Goal: Transaction & Acquisition: Purchase product/service

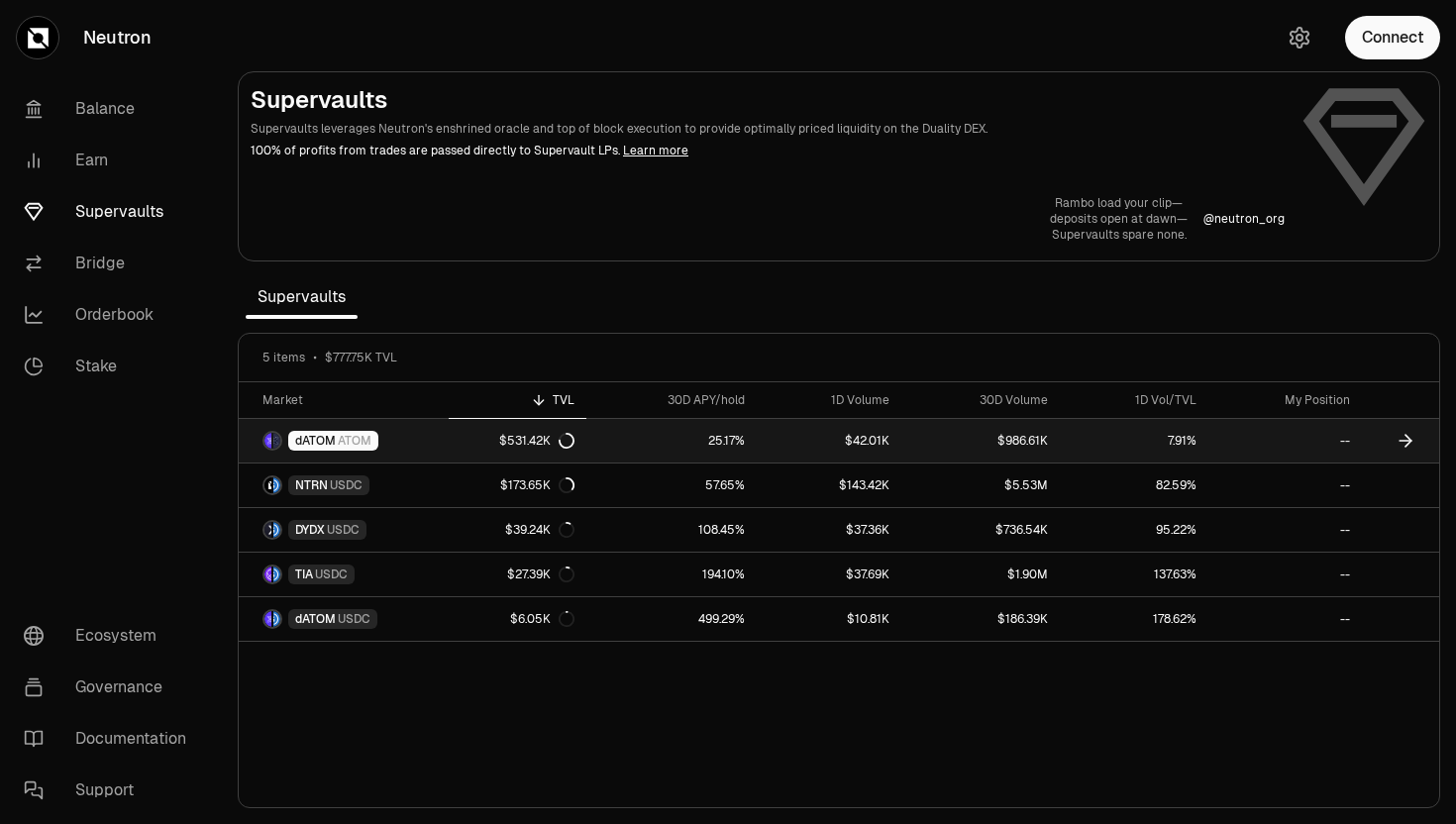
click at [339, 436] on span "ATOM" at bounding box center [355, 440] width 34 height 16
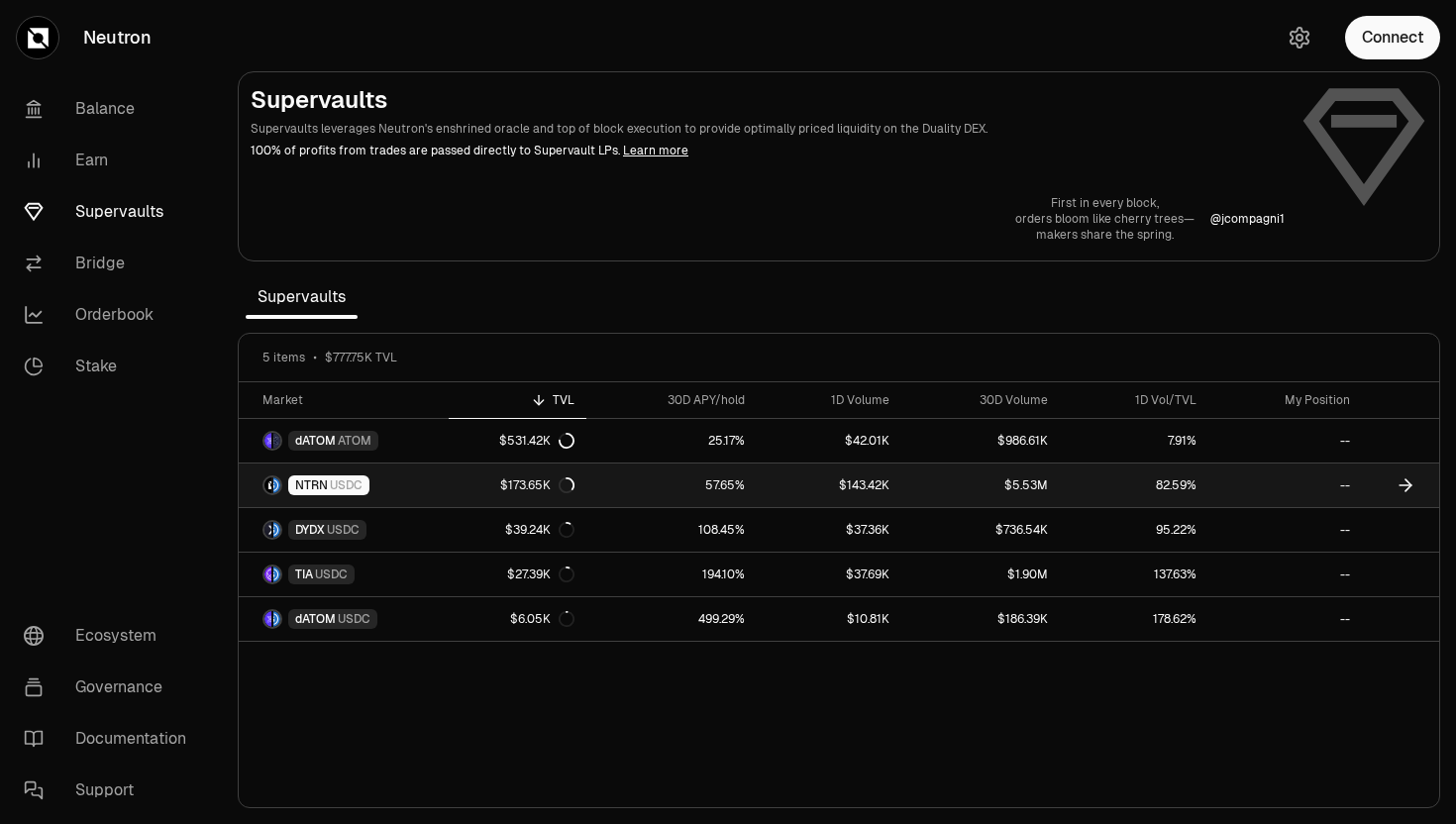
click at [326, 489] on span "NTRN" at bounding box center [311, 485] width 33 height 16
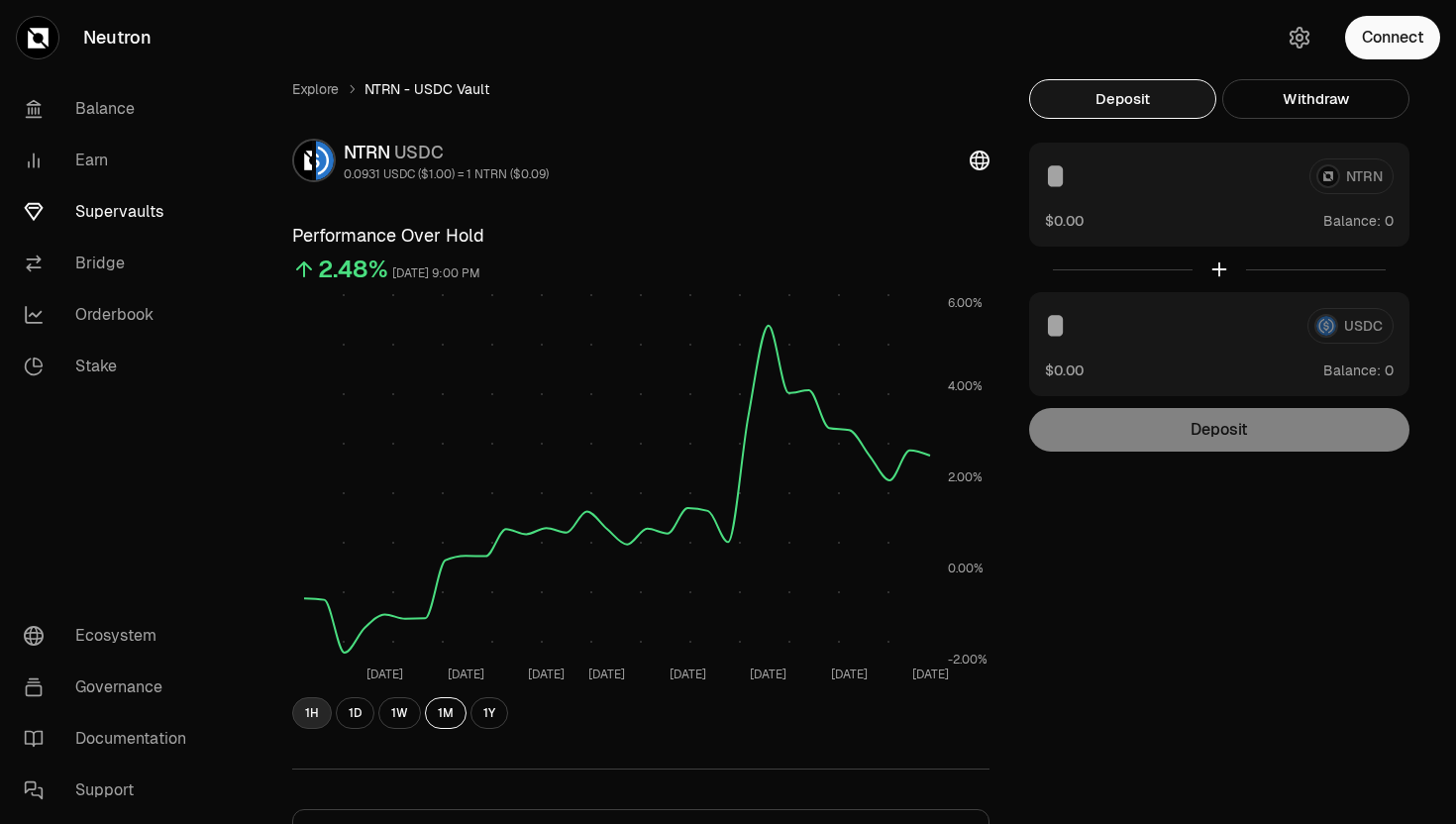
click at [300, 707] on button "1H" at bounding box center [312, 713] width 40 height 32
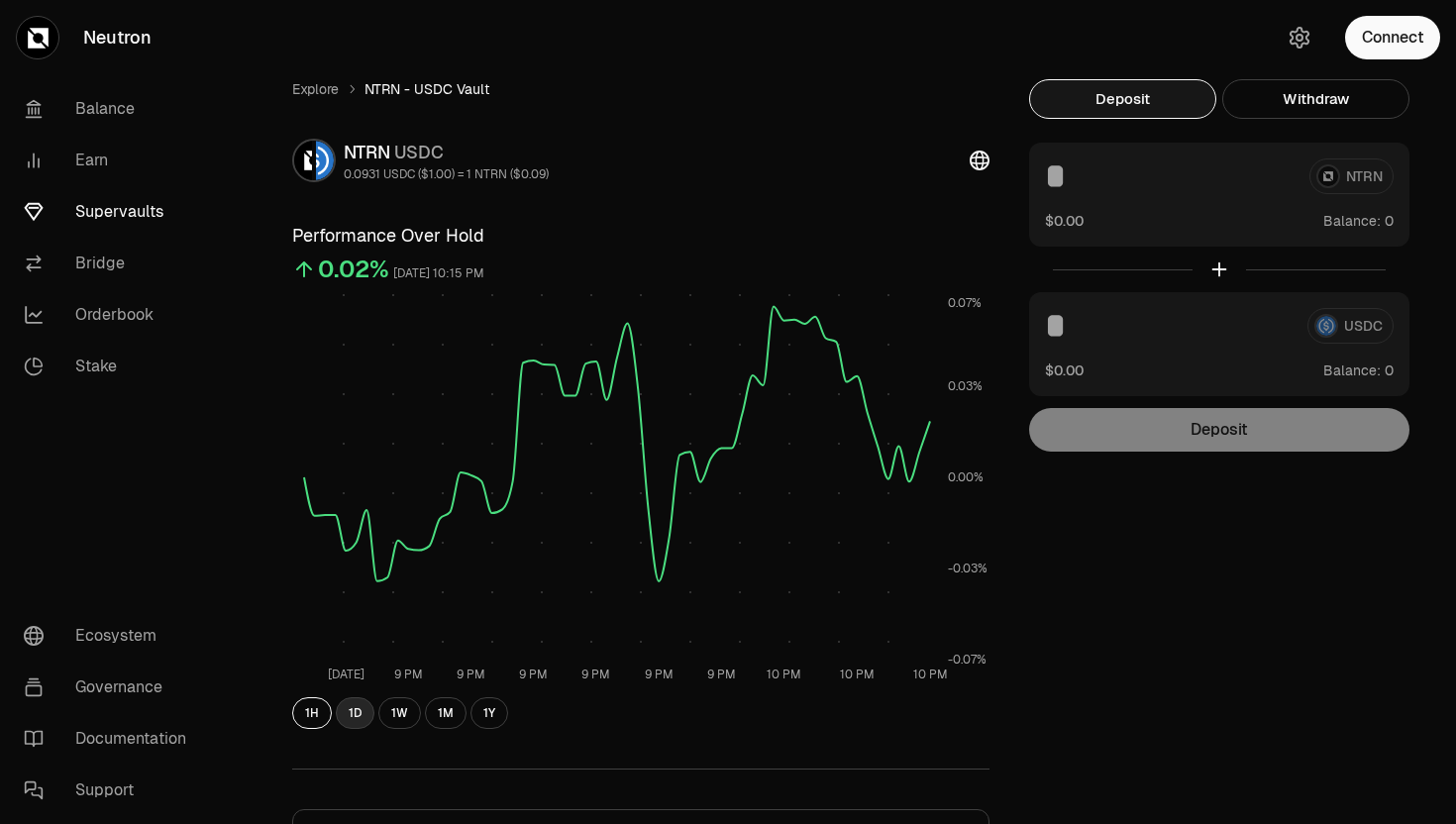
click at [351, 711] on button "1D" at bounding box center [355, 713] width 39 height 32
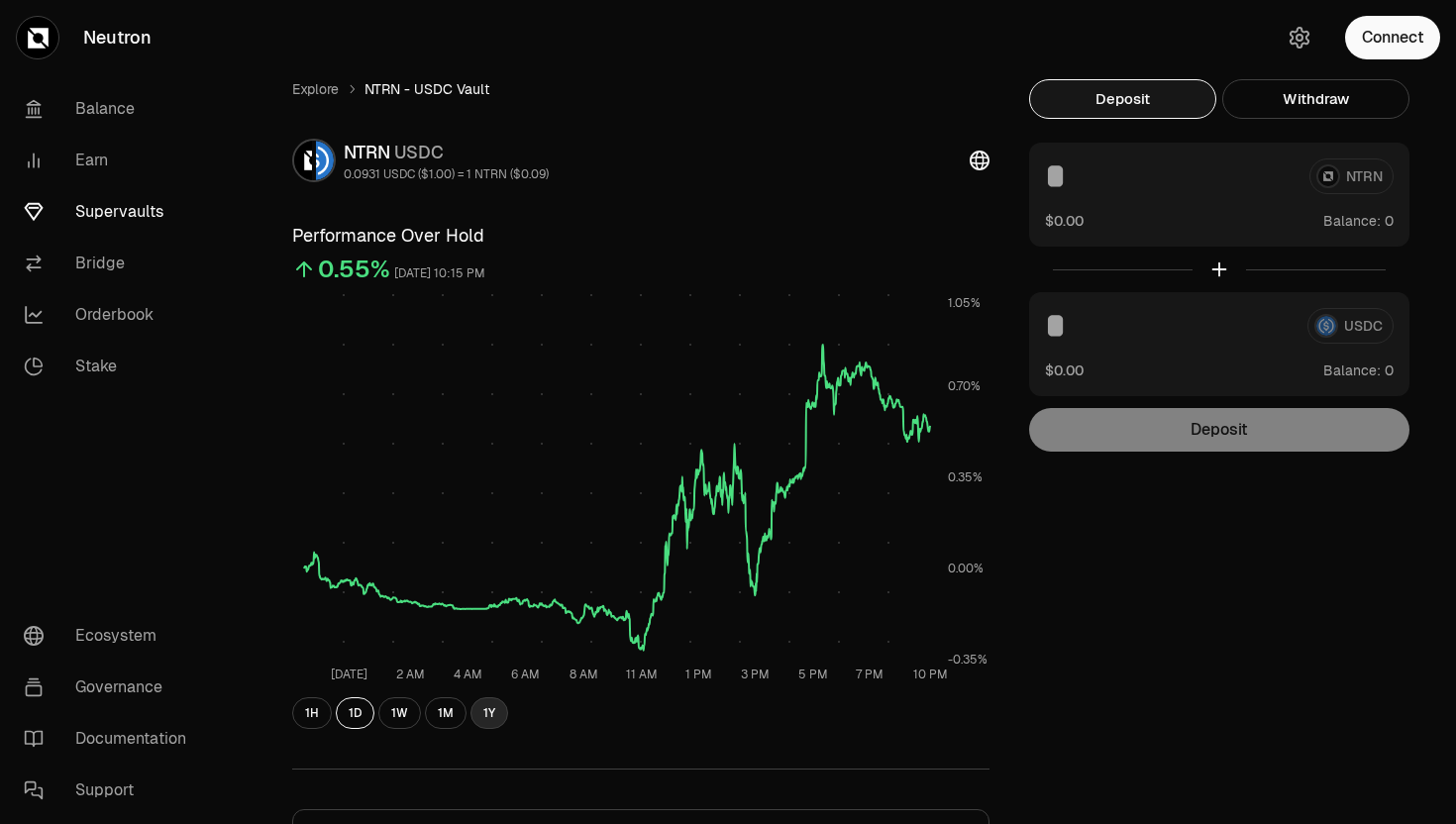
click at [487, 710] on button "1Y" at bounding box center [490, 713] width 38 height 32
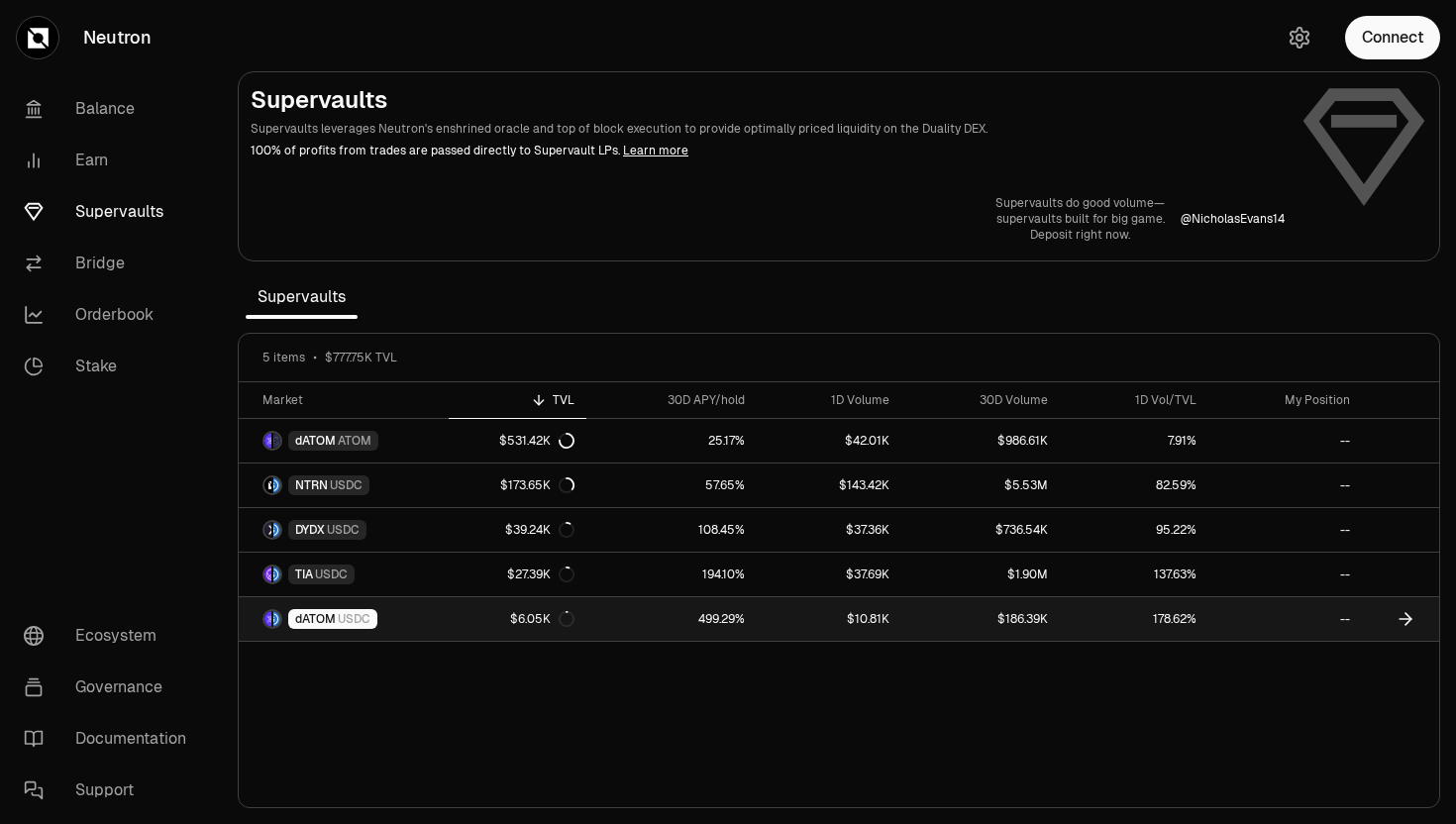
click at [317, 614] on span "dATOM" at bounding box center [315, 619] width 41 height 16
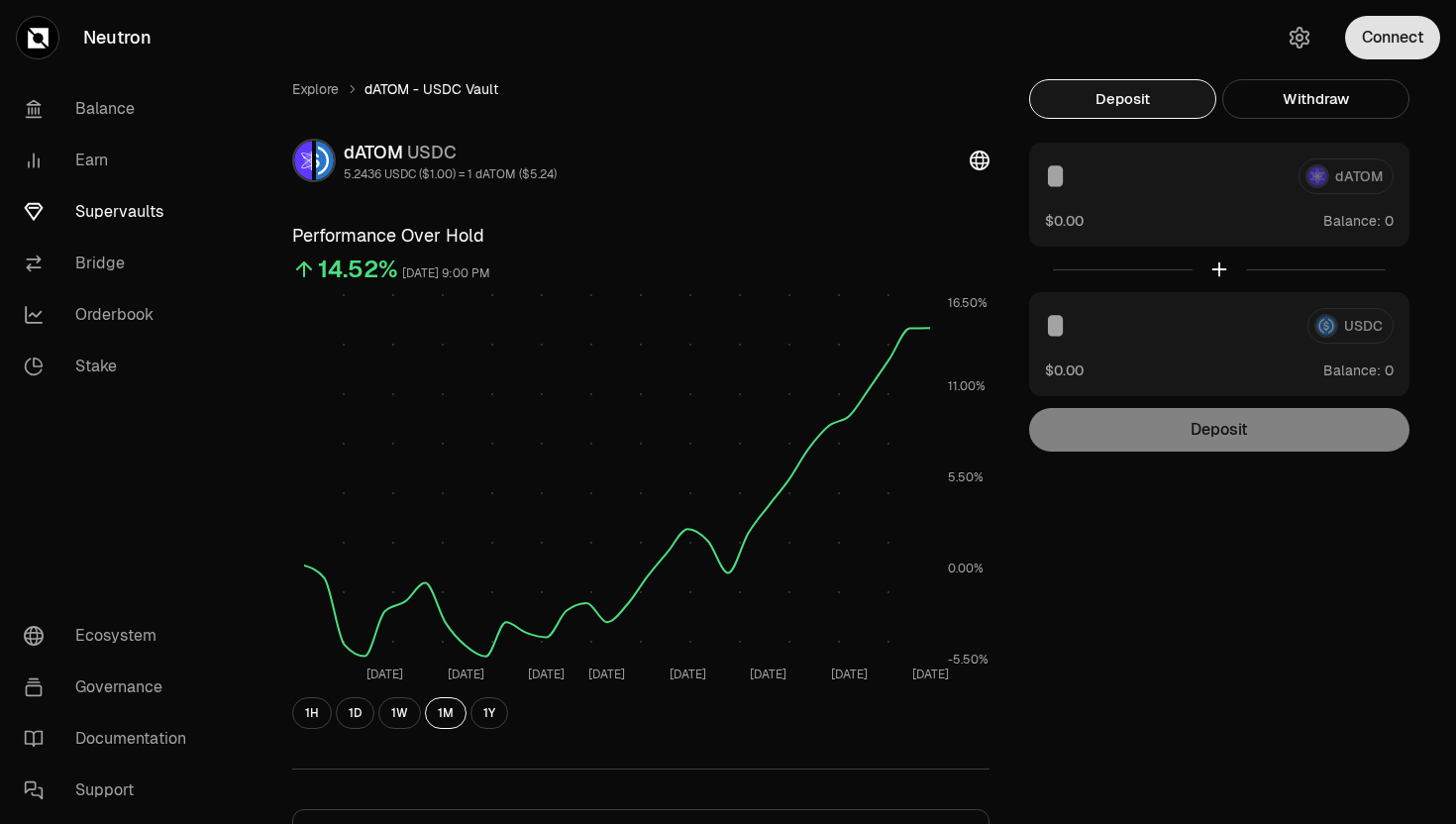
click at [1371, 44] on button "Connect" at bounding box center [1392, 38] width 95 height 44
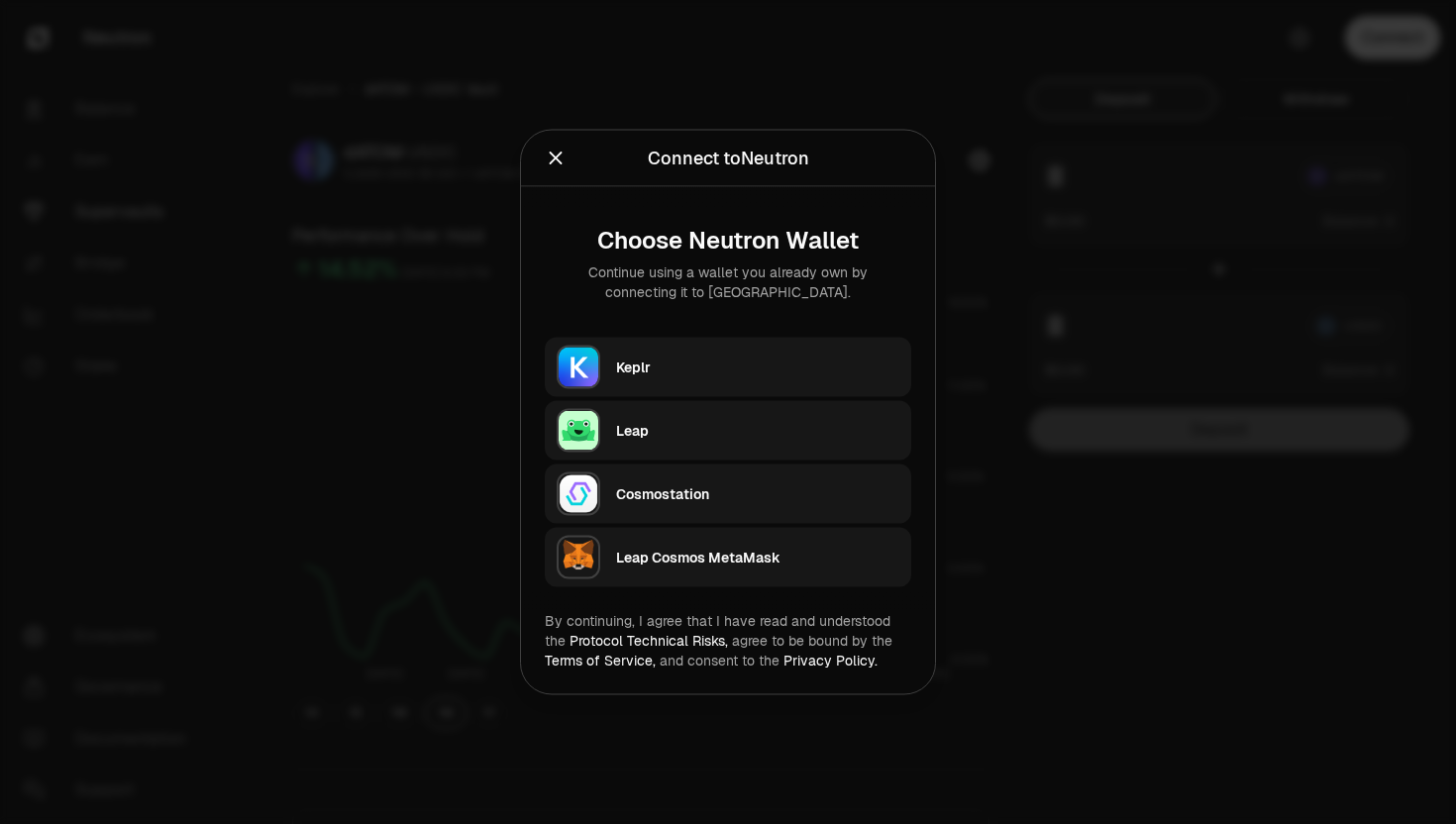
click at [658, 376] on div "Keplr" at bounding box center [758, 368] width 284 height 20
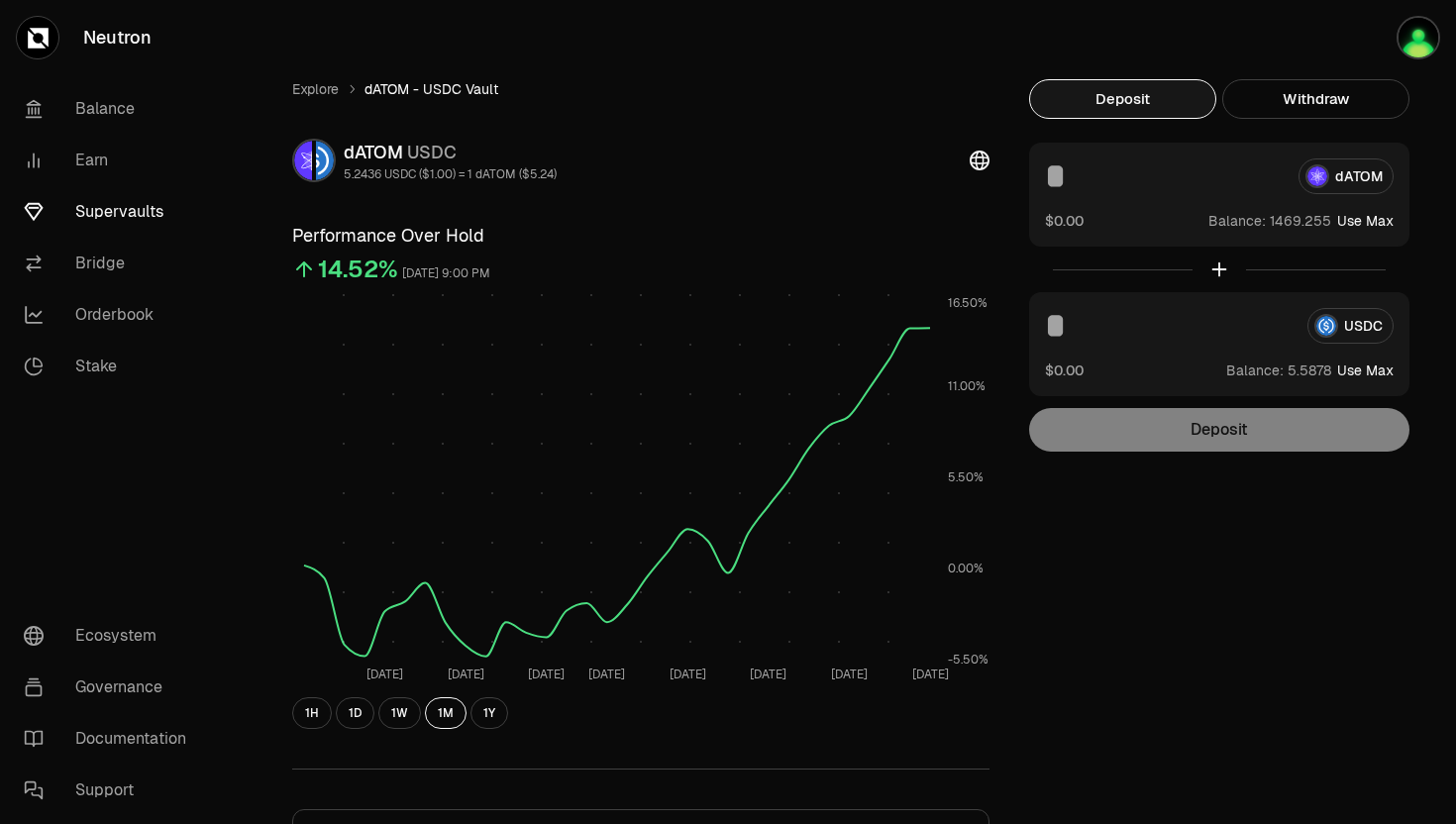
click at [1358, 221] on button "Use Max" at bounding box center [1365, 221] width 57 height 20
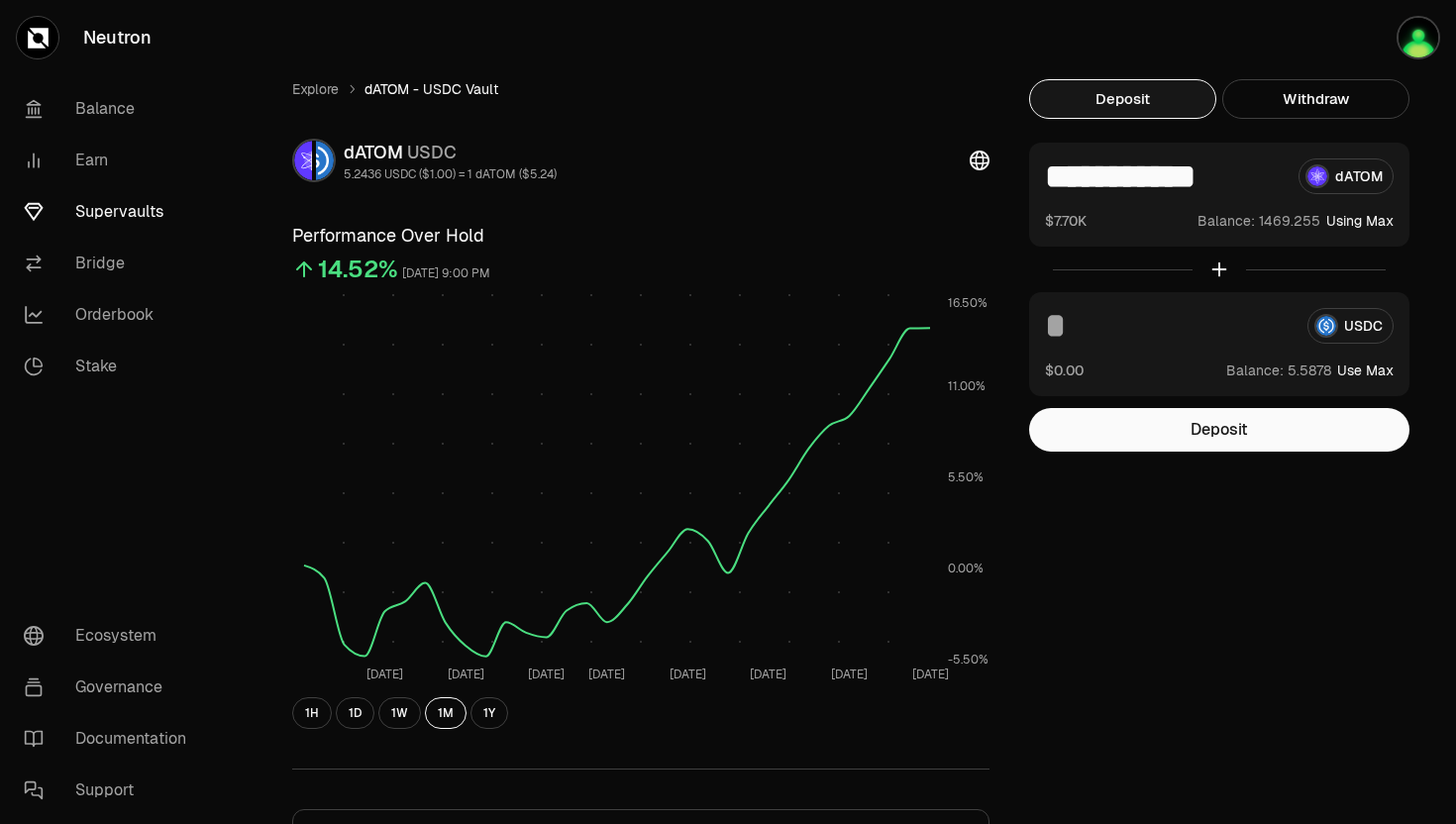
drag, startPoint x: 1262, startPoint y: 173, endPoint x: 1060, endPoint y: 178, distance: 202.1
click at [1060, 178] on input "**********" at bounding box center [1164, 177] width 238 height 36
type input "*"
click at [1384, 371] on button "Use Max" at bounding box center [1365, 371] width 57 height 20
type input "********"
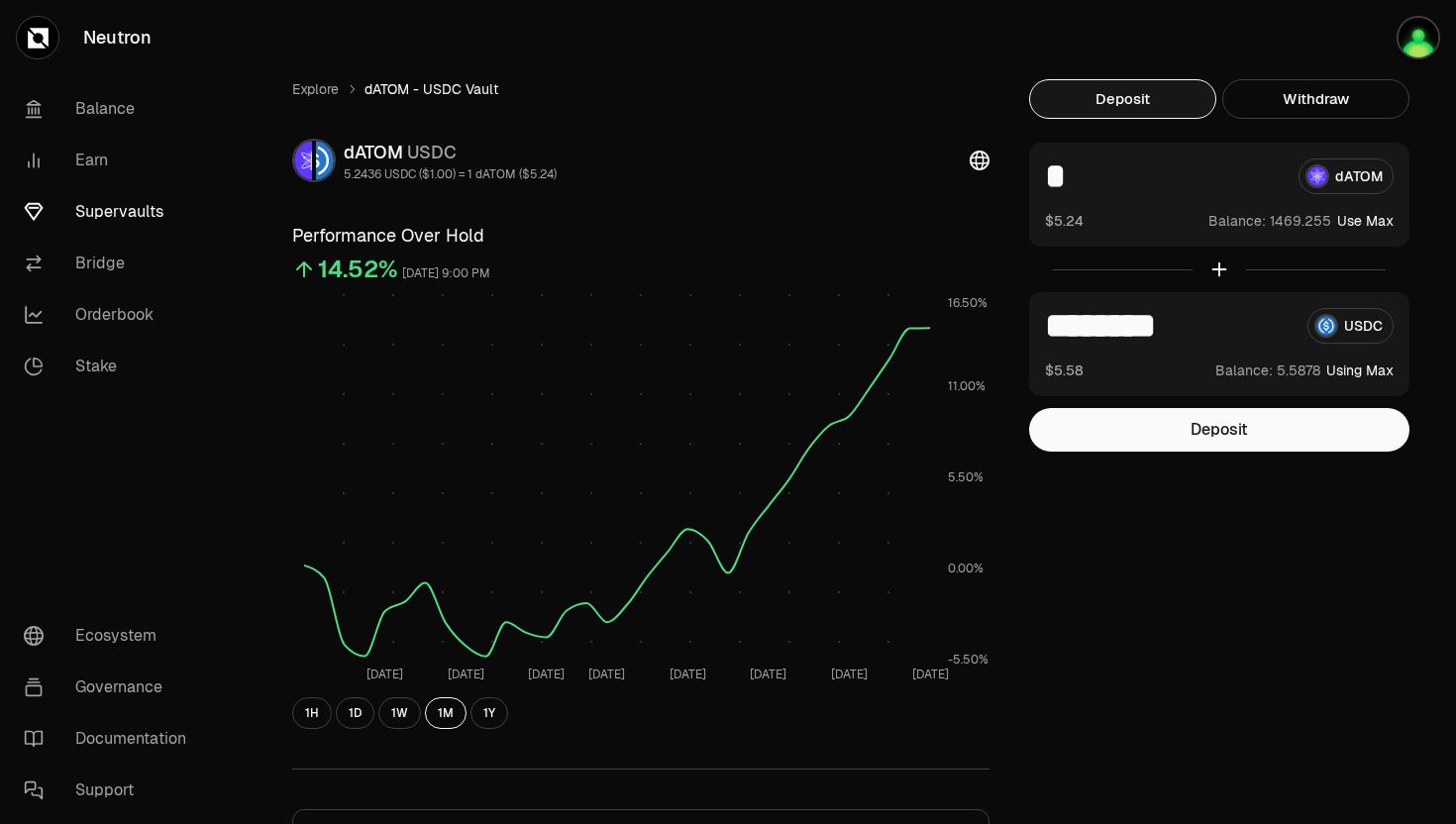
click at [1073, 186] on input "*" at bounding box center [1164, 177] width 238 height 36
drag, startPoint x: 1226, startPoint y: 318, endPoint x: 917, endPoint y: 311, distance: 309.1
click at [924, 311] on div "Explore dATOM - USDC Vault dATOM USDC 5.2436 USDC ($1.00) = 1 dATOM ($5.24) Per…" at bounding box center [839, 646] width 1141 height 1136
click at [1104, 183] on input "*" at bounding box center [1164, 177] width 238 height 36
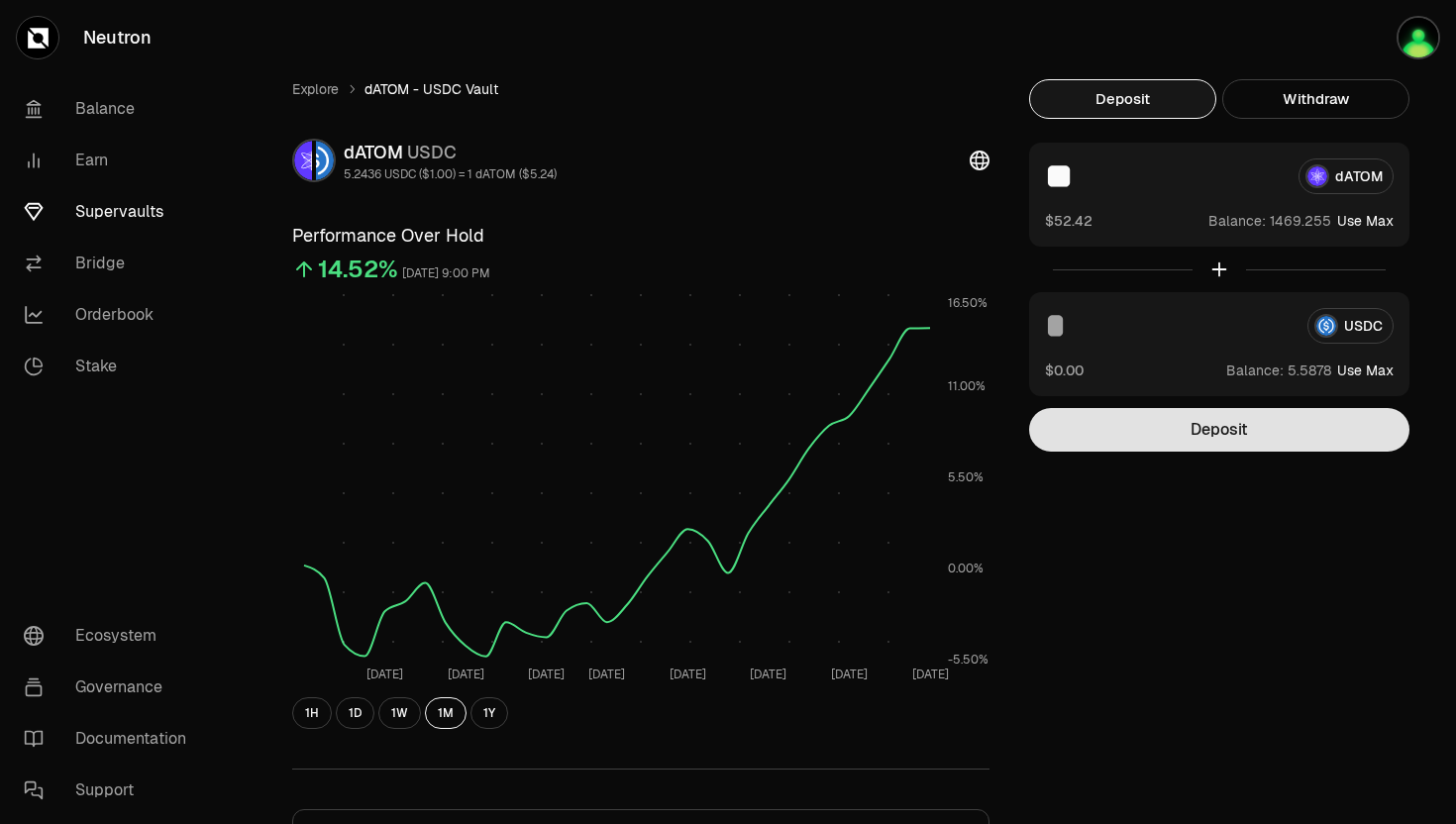
type input "**"
click at [1122, 425] on button "Deposit" at bounding box center [1219, 429] width 381 height 44
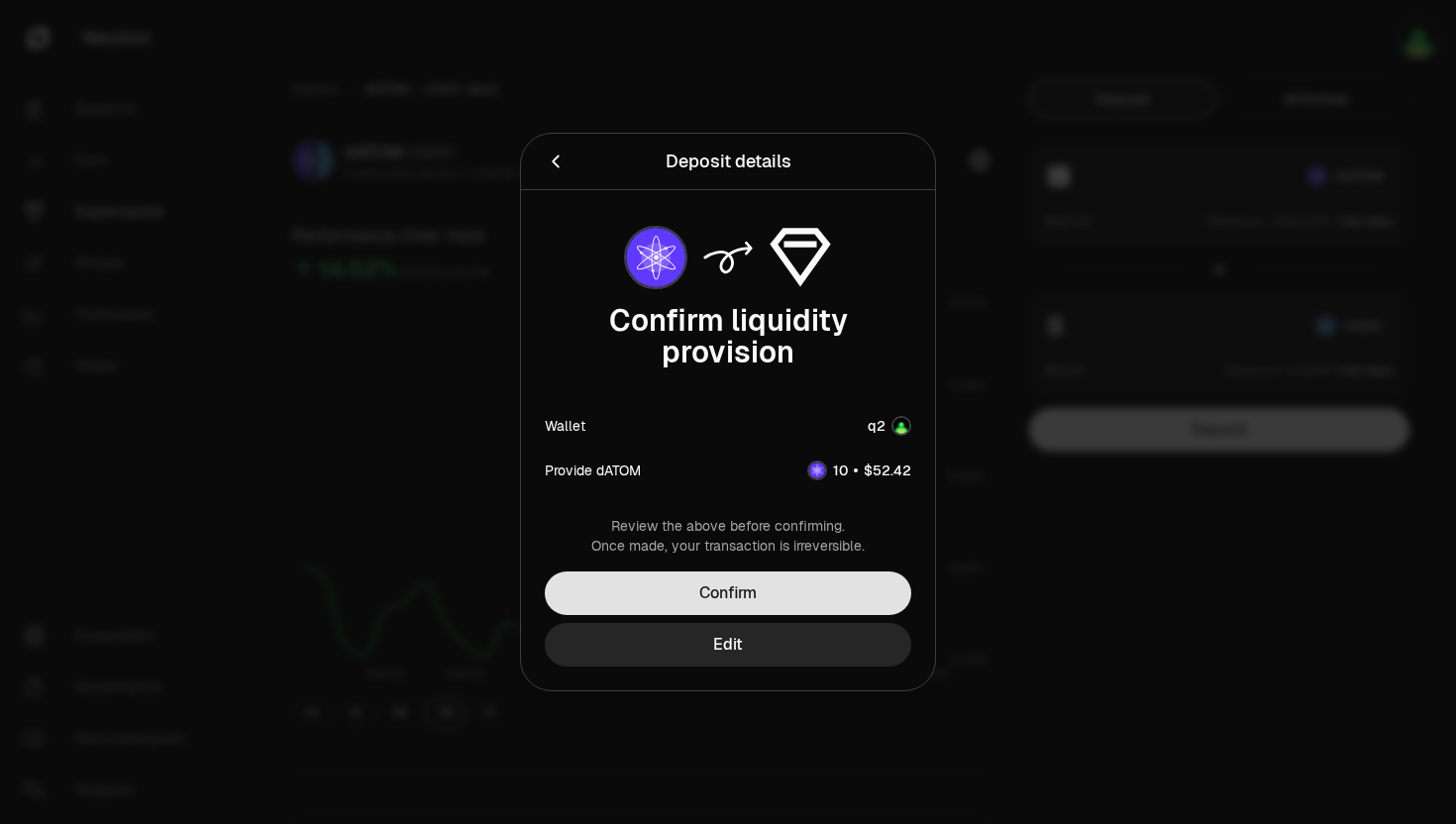
click at [752, 590] on button "Confirm" at bounding box center [728, 593] width 367 height 44
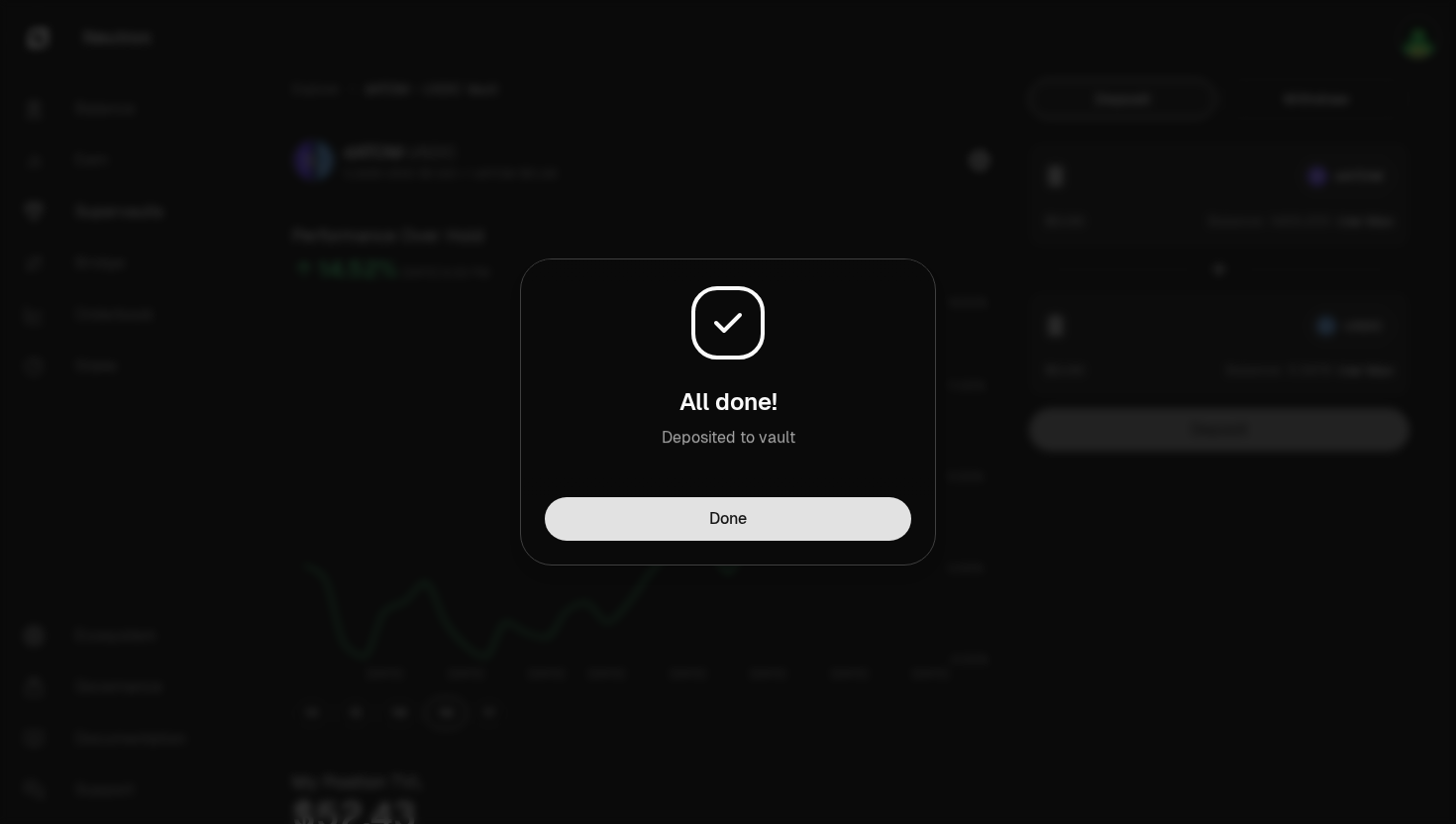
click at [656, 523] on button "Done" at bounding box center [728, 519] width 367 height 44
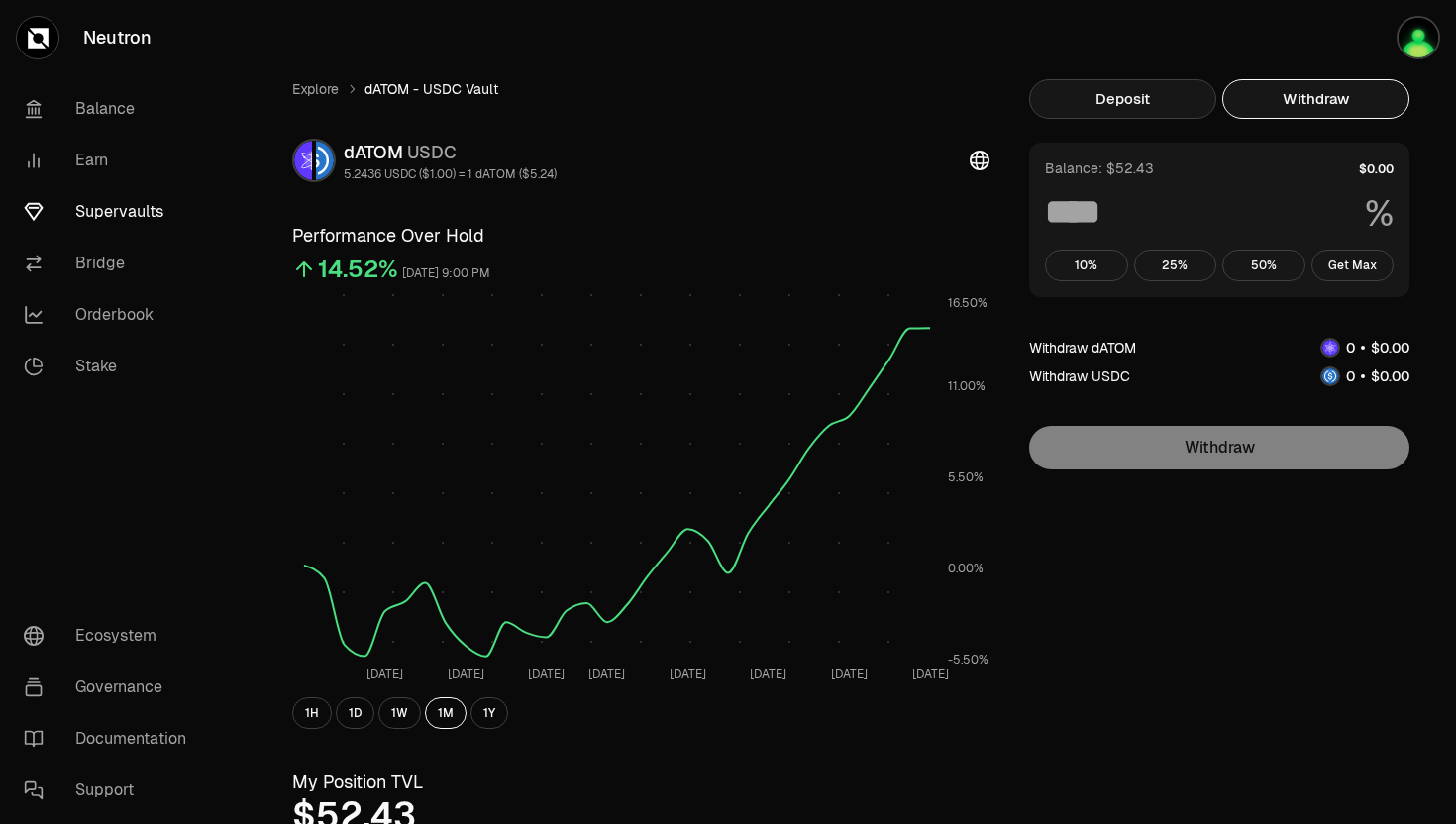
click at [1173, 92] on button "Deposit" at bounding box center [1122, 99] width 187 height 40
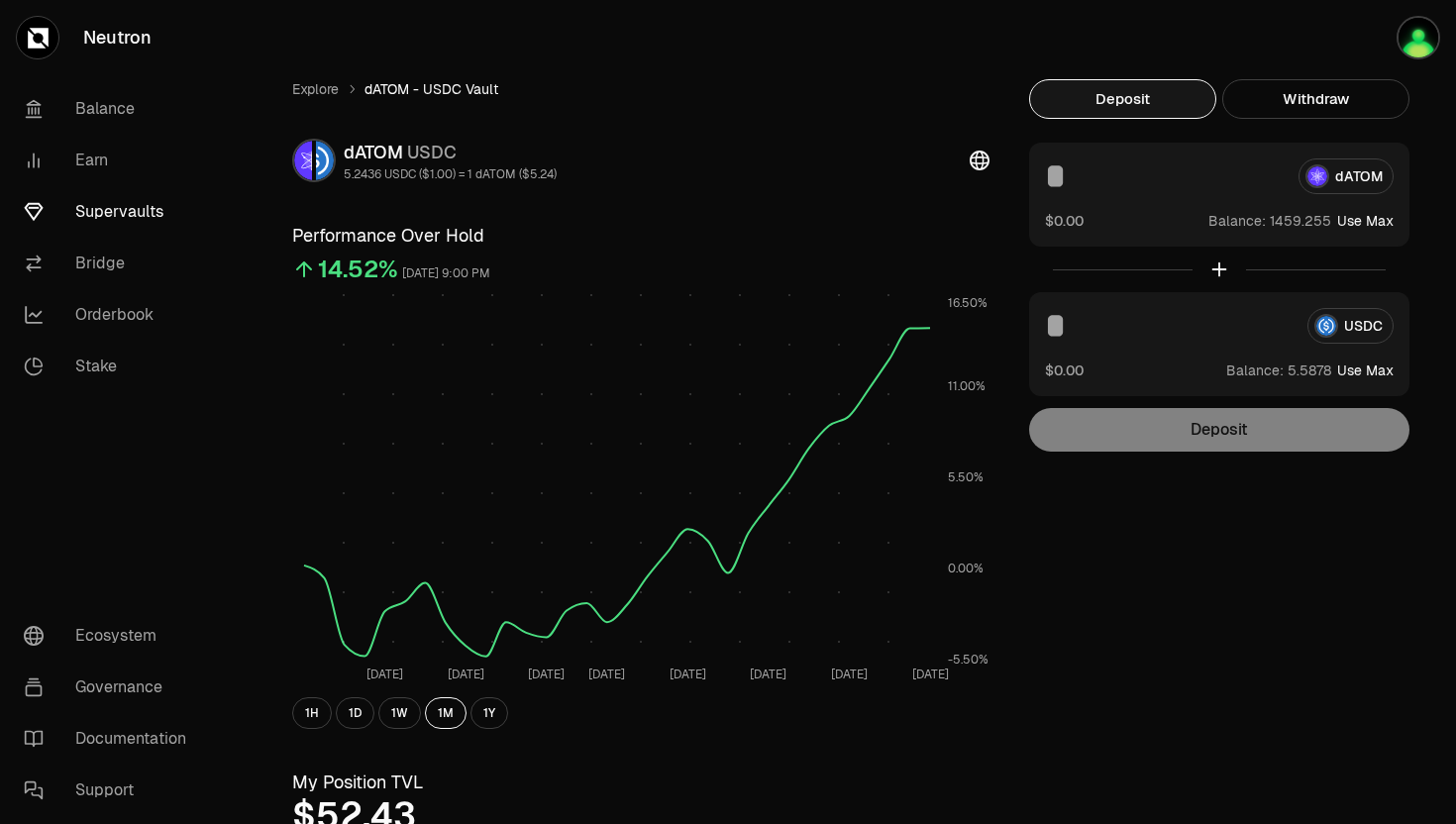
click at [1078, 190] on input at bounding box center [1164, 177] width 238 height 36
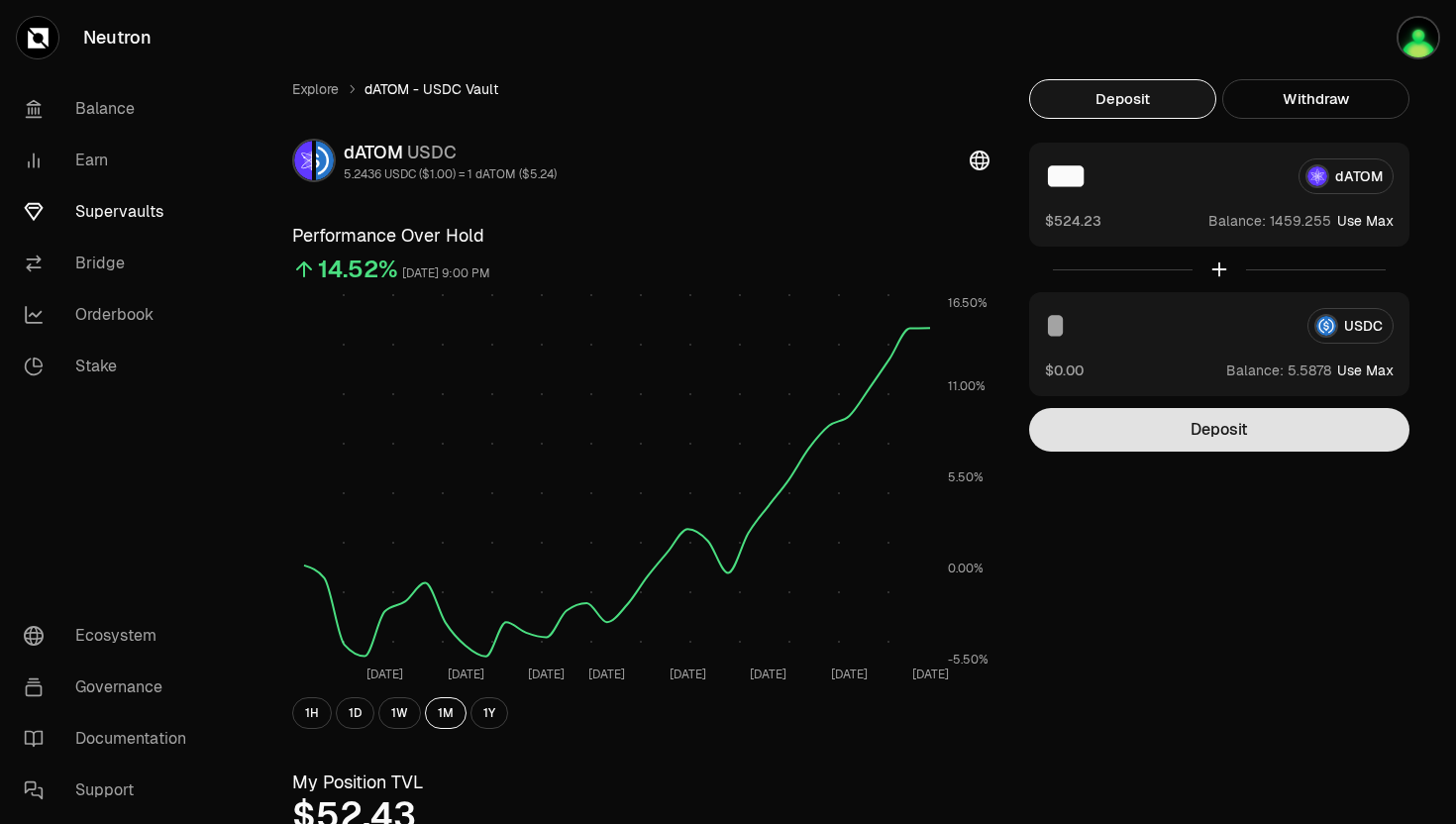
click at [1176, 426] on button "Deposit" at bounding box center [1219, 429] width 381 height 44
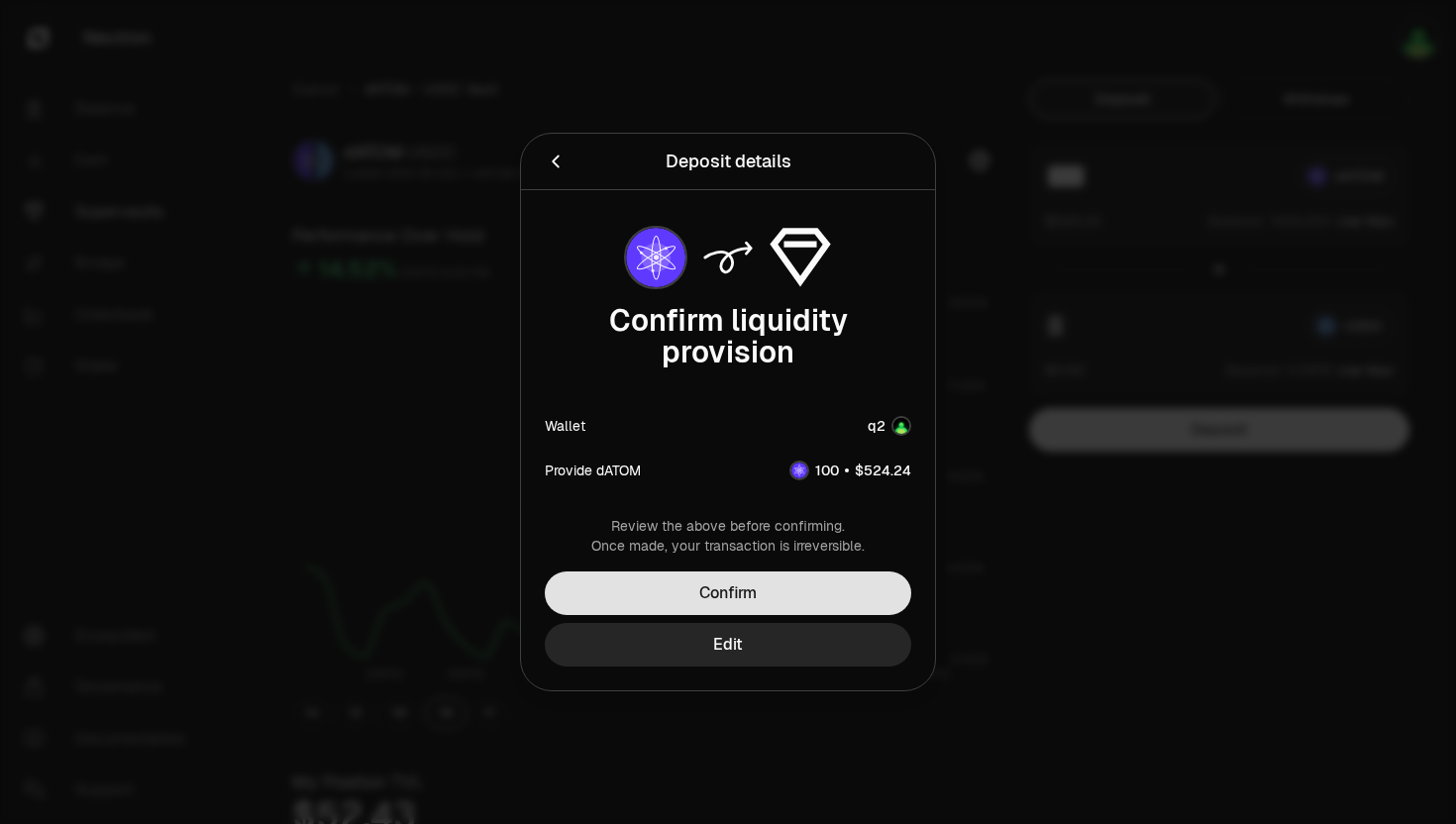
click at [755, 574] on button "Confirm" at bounding box center [728, 593] width 367 height 44
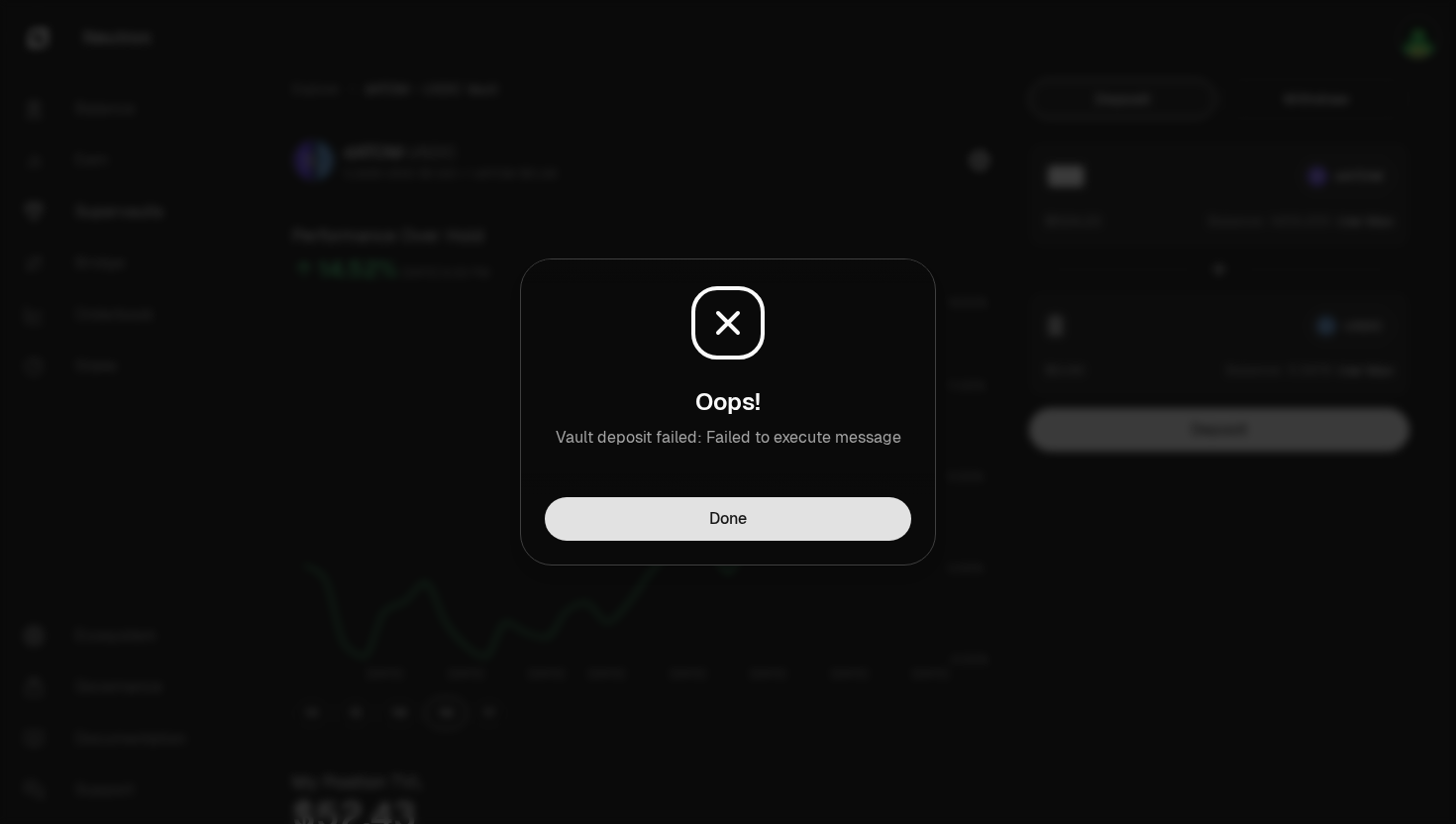
click at [771, 531] on button "Done" at bounding box center [728, 519] width 367 height 44
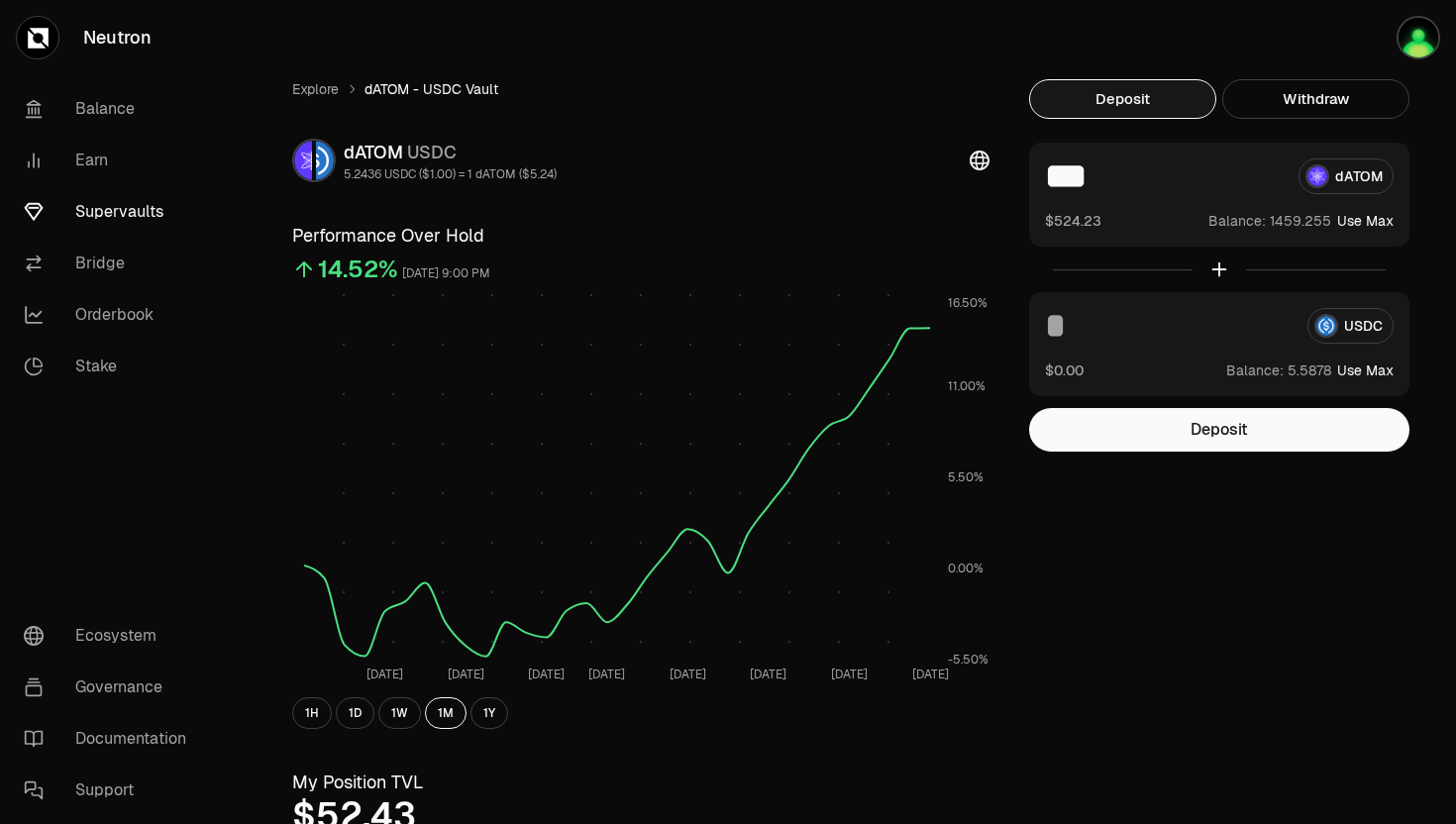
click at [1131, 183] on input "***" at bounding box center [1164, 177] width 238 height 36
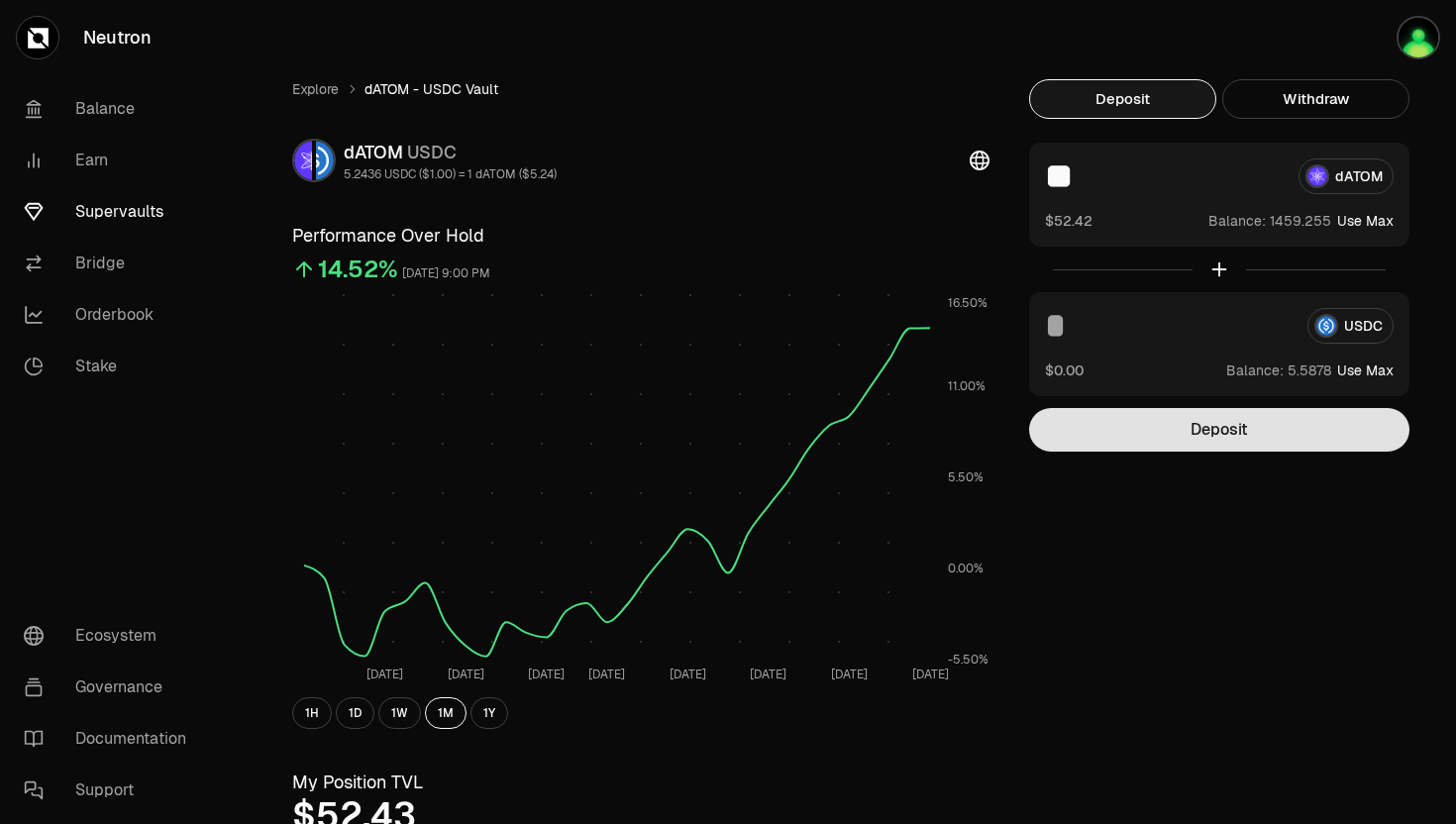
type input "**"
click at [1103, 446] on button "Deposit" at bounding box center [1219, 429] width 381 height 44
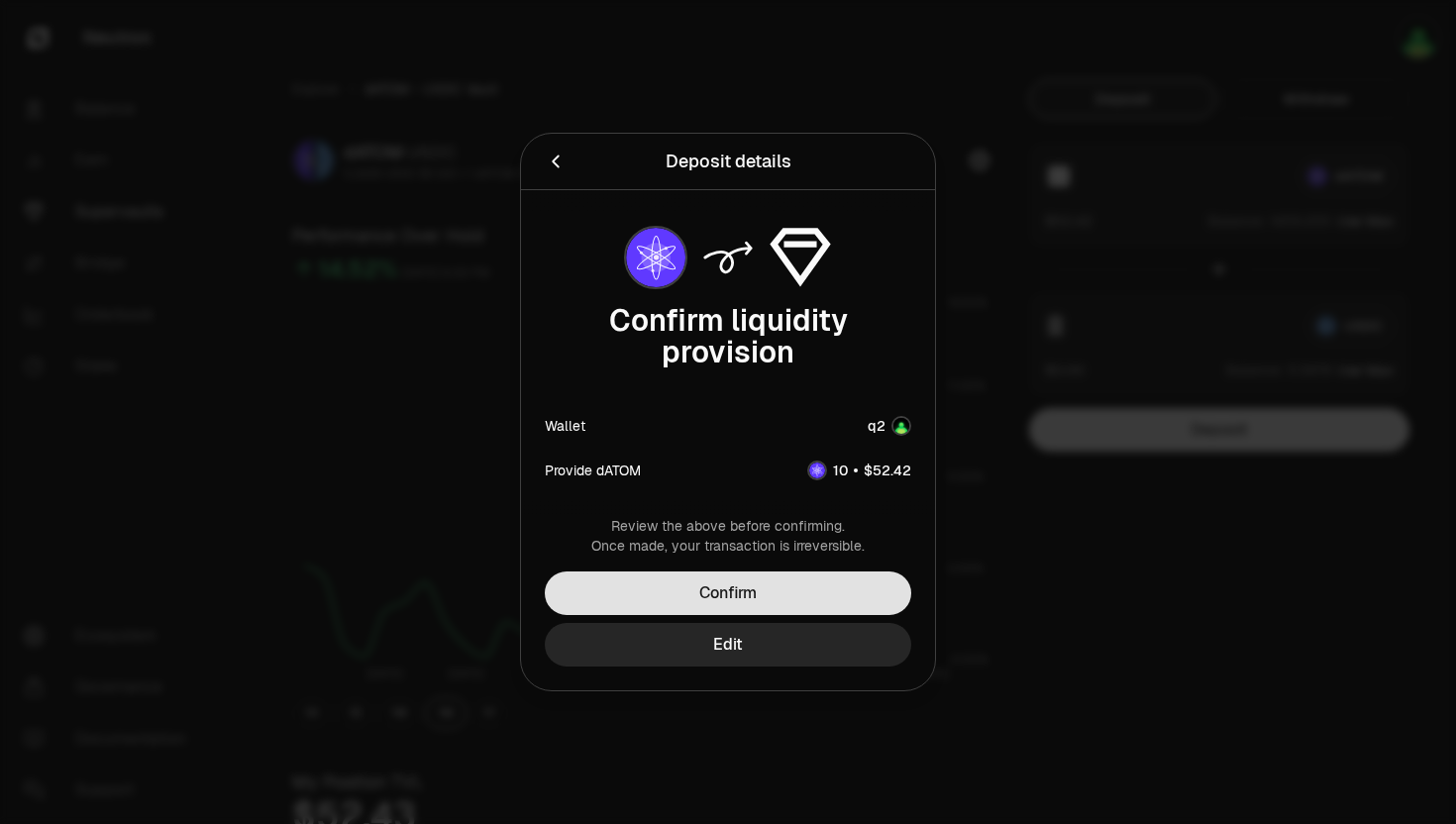
click at [751, 603] on button "Confirm" at bounding box center [728, 593] width 367 height 44
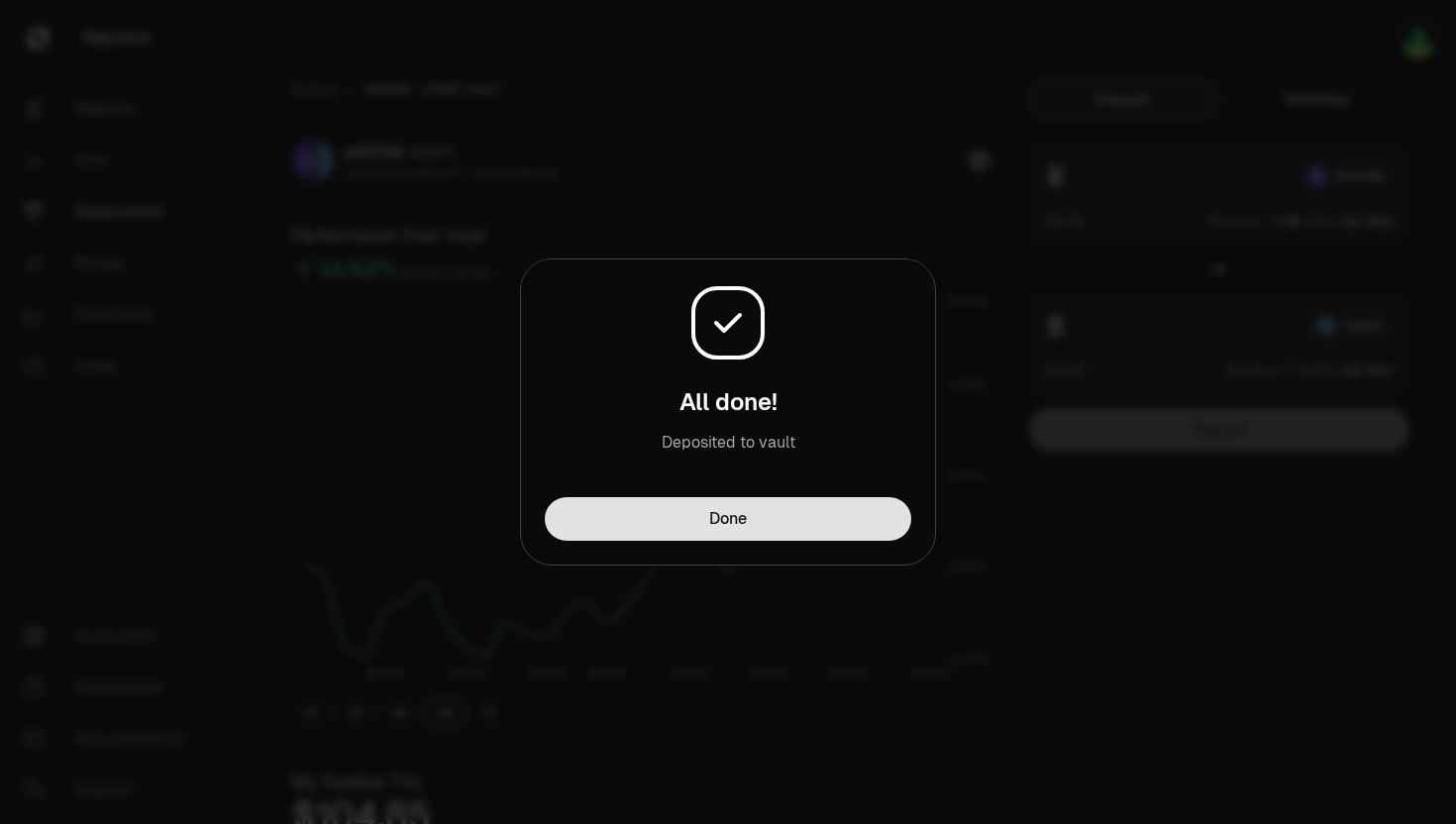
click at [753, 522] on button "Done" at bounding box center [728, 519] width 367 height 44
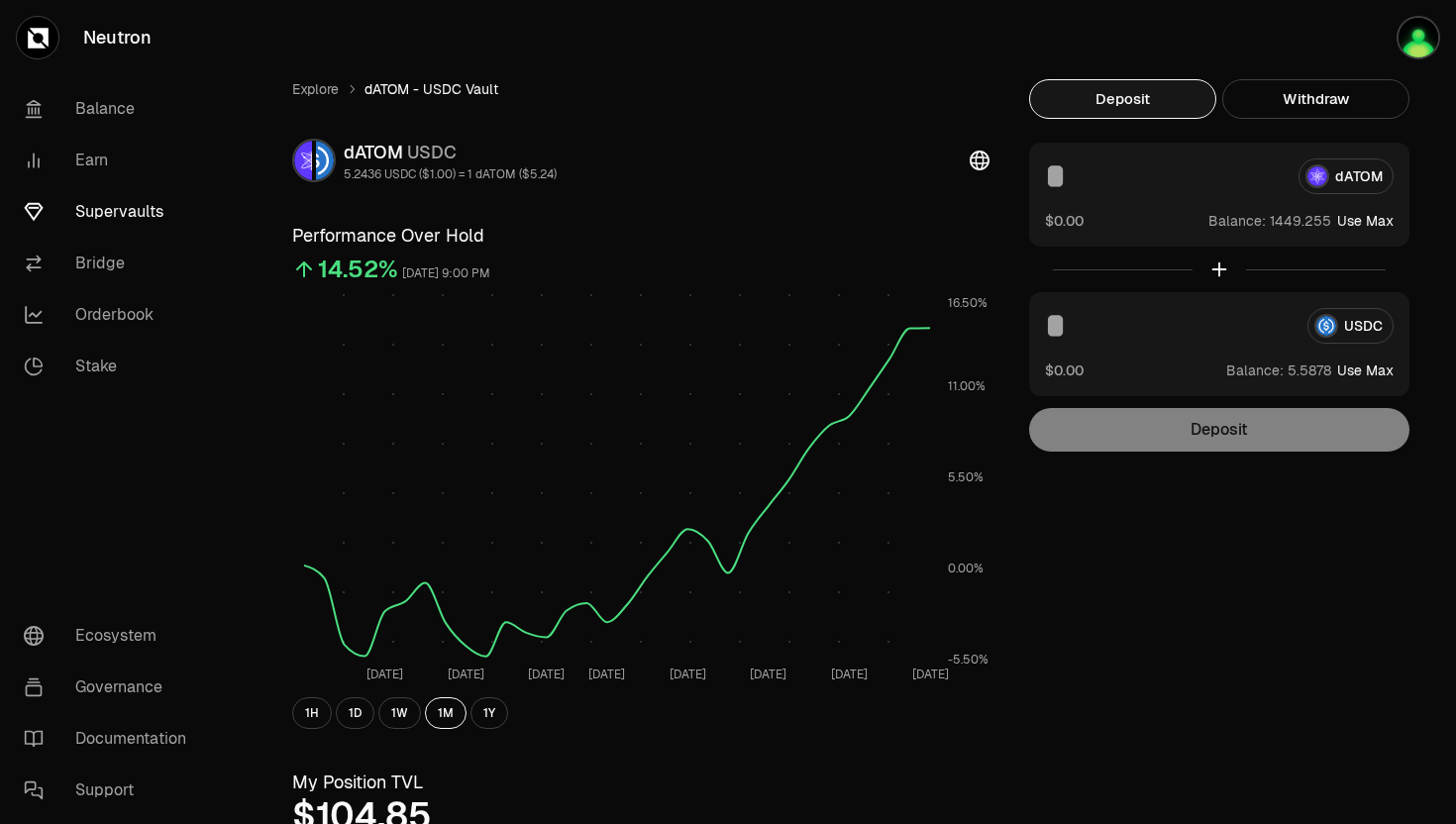
click at [1090, 183] on input at bounding box center [1164, 177] width 238 height 36
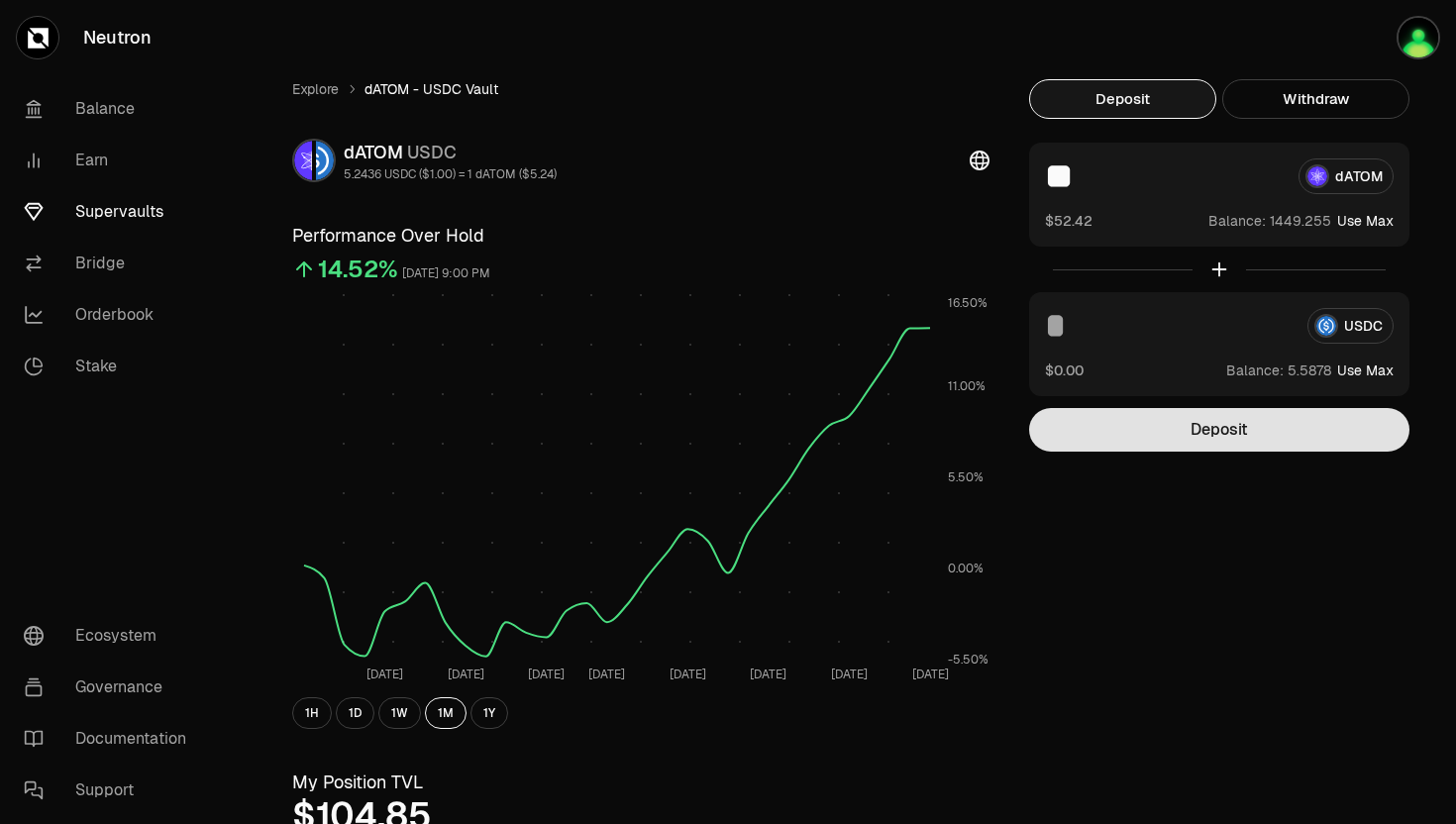
type input "**"
click at [1125, 442] on button "Deposit" at bounding box center [1219, 429] width 381 height 44
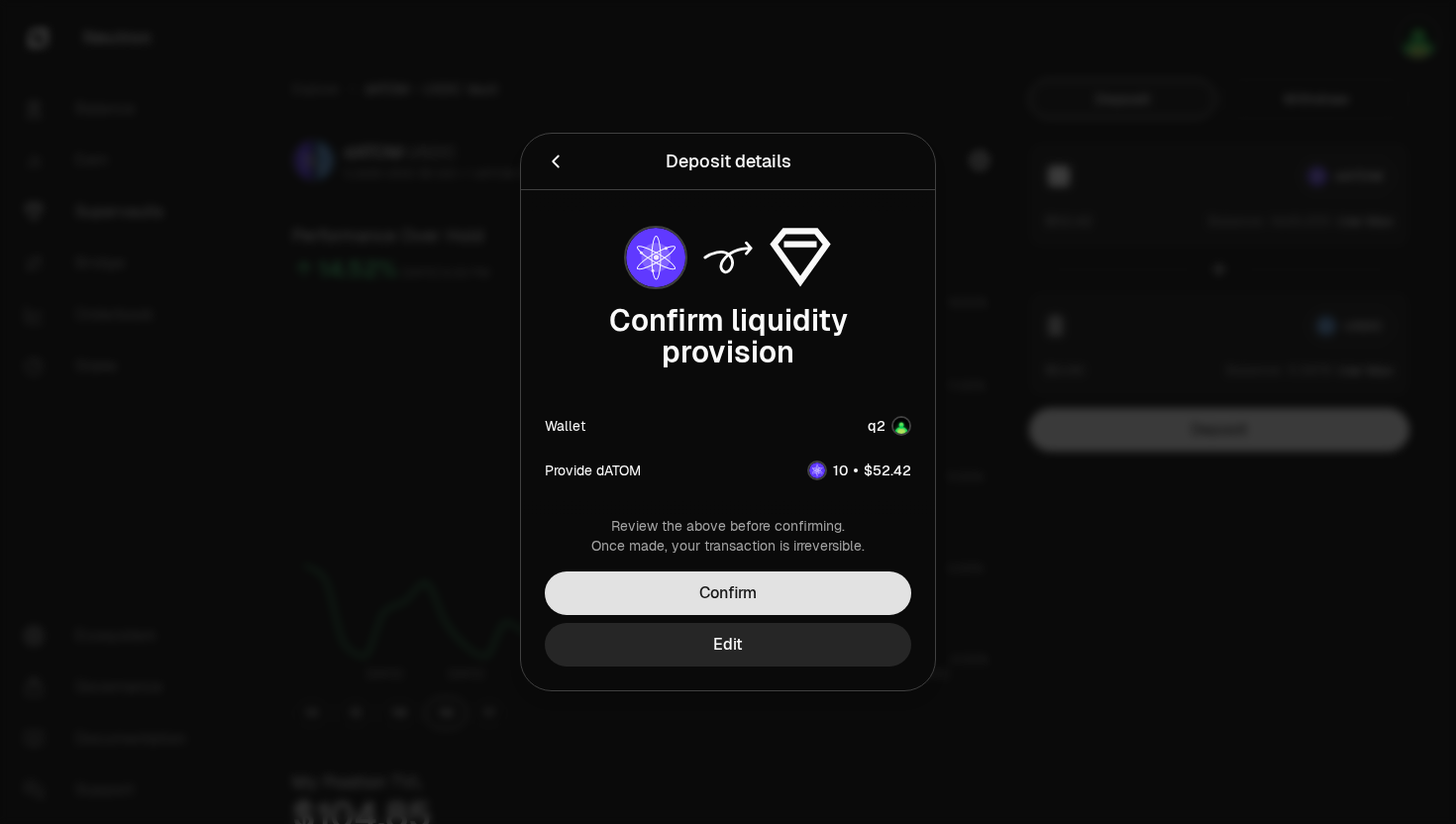
click at [734, 583] on button "Confirm" at bounding box center [728, 593] width 367 height 44
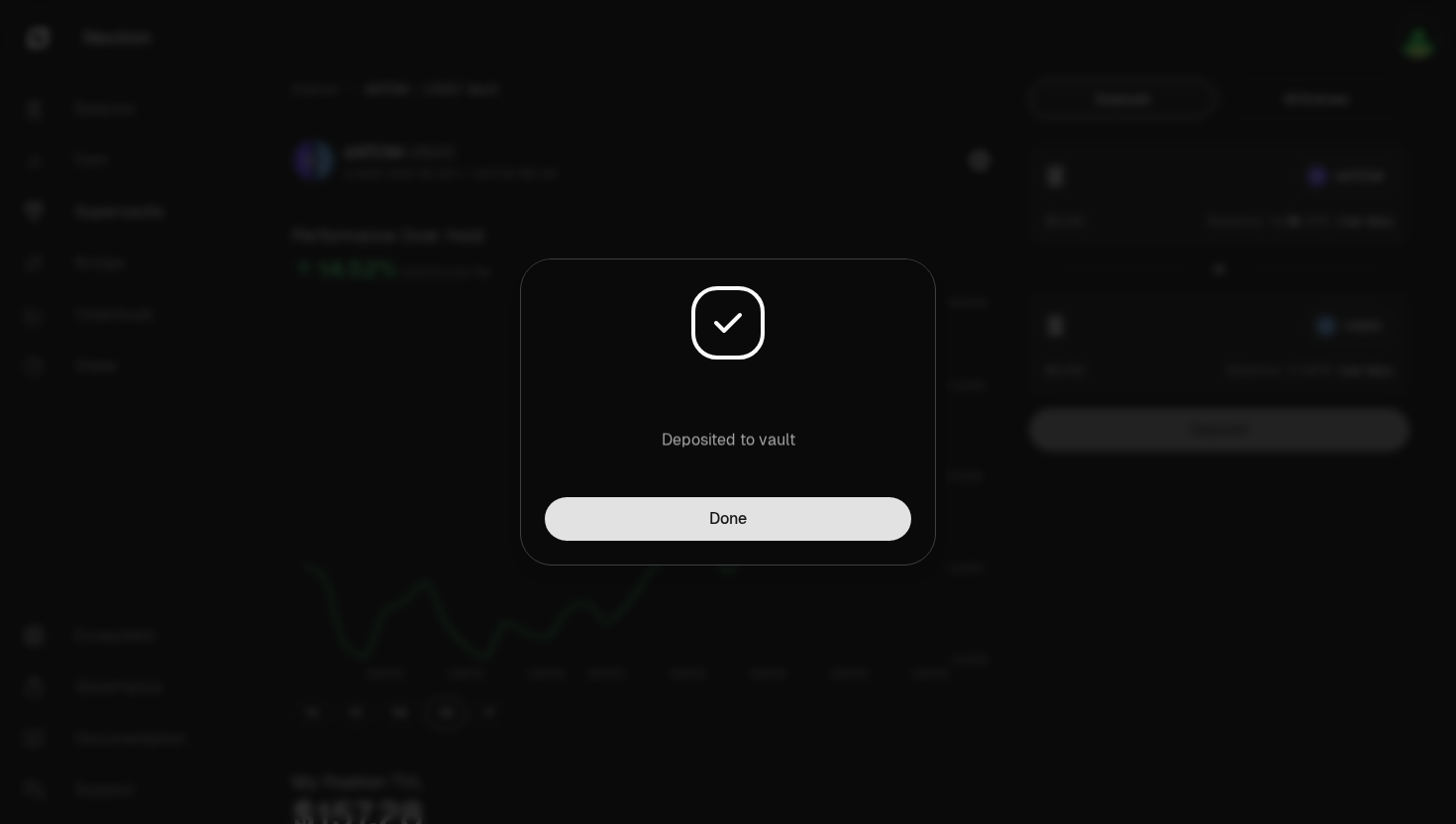
click at [761, 537] on button "Done" at bounding box center [728, 519] width 367 height 44
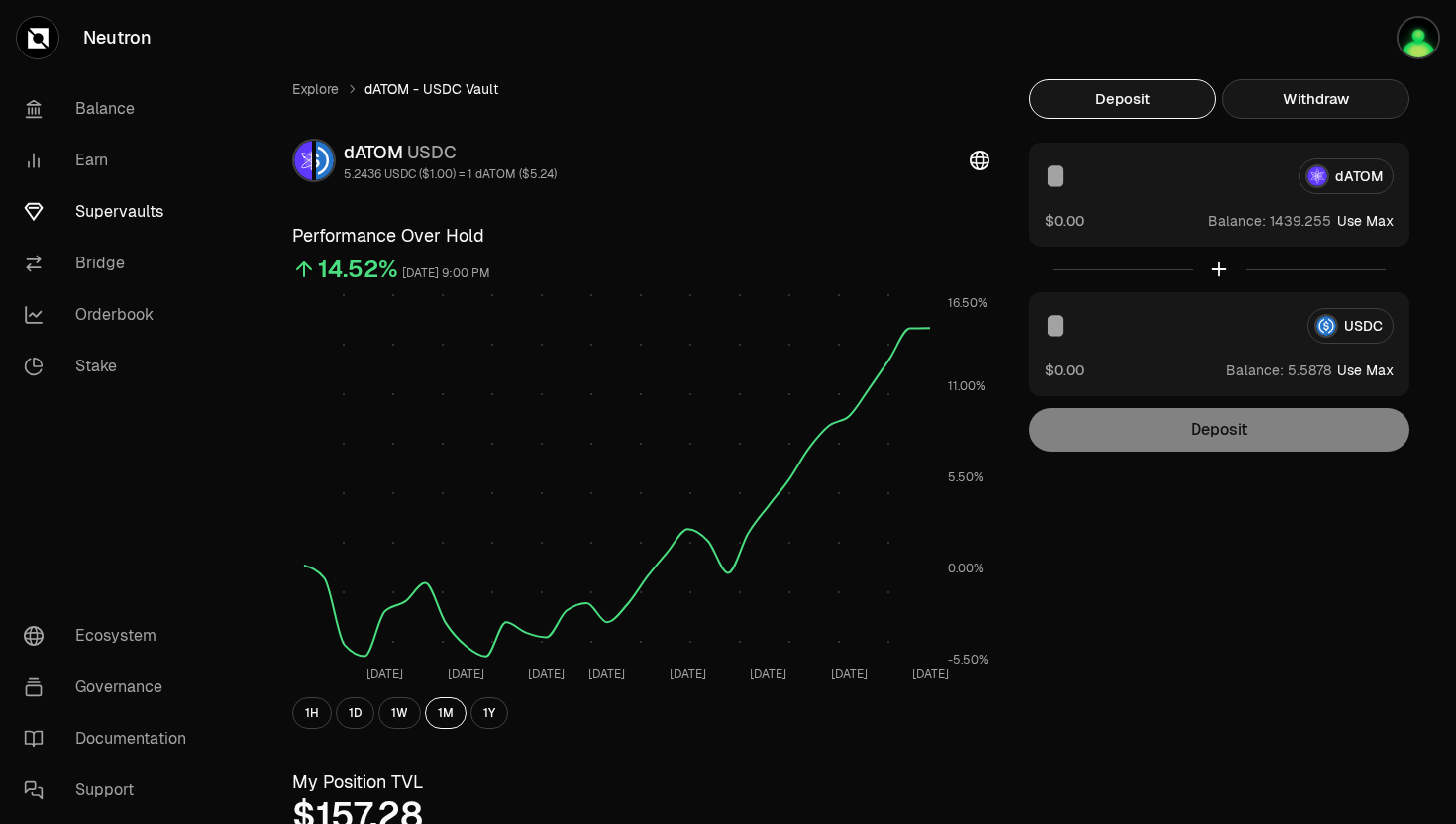
click at [1261, 89] on button "Withdraw" at bounding box center [1315, 99] width 187 height 40
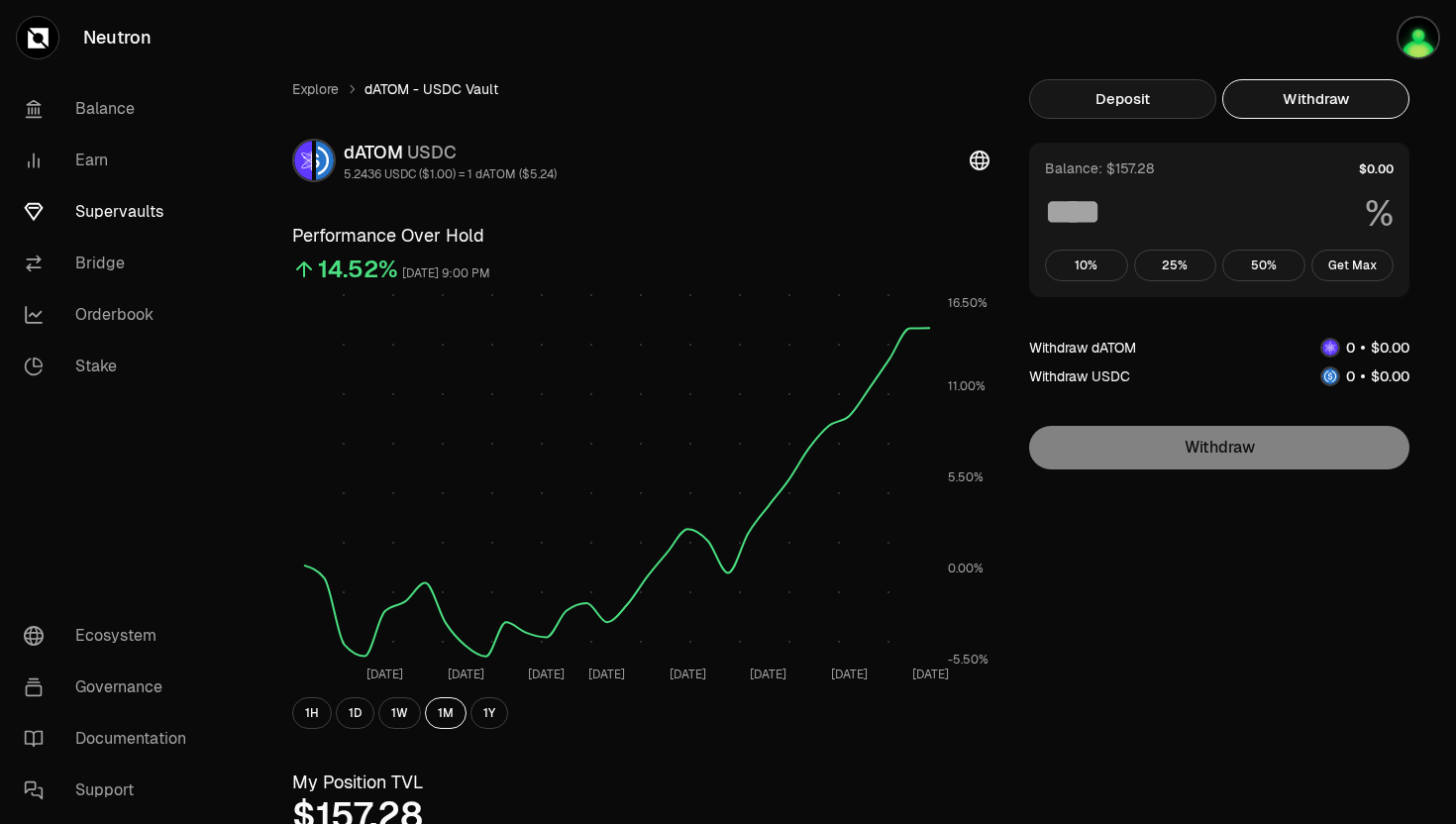
click at [1158, 98] on button "Deposit" at bounding box center [1122, 99] width 187 height 40
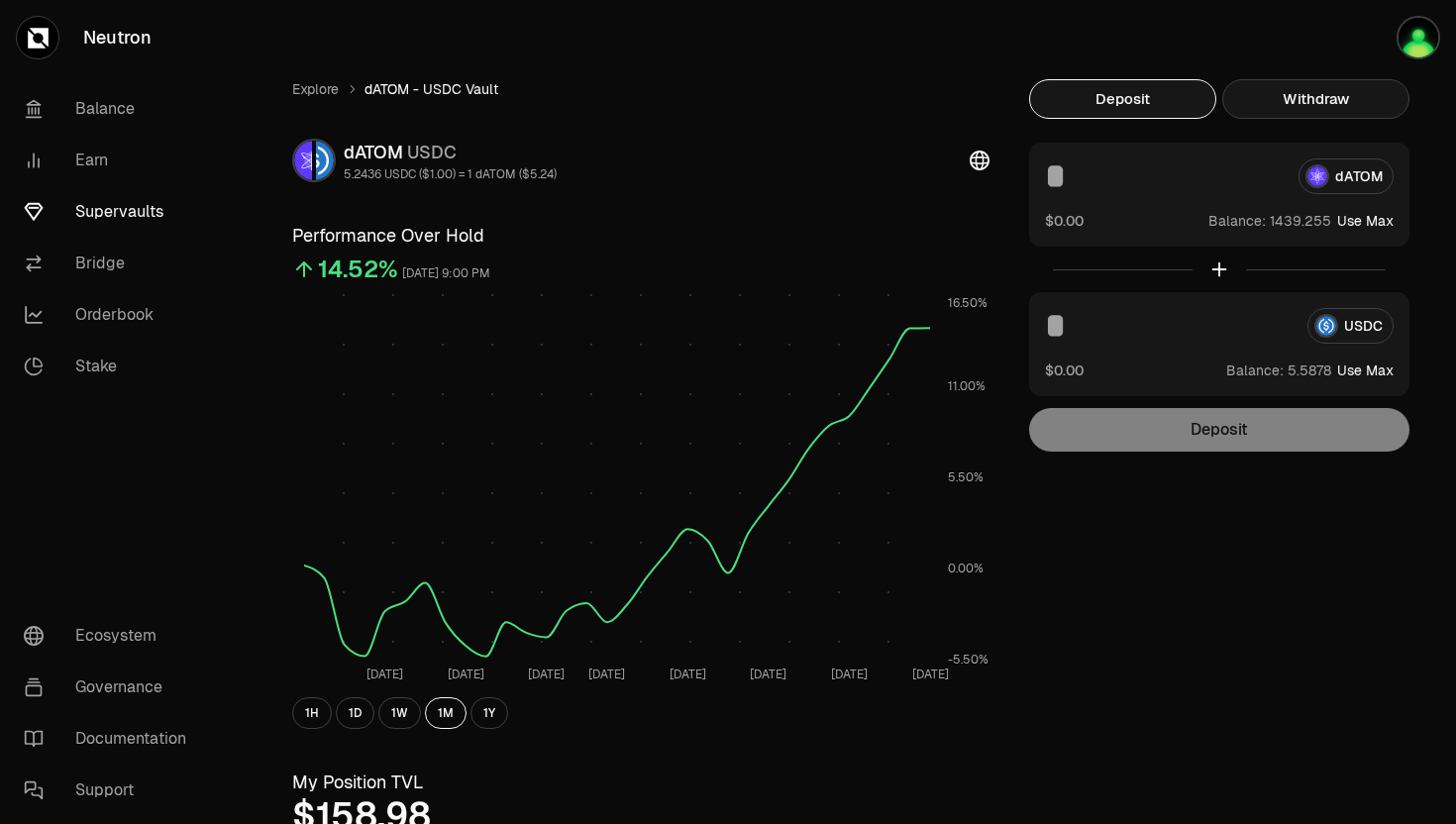
click at [1308, 106] on button "Withdraw" at bounding box center [1315, 99] width 187 height 40
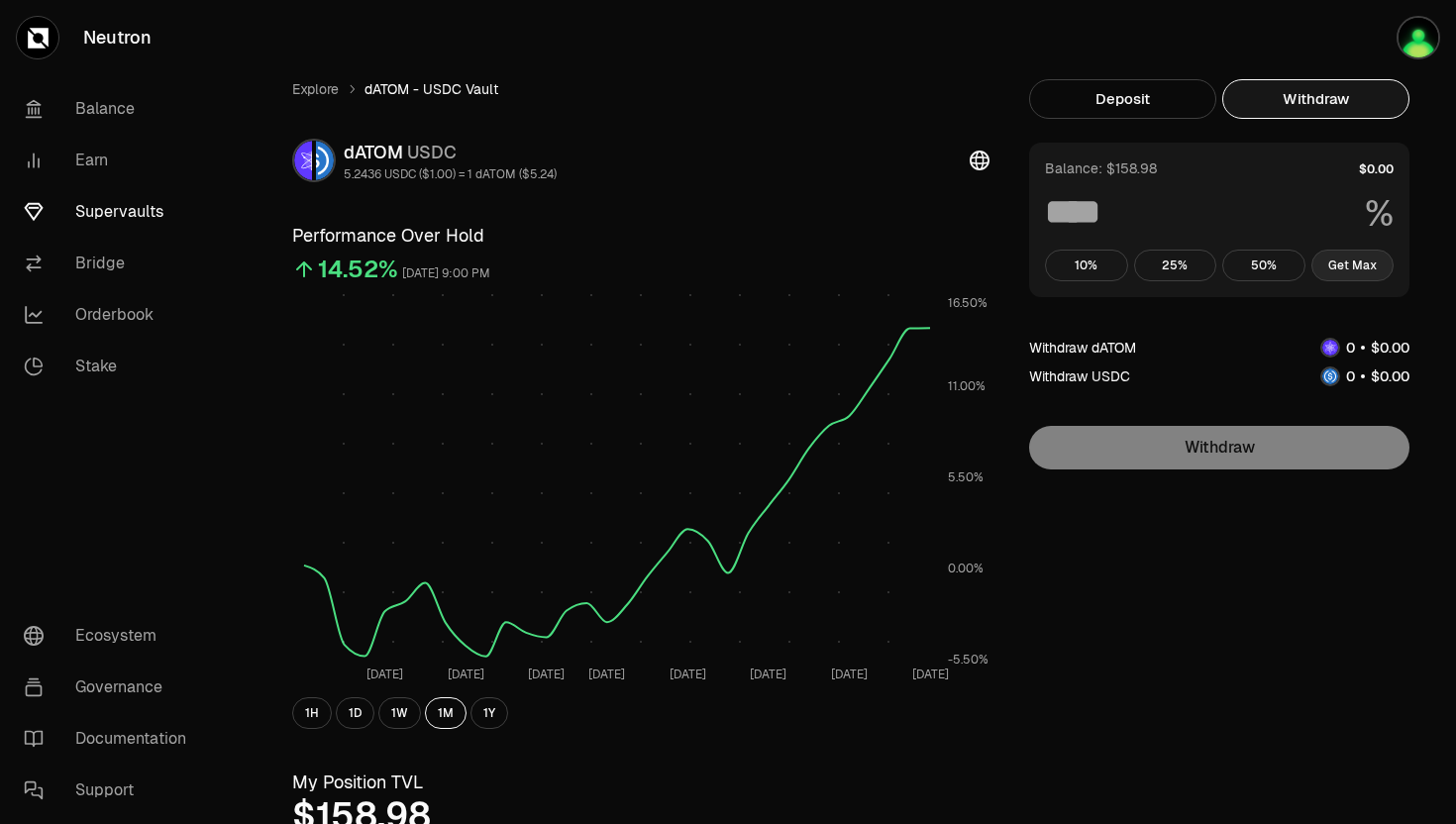
click at [1354, 267] on button "Get Max" at bounding box center [1353, 266] width 83 height 32
type input "***"
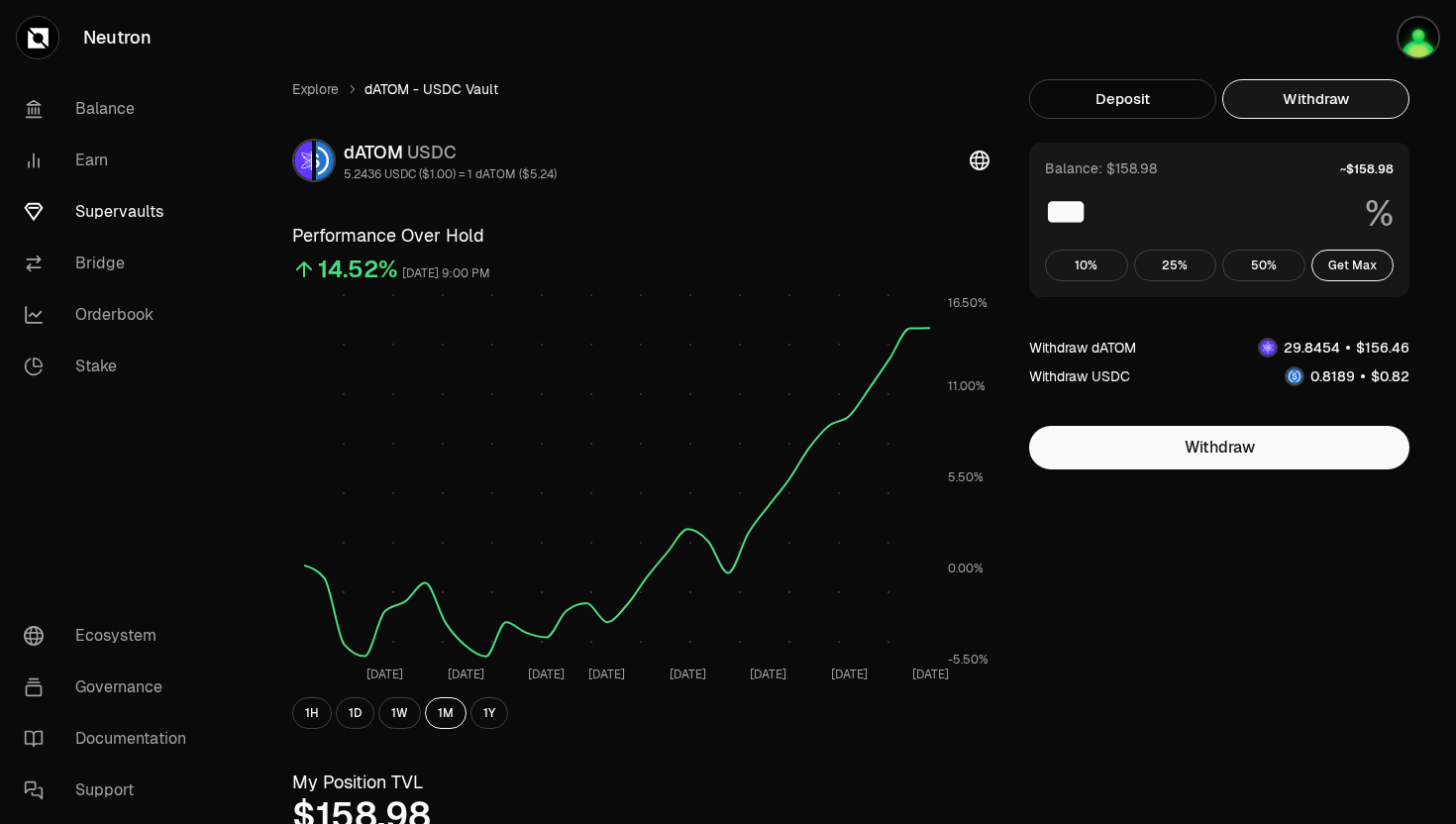
click at [1167, 124] on div "Deposit Withdraw dATOM $0.00 Balance: Use Max USDC $0.00 Balance: Use Max Depos…" at bounding box center [1219, 274] width 381 height 391
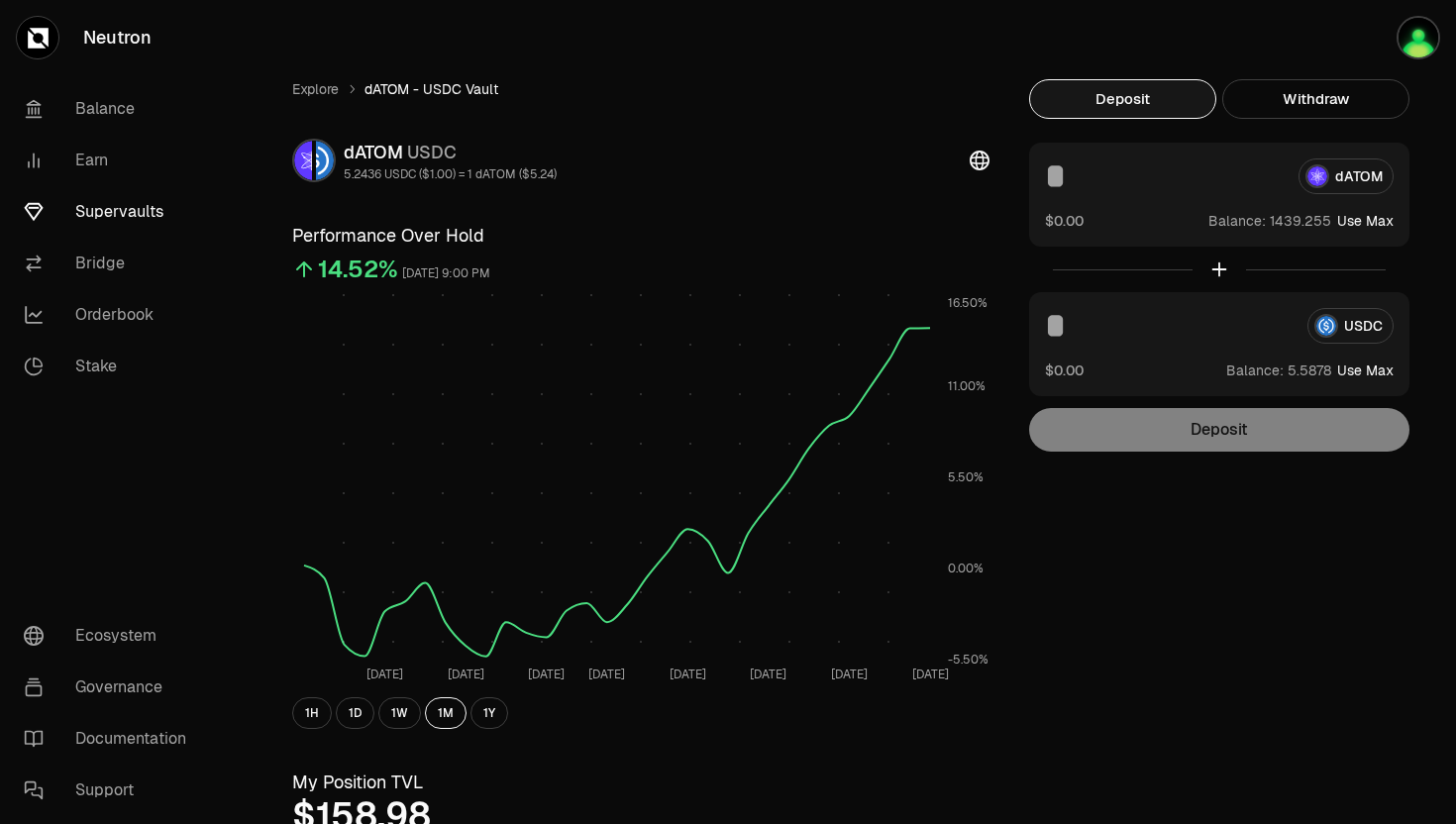
click at [1148, 106] on button "Deposit" at bounding box center [1122, 99] width 187 height 40
click at [1358, 370] on button "Use Max" at bounding box center [1365, 371] width 57 height 20
type input "********"
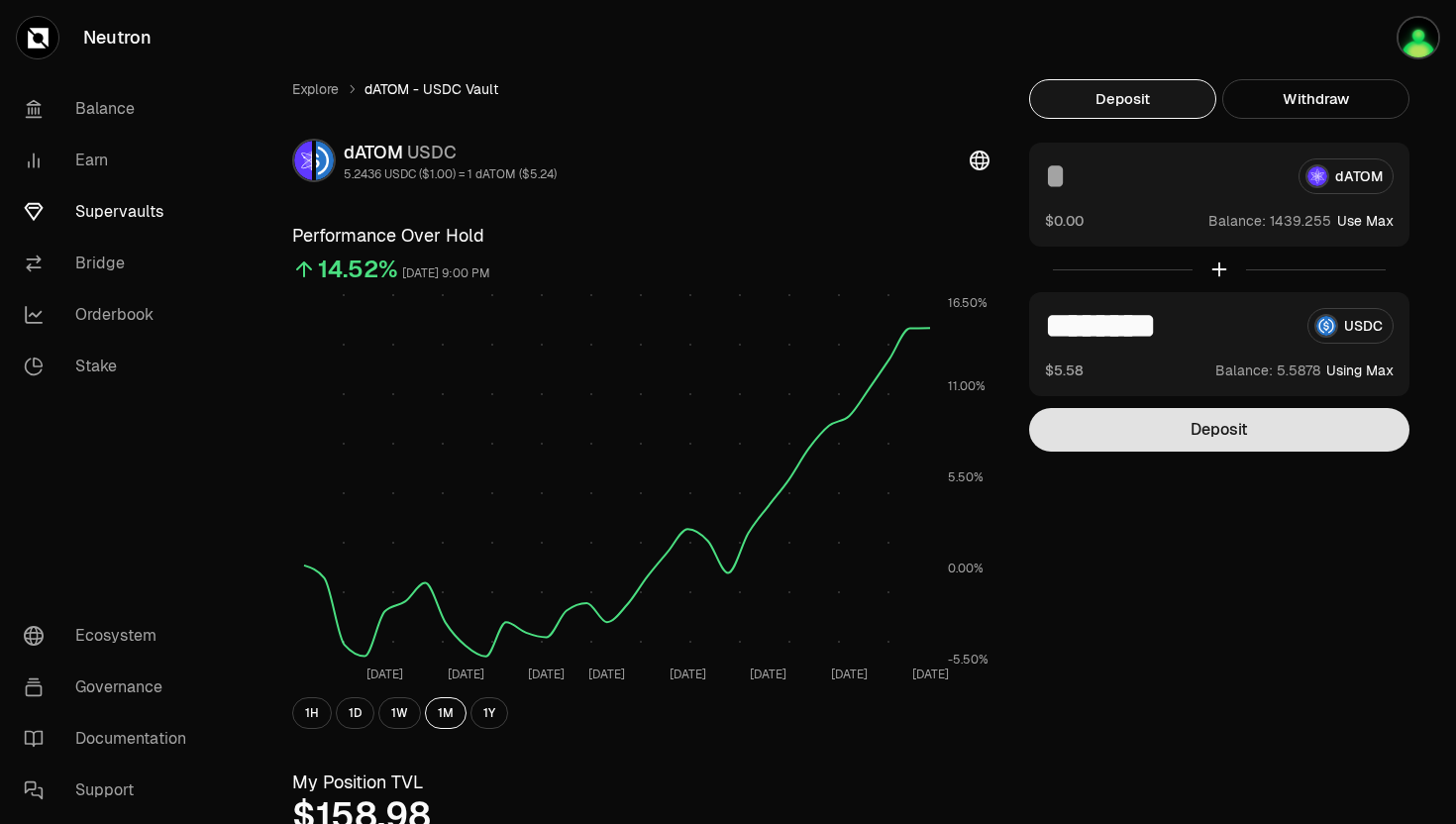
click at [1240, 446] on button "Deposit" at bounding box center [1219, 429] width 381 height 44
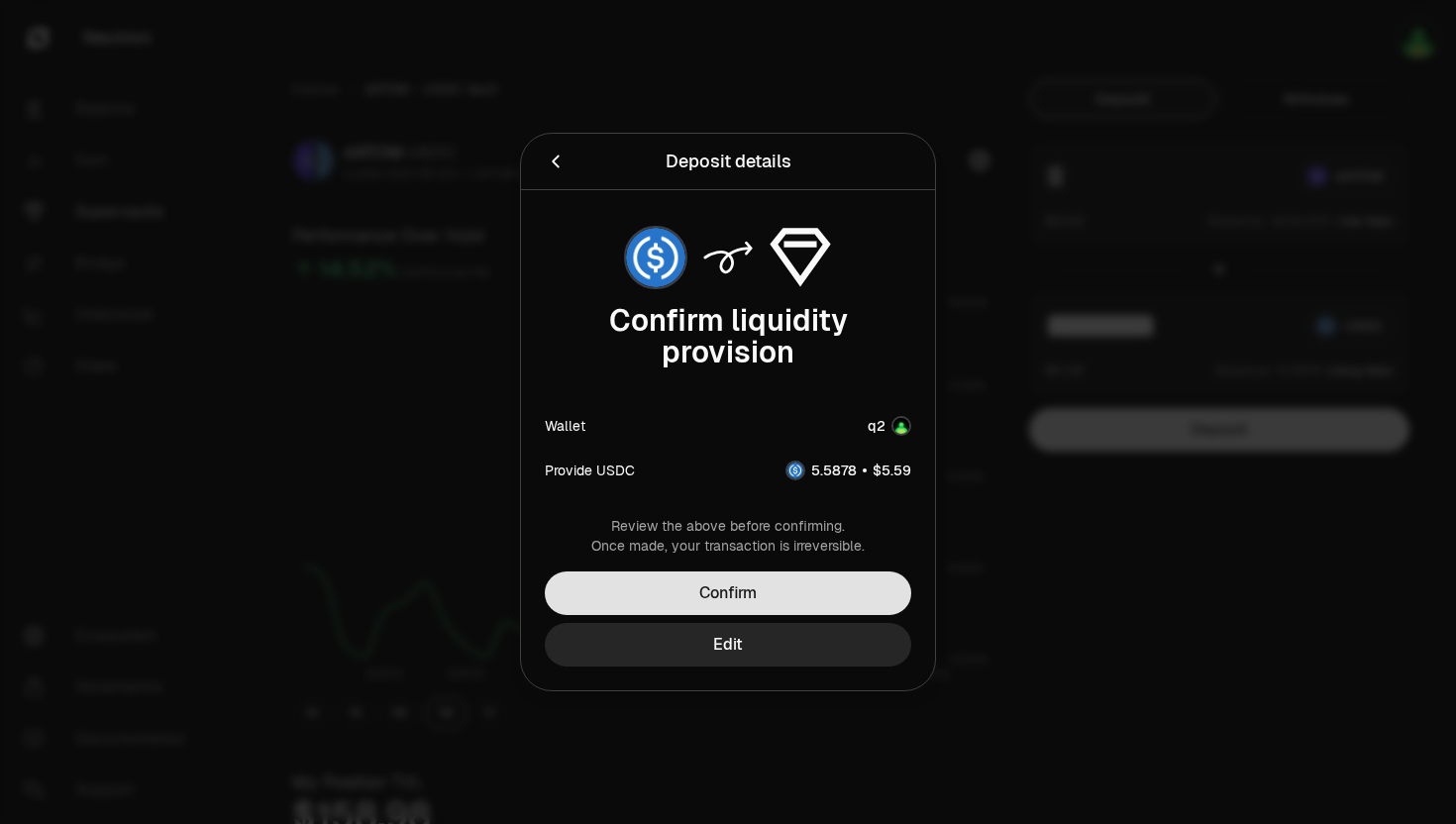
click at [777, 583] on button "Confirm" at bounding box center [728, 593] width 367 height 44
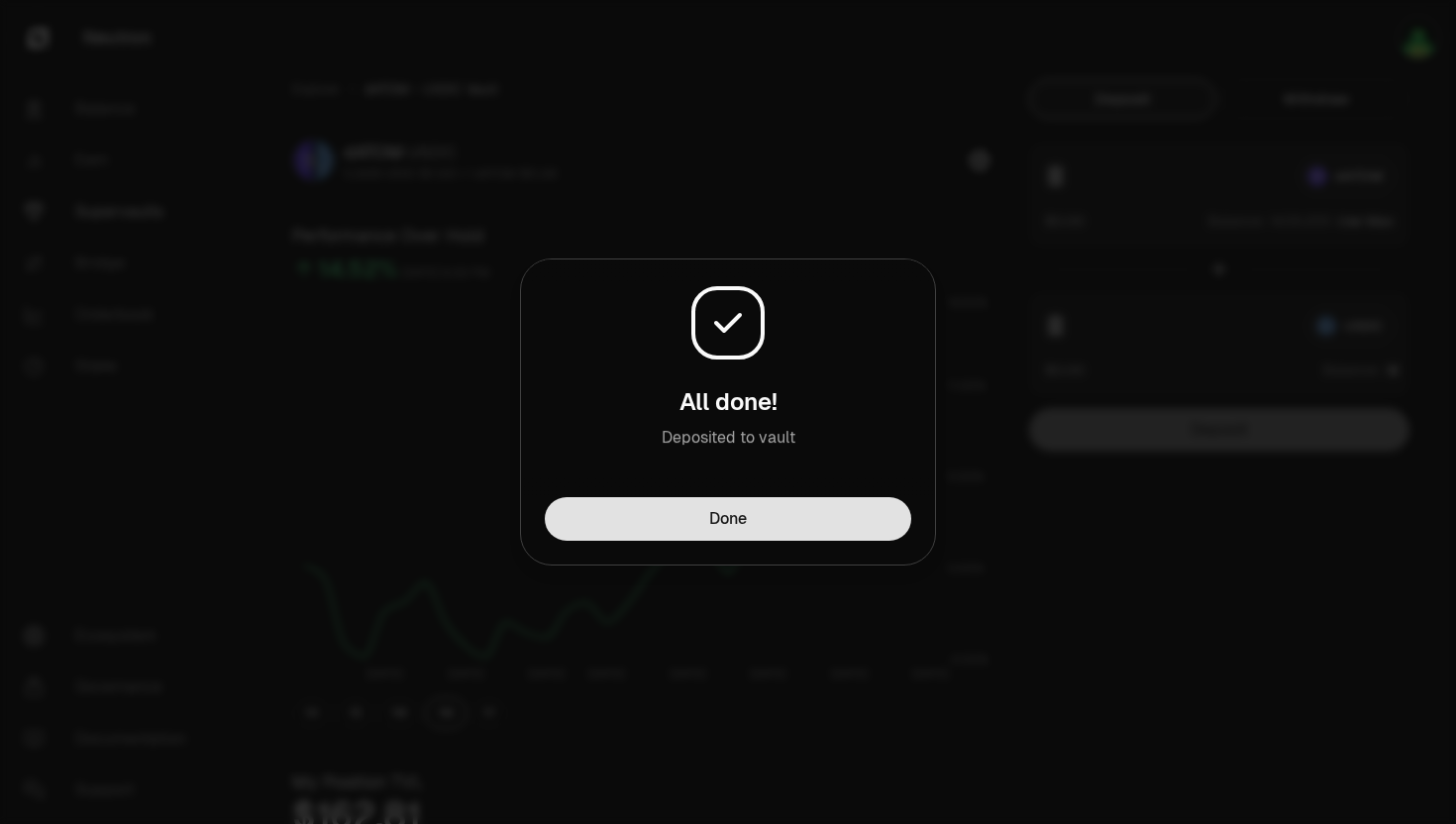
click at [799, 539] on button "Done" at bounding box center [728, 519] width 367 height 44
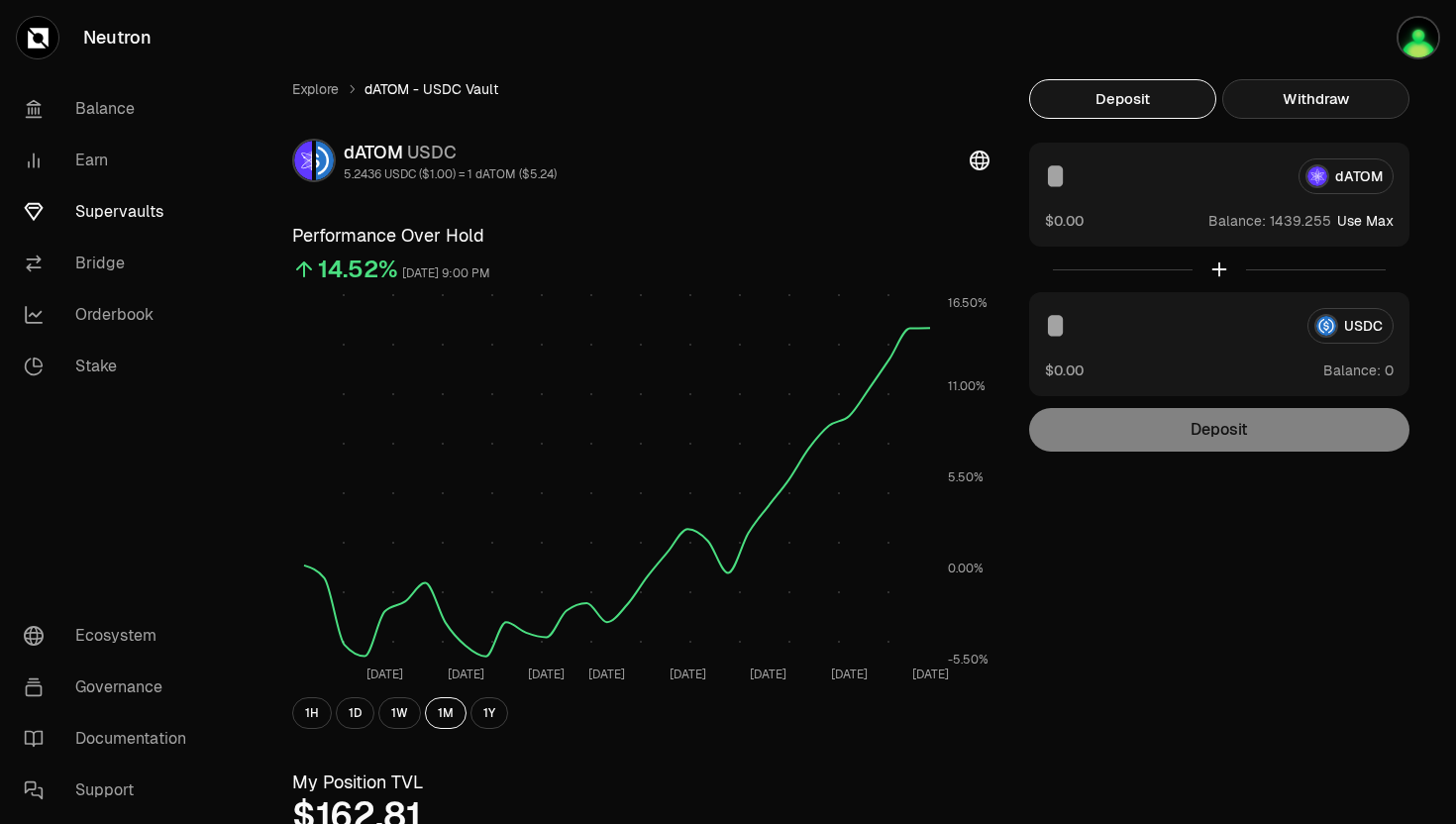
click at [1260, 100] on button "Withdraw" at bounding box center [1315, 99] width 187 height 40
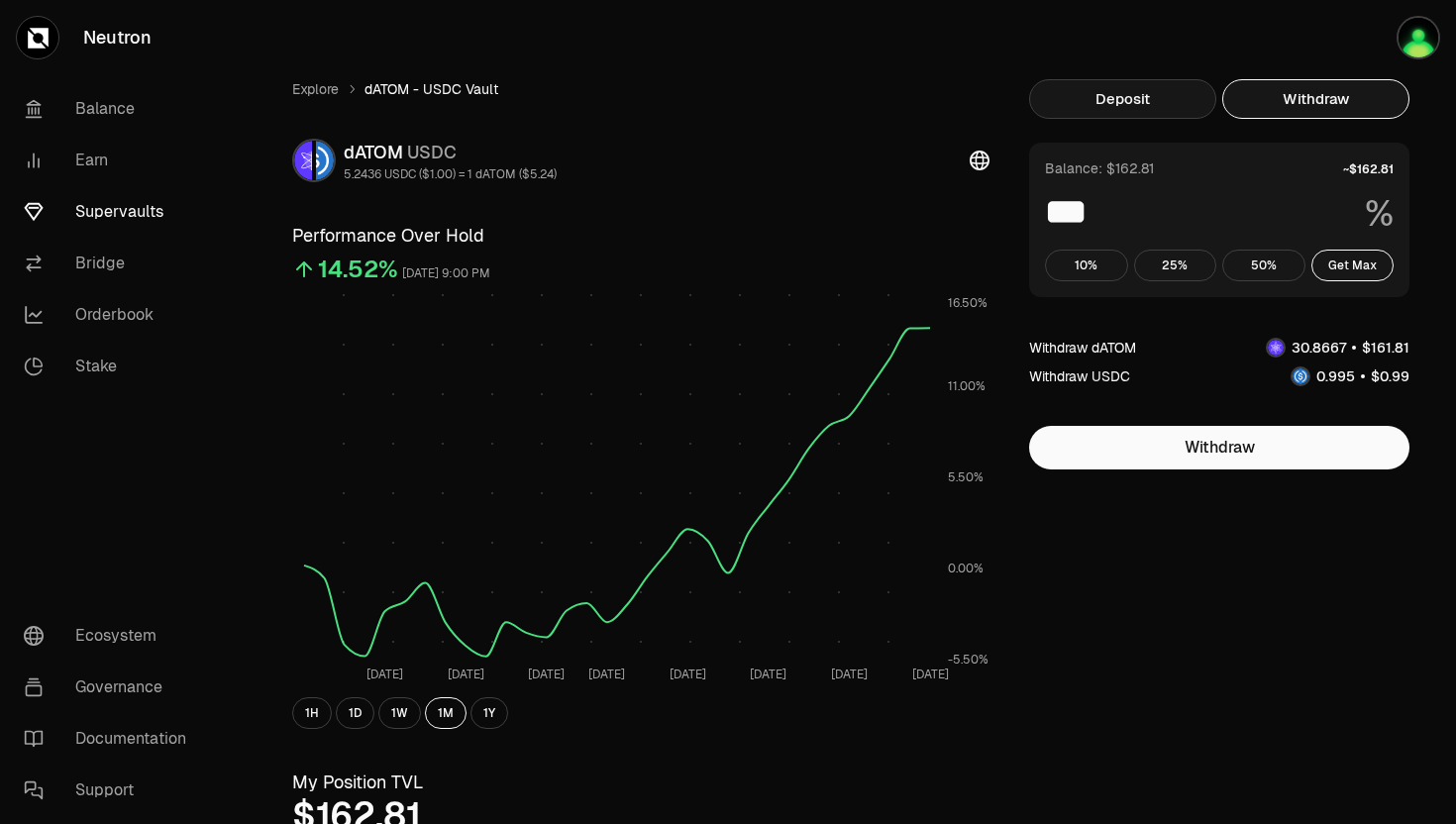
click at [1128, 112] on button "Deposit" at bounding box center [1122, 99] width 187 height 40
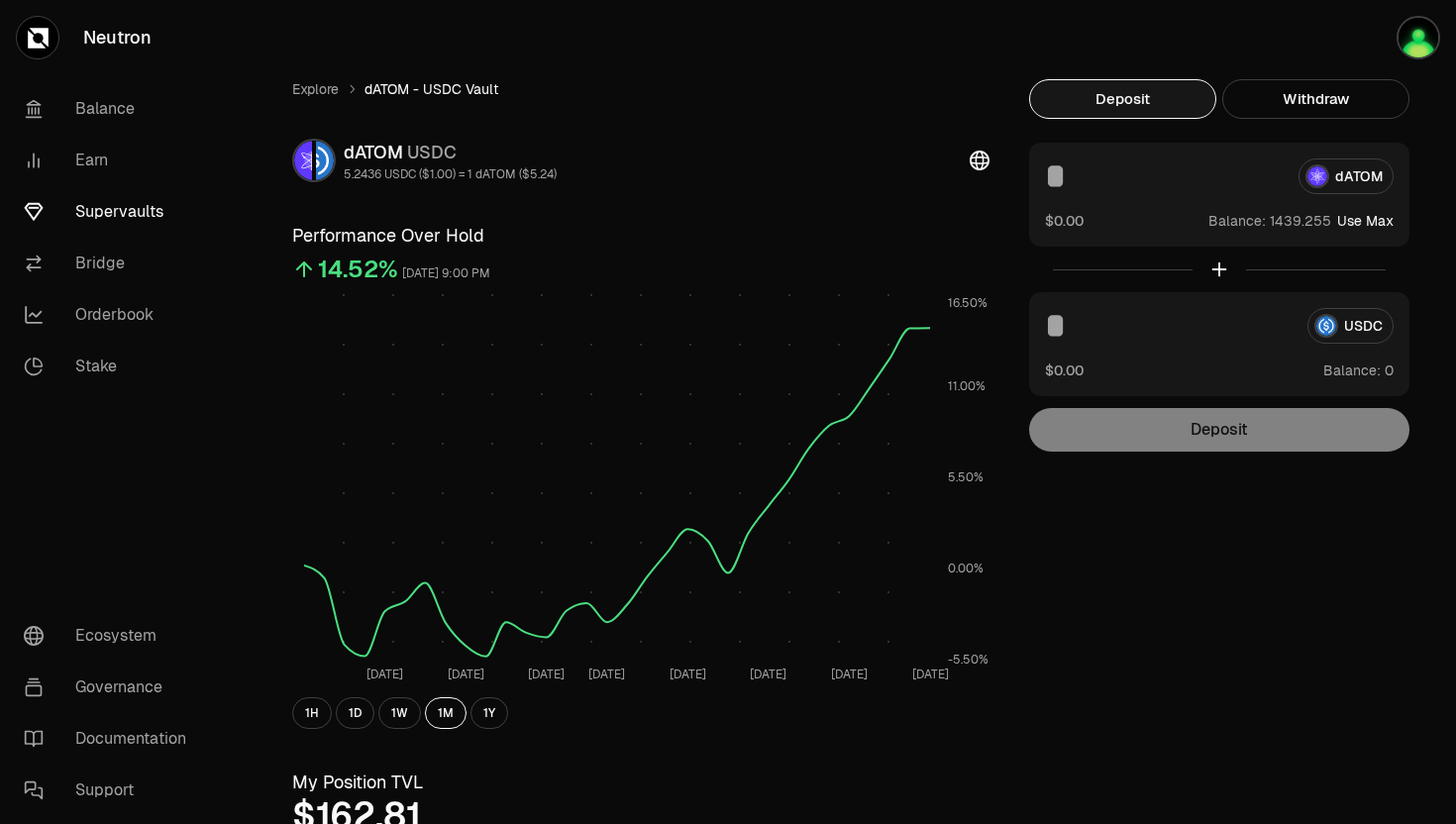
click at [1103, 185] on input at bounding box center [1164, 177] width 238 height 36
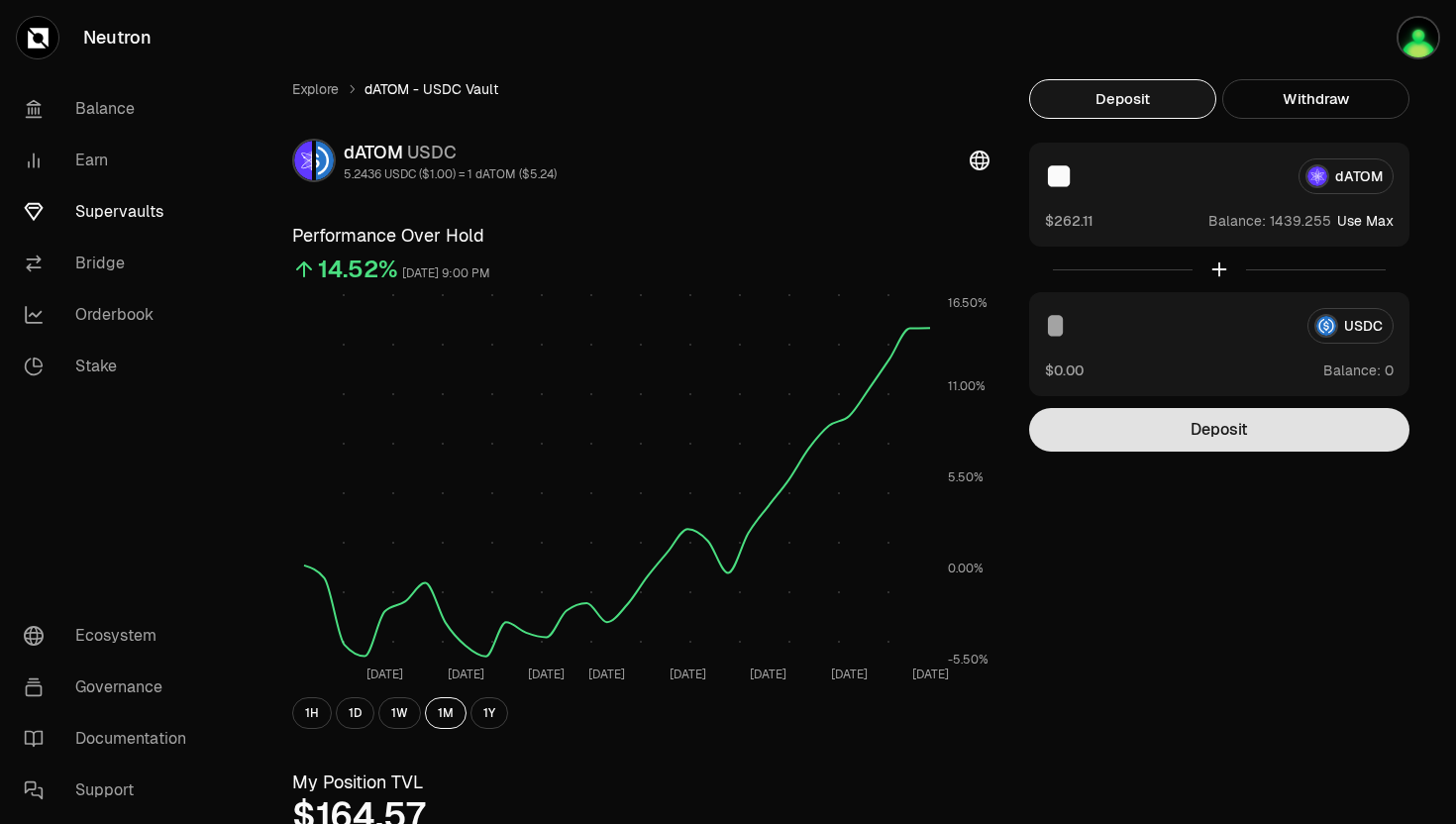
type input "**"
click at [1159, 419] on button "Deposit" at bounding box center [1219, 429] width 381 height 44
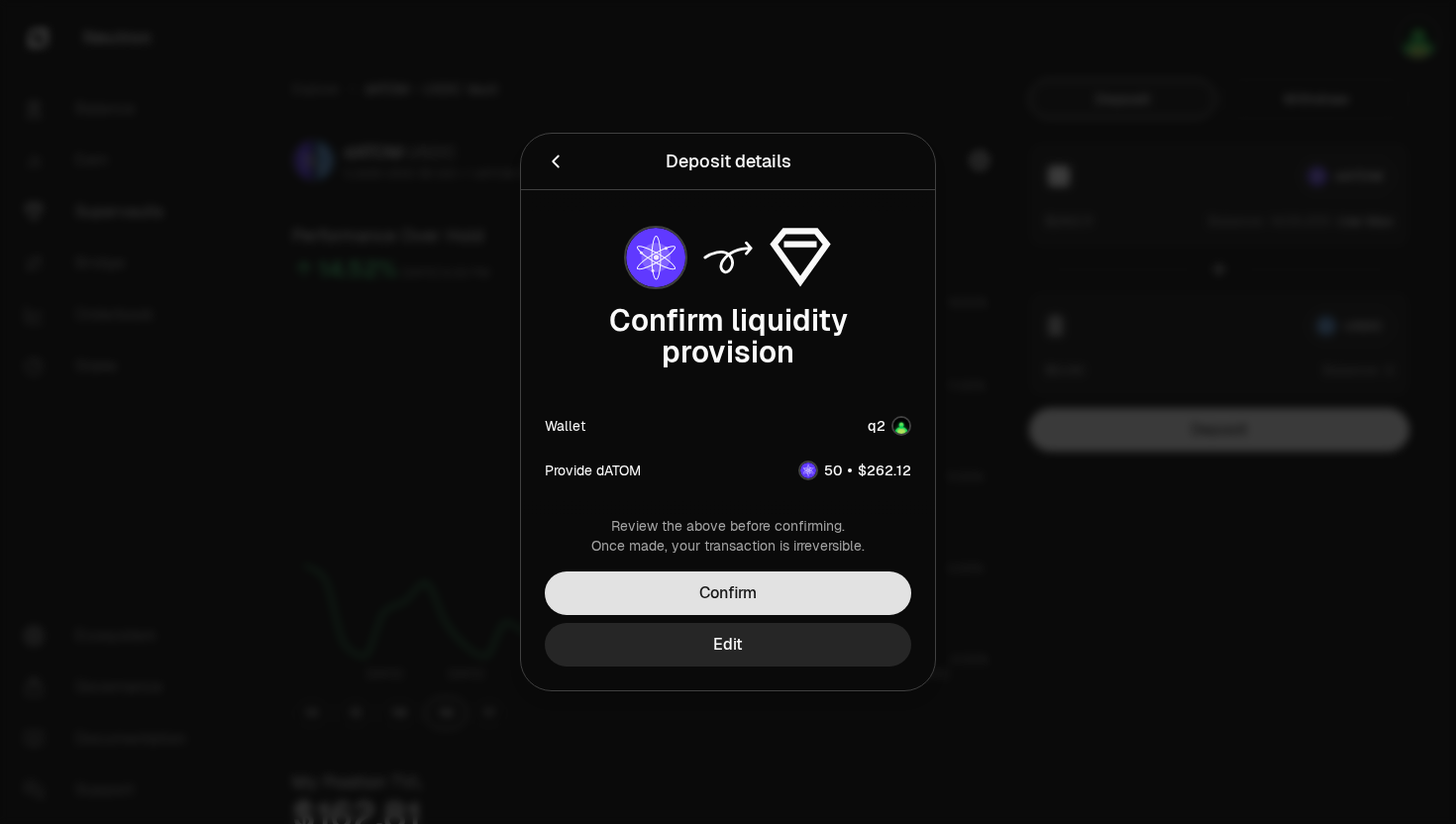
click at [714, 574] on button "Confirm" at bounding box center [728, 593] width 367 height 44
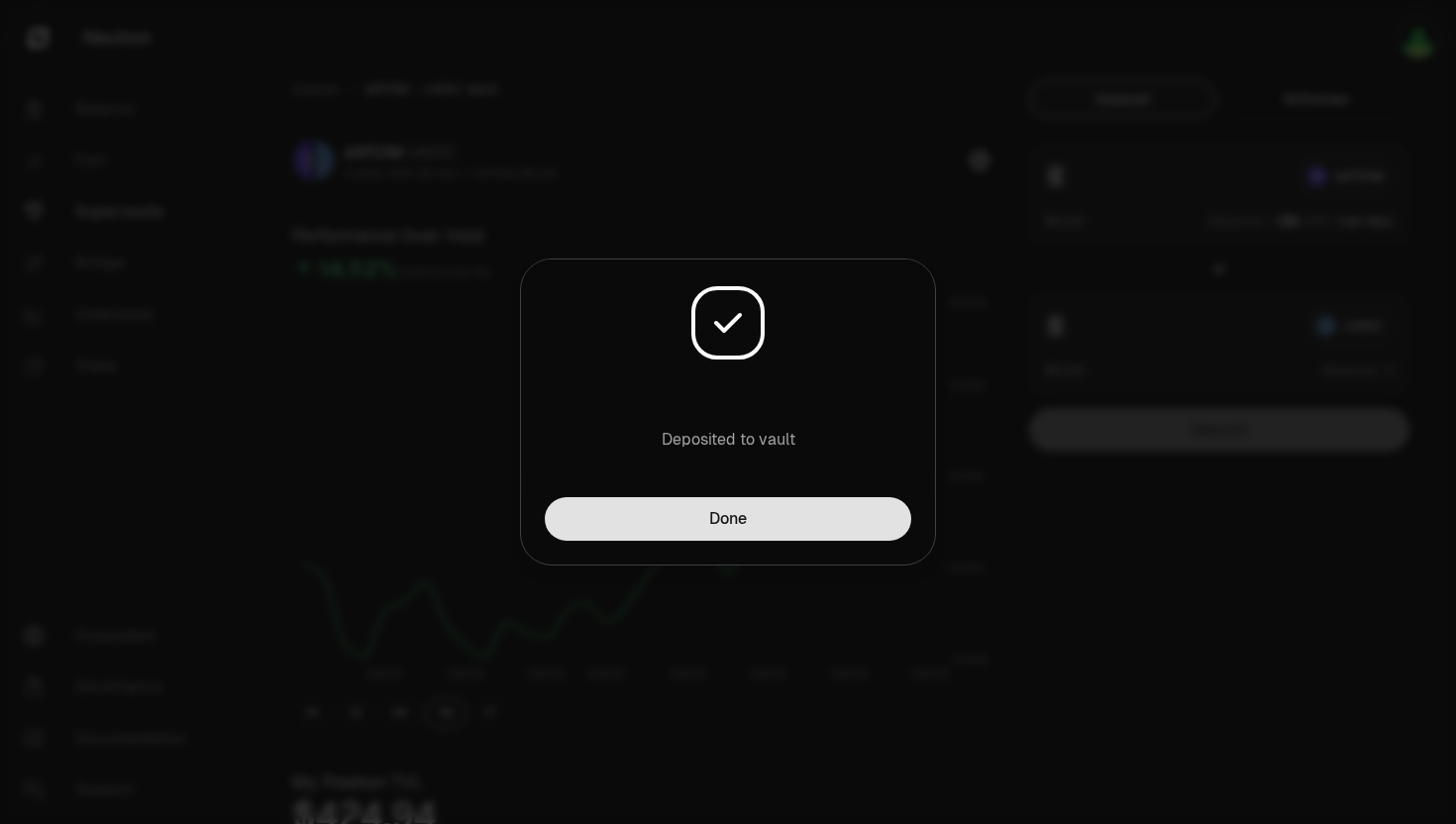
click at [749, 534] on button "Done" at bounding box center [728, 519] width 367 height 44
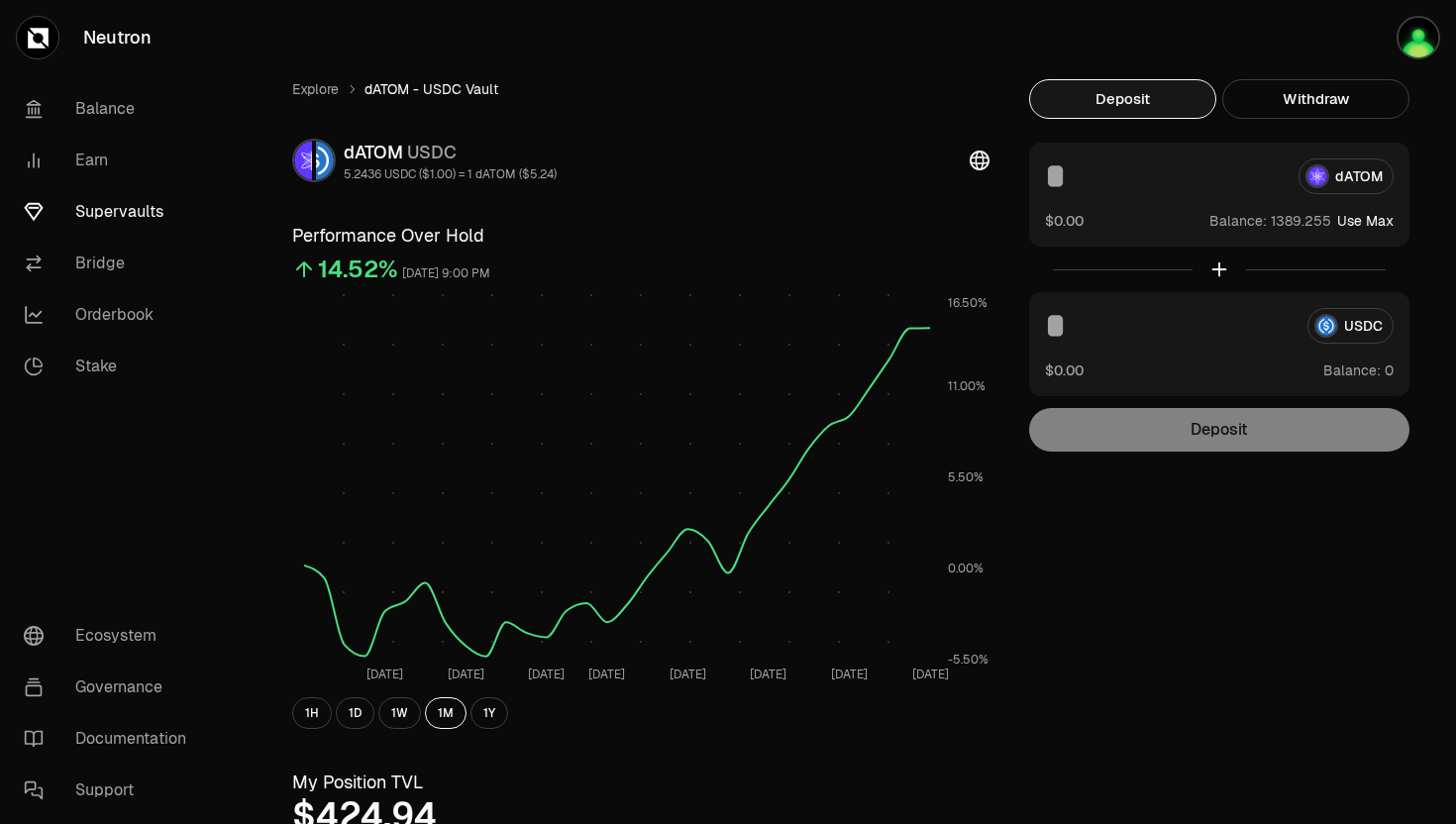
click at [1074, 163] on input at bounding box center [1164, 177] width 238 height 36
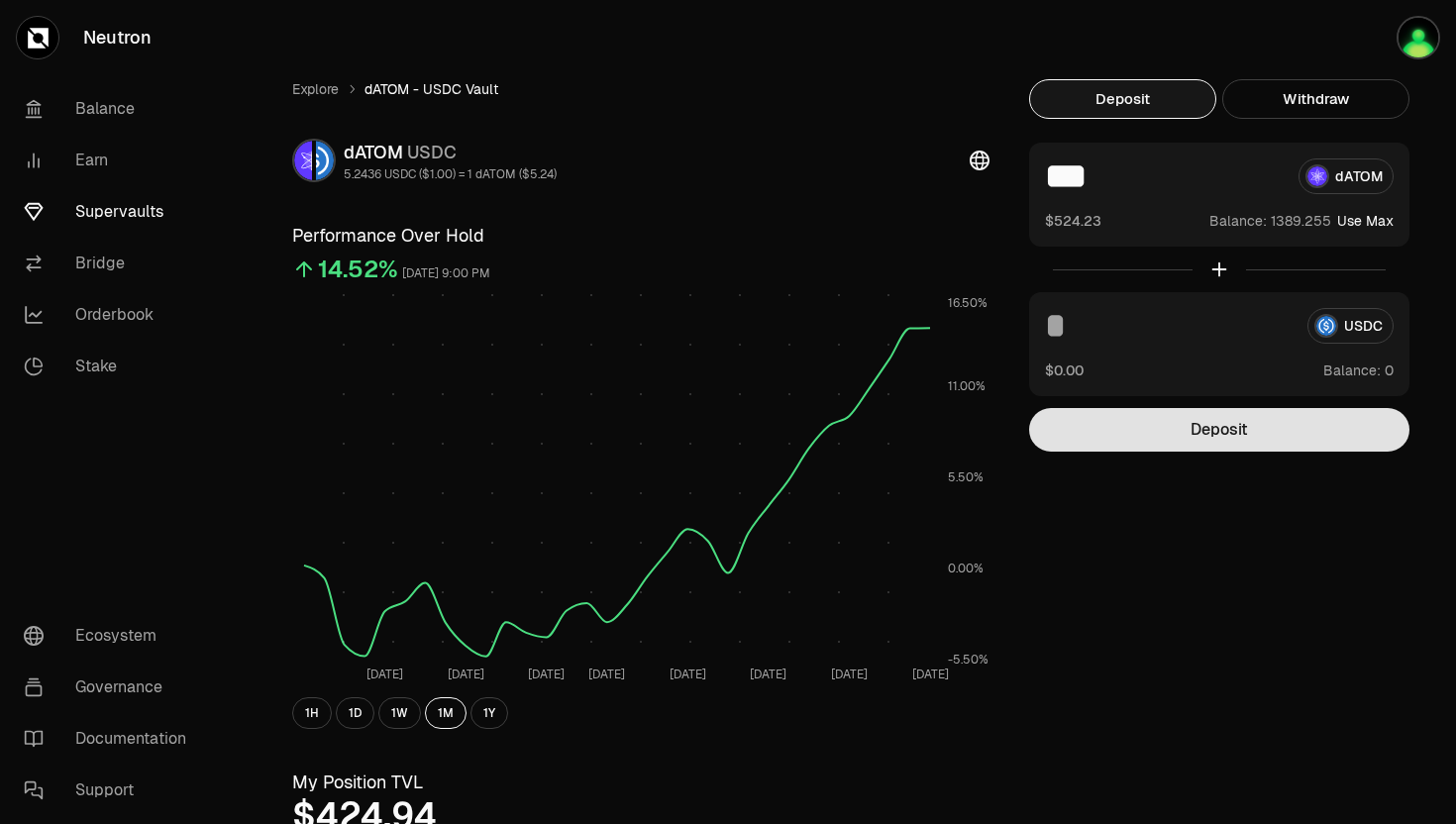
type input "***"
click at [1093, 415] on button "Deposit" at bounding box center [1219, 429] width 381 height 44
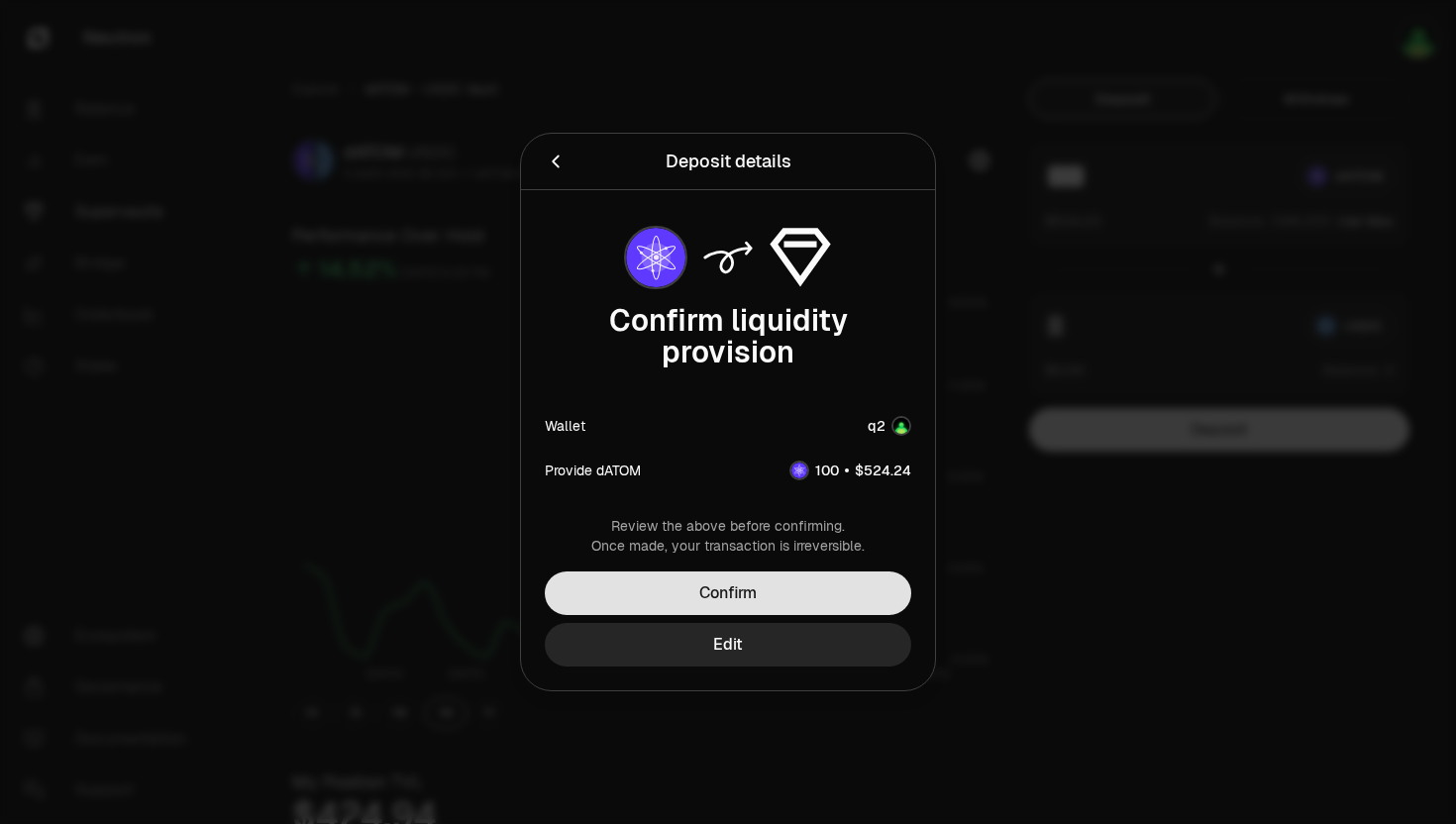
click at [804, 593] on button "Confirm" at bounding box center [728, 593] width 367 height 44
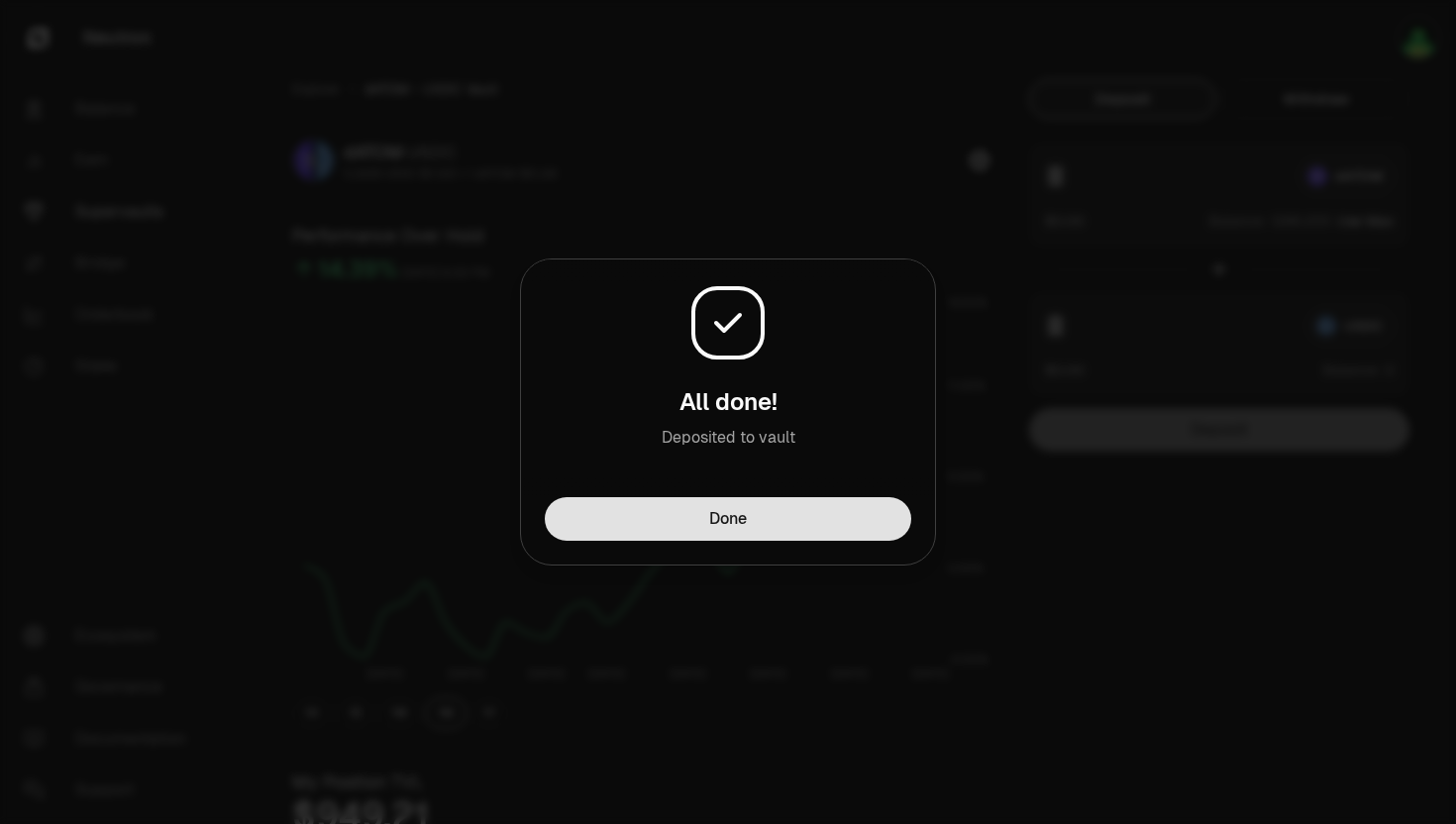
click at [734, 522] on button "Done" at bounding box center [728, 519] width 367 height 44
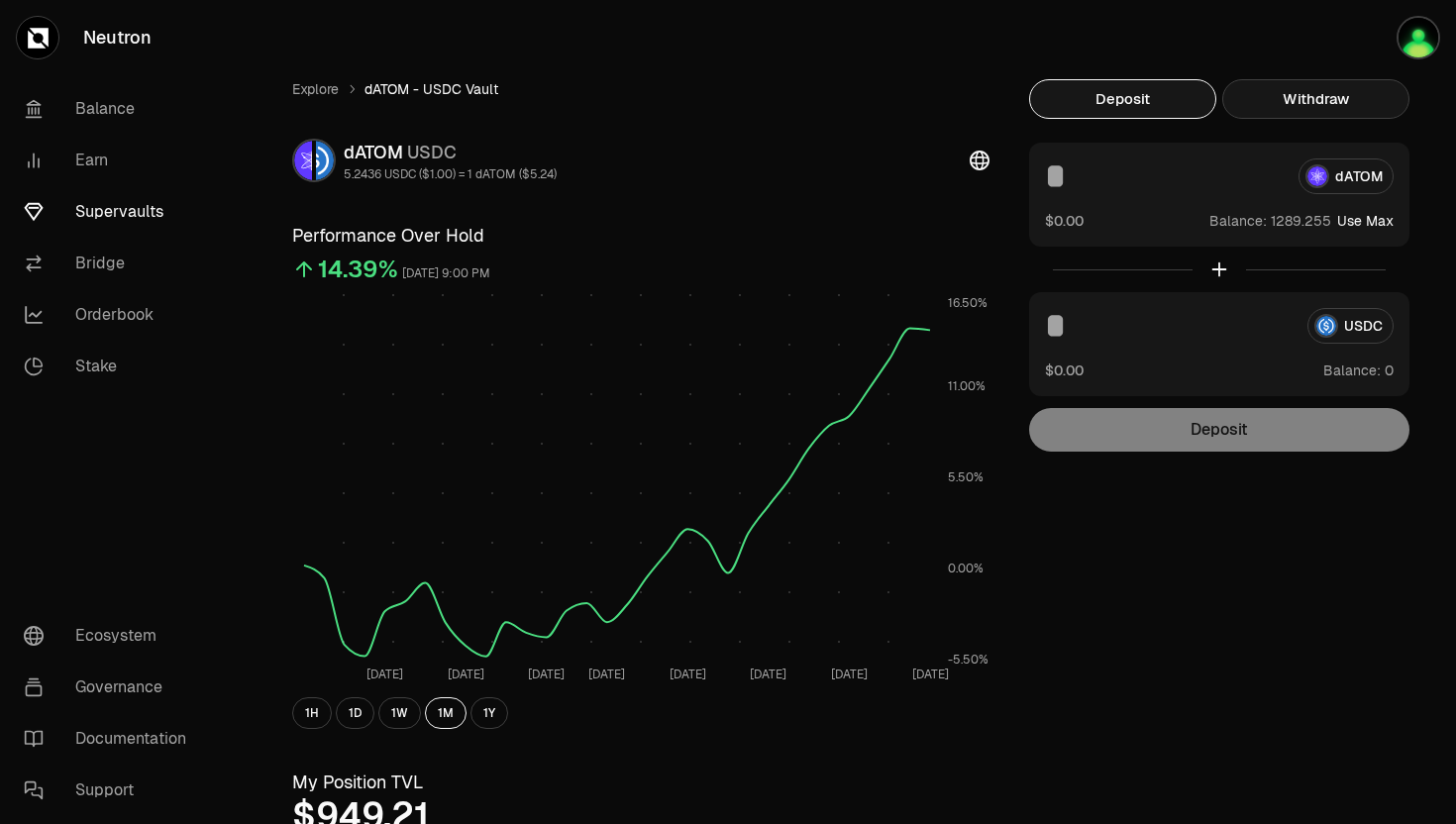
click at [1270, 97] on button "Withdraw" at bounding box center [1315, 99] width 187 height 40
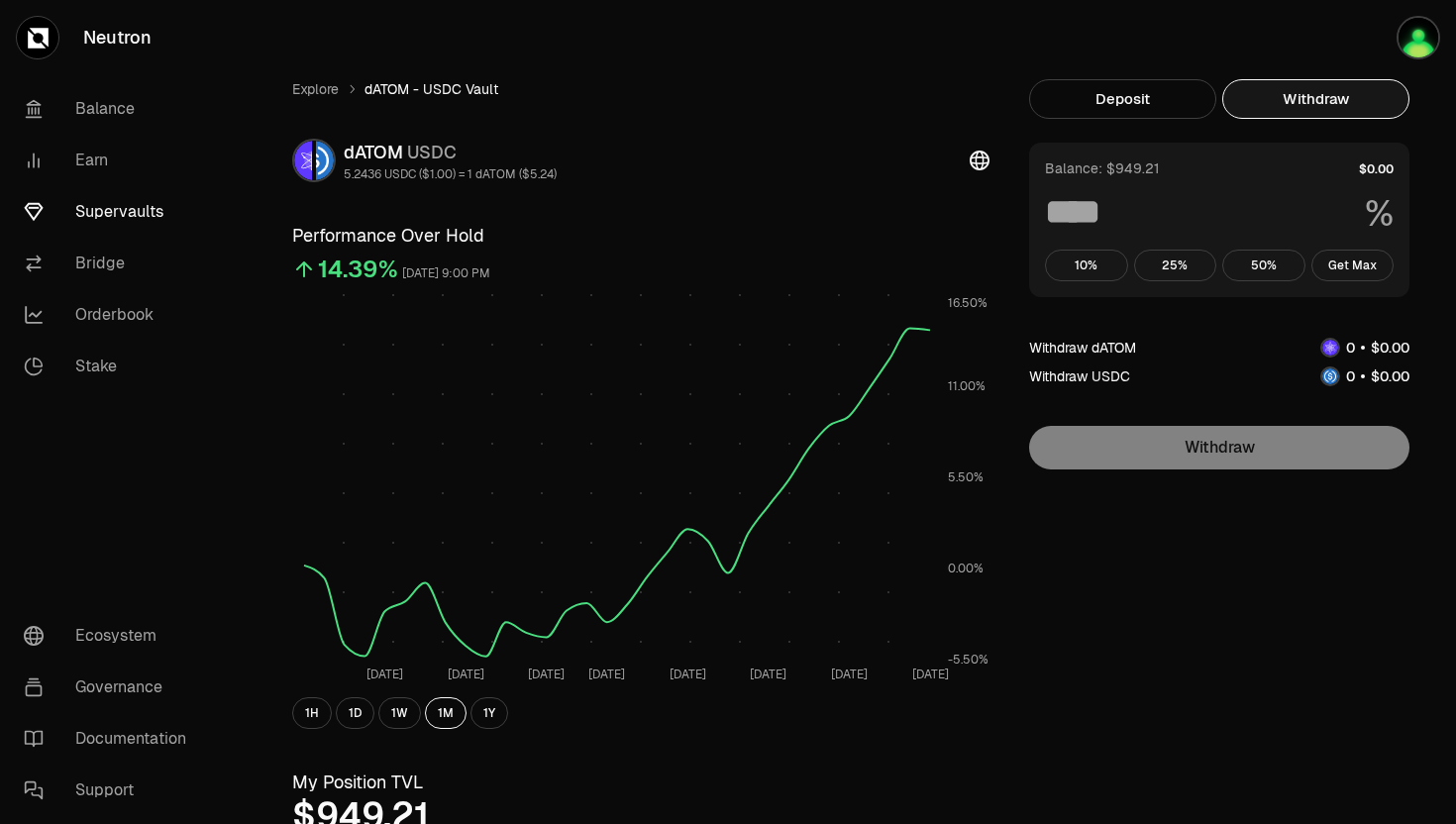
click at [1259, 108] on button "Withdraw" at bounding box center [1315, 99] width 187 height 40
click at [1340, 266] on button "Get Max" at bounding box center [1353, 266] width 83 height 32
type input "***"
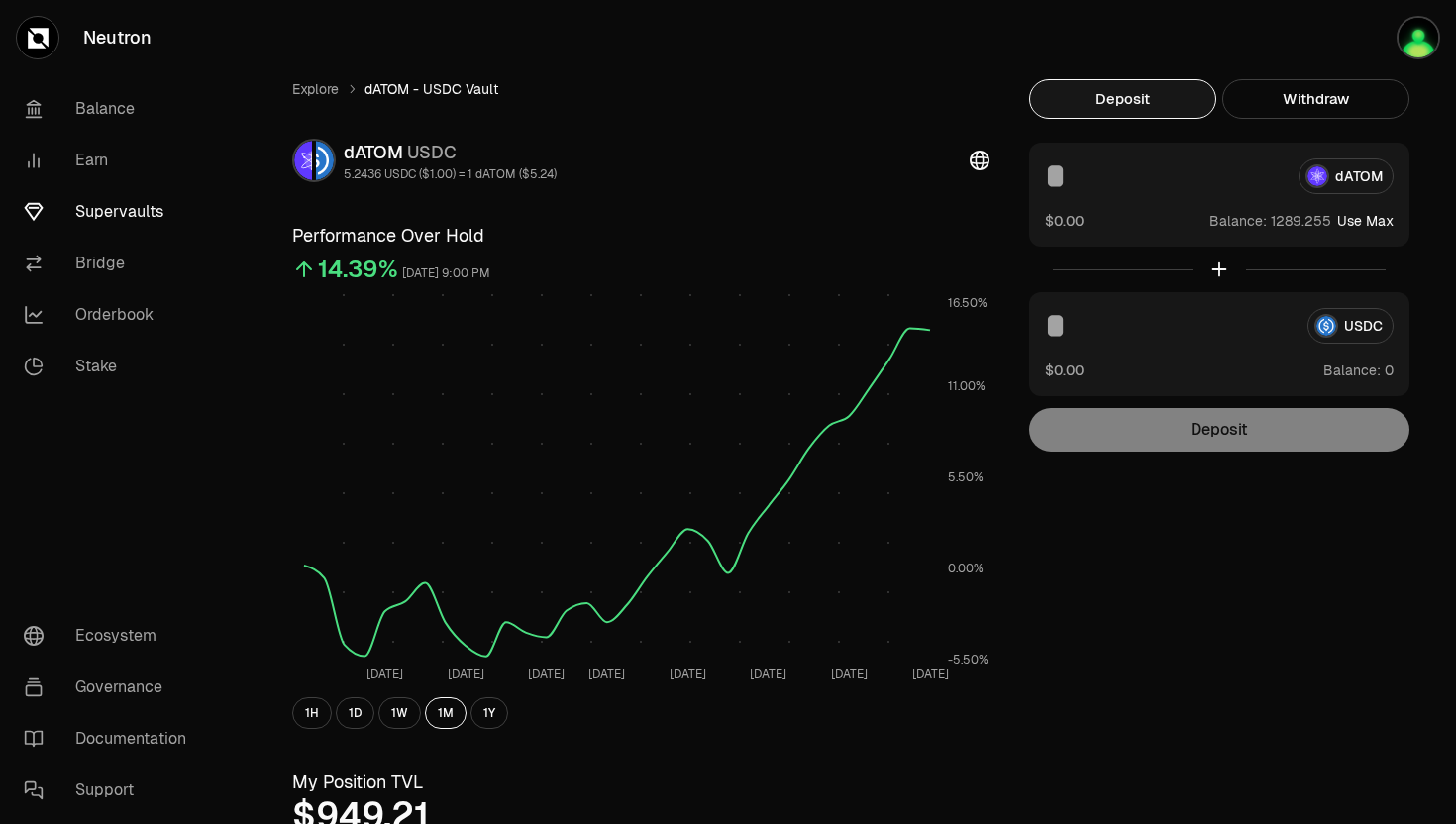
click at [1161, 112] on button "Deposit" at bounding box center [1122, 99] width 187 height 40
click at [1127, 152] on div "dATOM $0.00 Balance: Use Max" at bounding box center [1219, 195] width 381 height 104
click at [1091, 176] on input at bounding box center [1164, 177] width 238 height 36
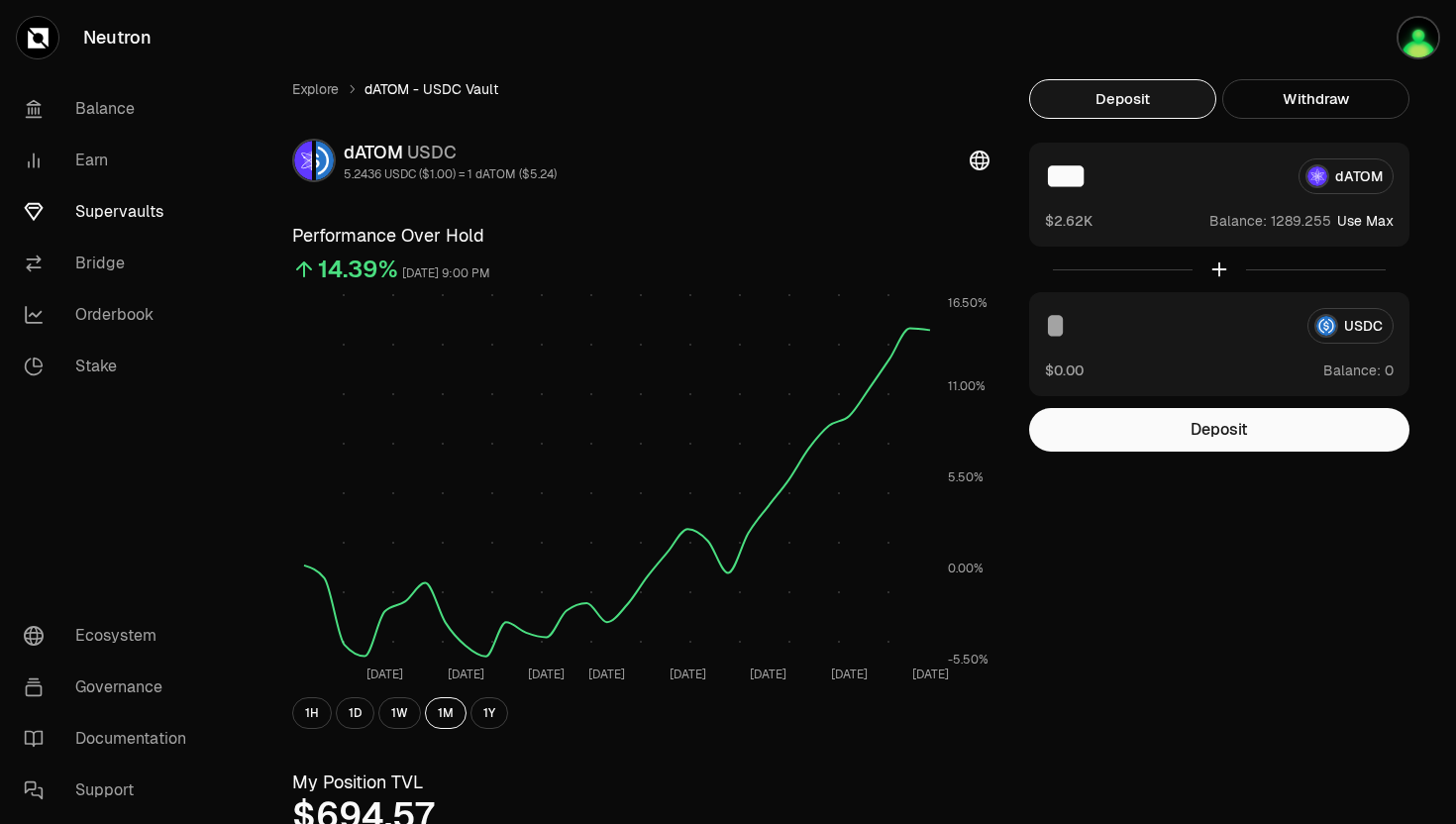
drag, startPoint x: 1123, startPoint y: 175, endPoint x: 990, endPoint y: 174, distance: 133.0
type input "***"
click at [1205, 336] on input at bounding box center [1168, 326] width 247 height 36
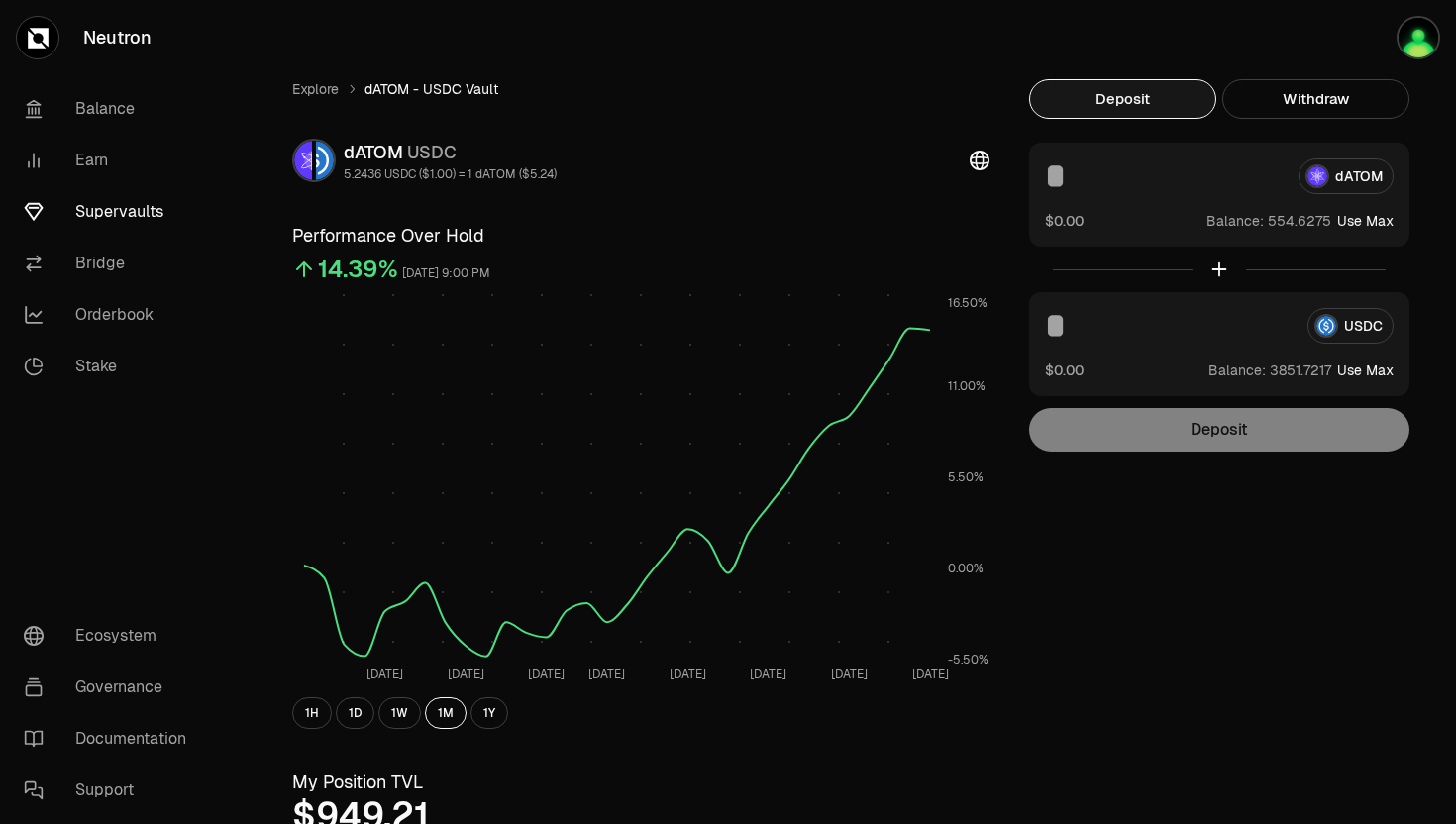
click at [1367, 371] on button "Use Max" at bounding box center [1365, 371] width 57 height 20
type input "**********"
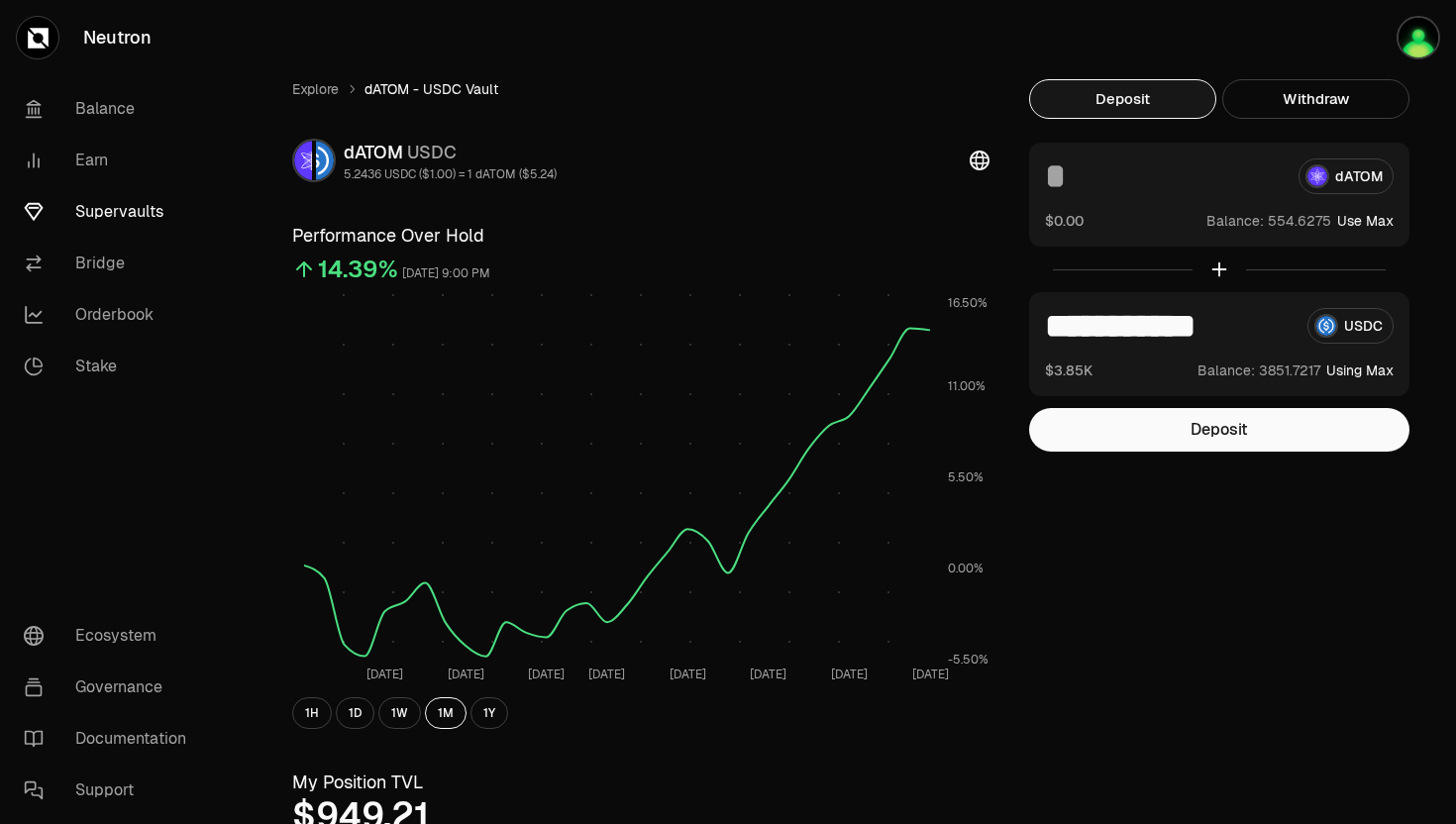
click at [1357, 220] on button "Use Max" at bounding box center [1365, 221] width 57 height 20
type input "**********"
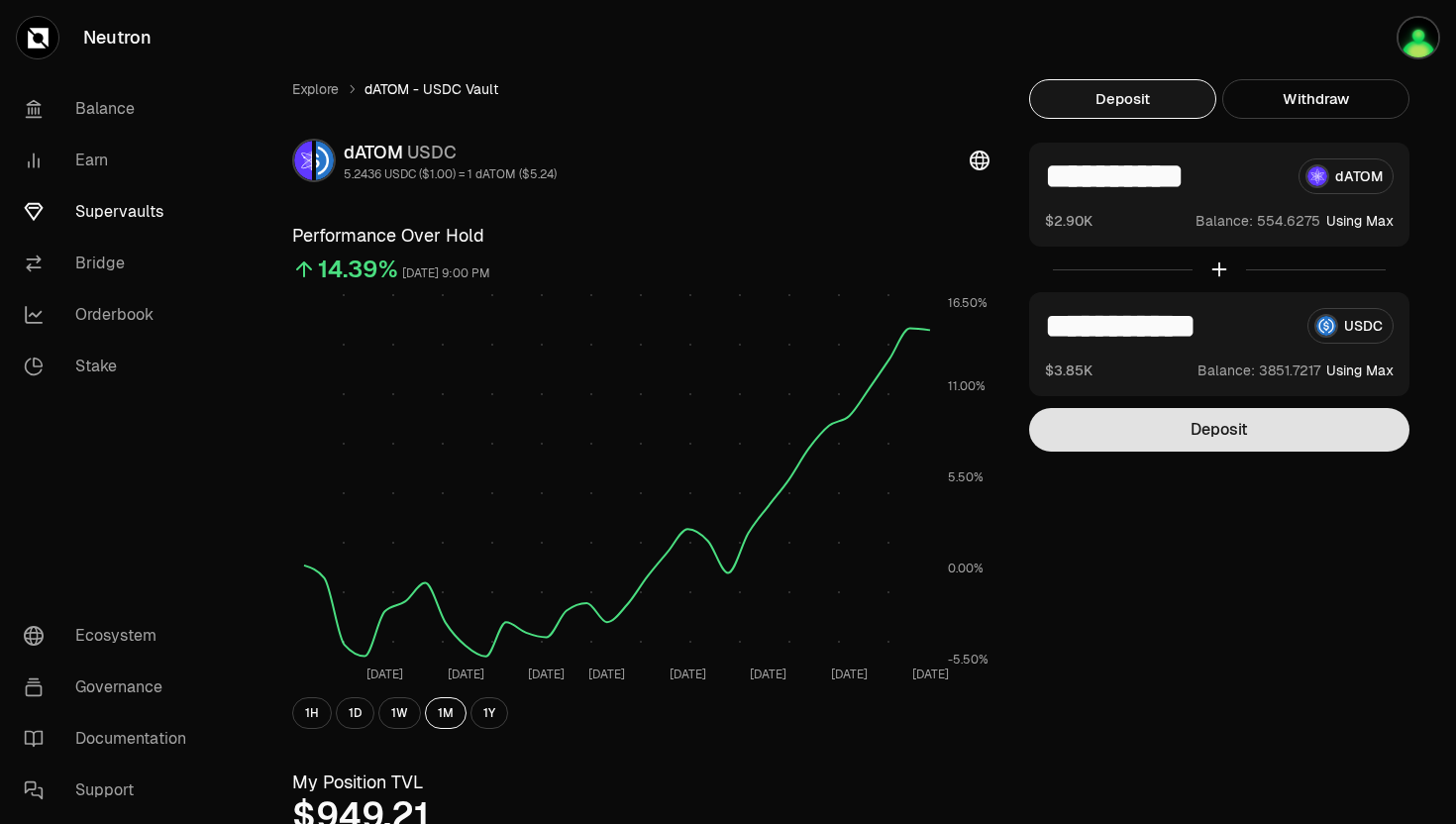
click at [1224, 438] on button "Deposit" at bounding box center [1219, 429] width 381 height 44
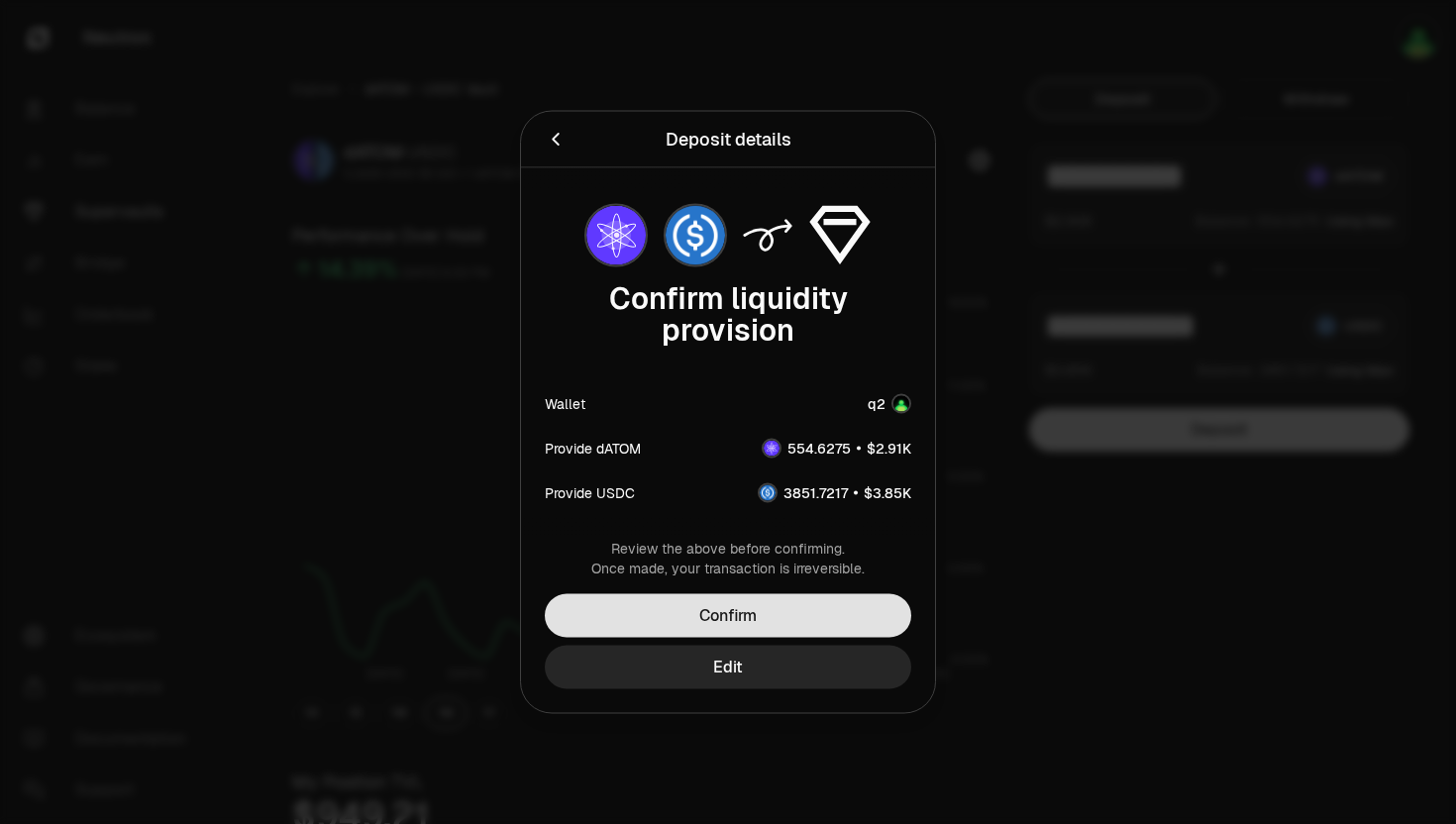
click at [750, 620] on button "Confirm" at bounding box center [728, 616] width 367 height 44
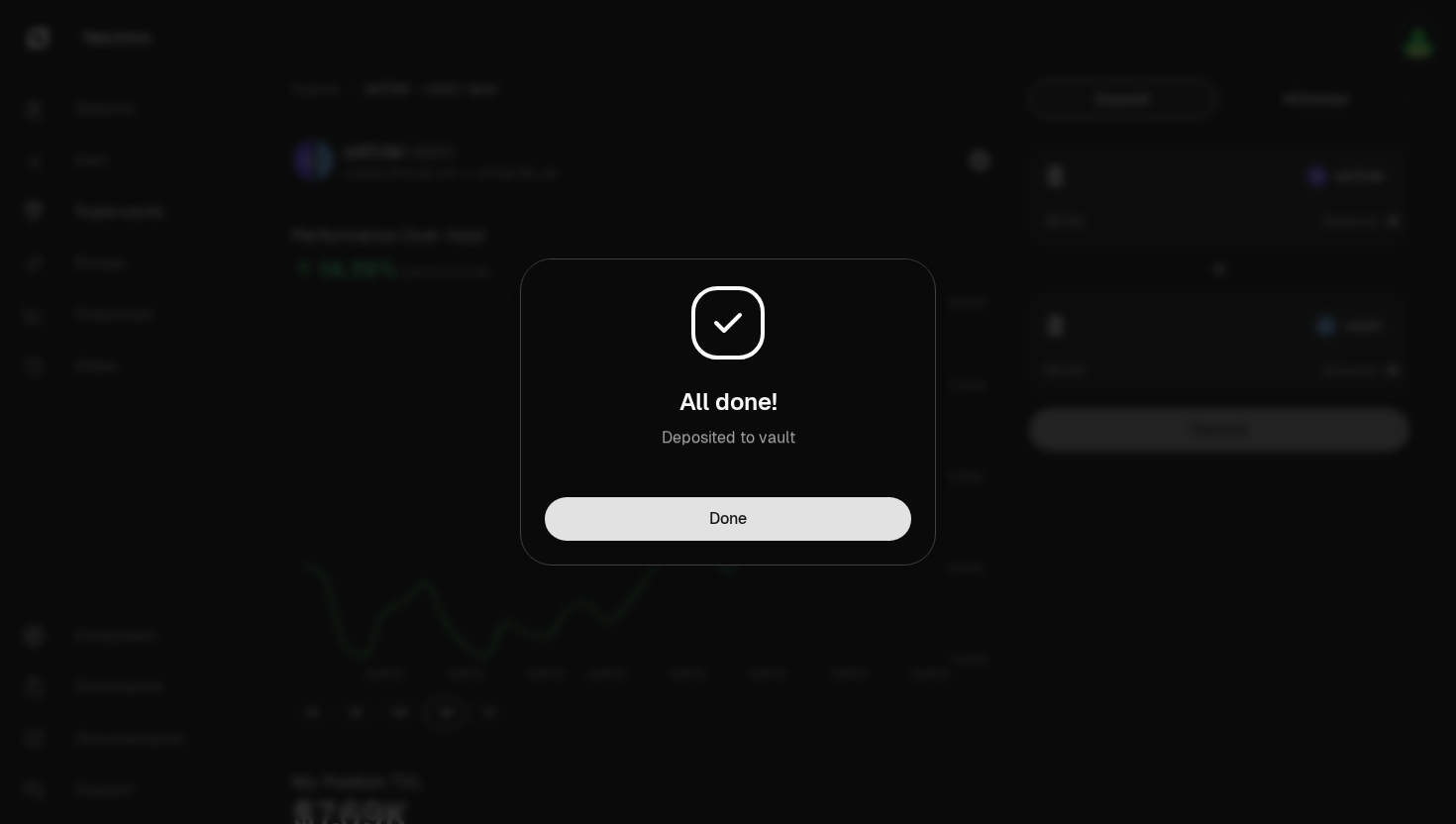
click at [741, 515] on button "Done" at bounding box center [728, 519] width 367 height 44
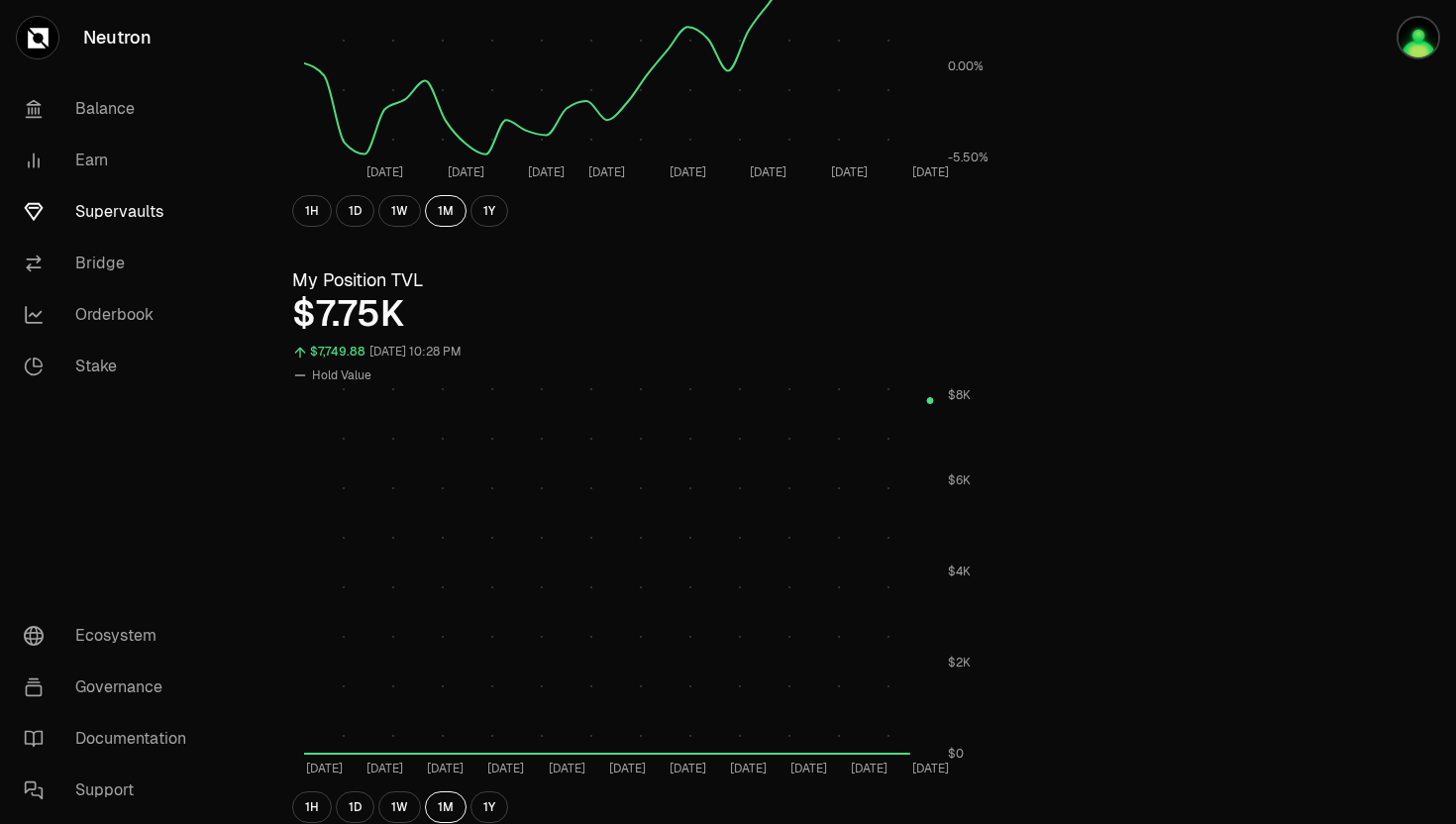
scroll to position [631, 0]
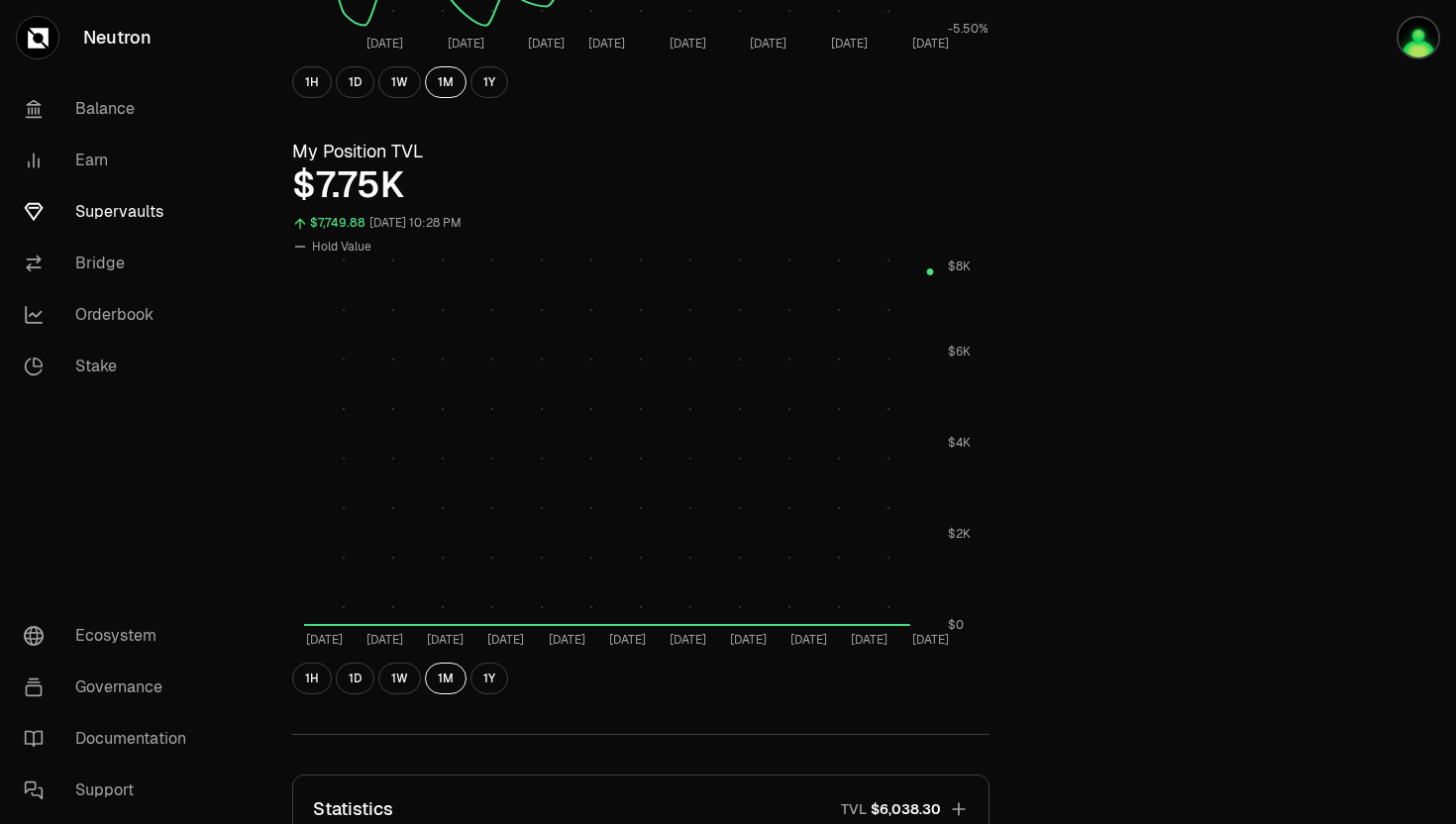
click at [104, 220] on link "Supervaults" at bounding box center [111, 212] width 206 height 52
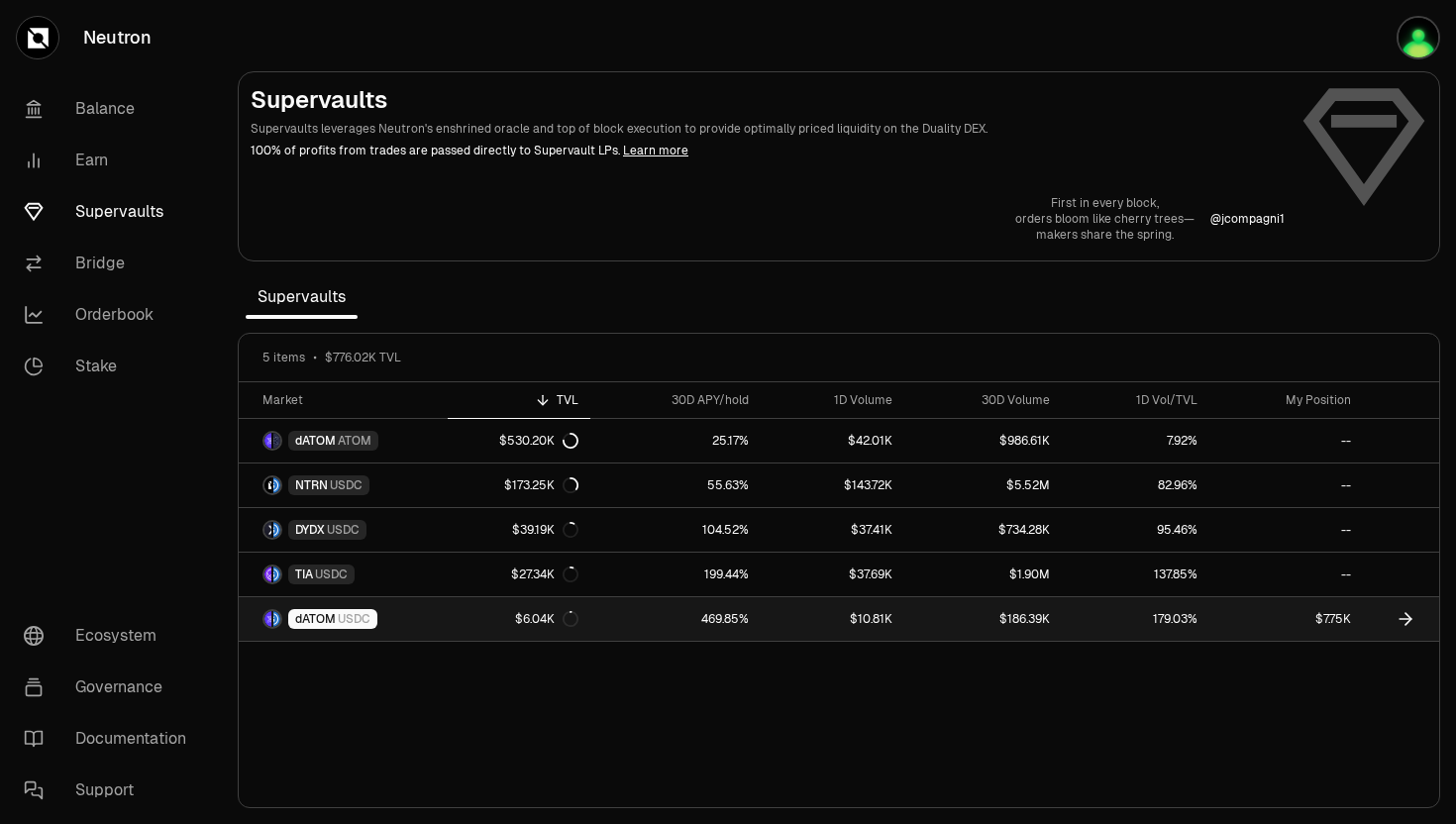
click at [324, 618] on span "dATOM" at bounding box center [315, 619] width 41 height 16
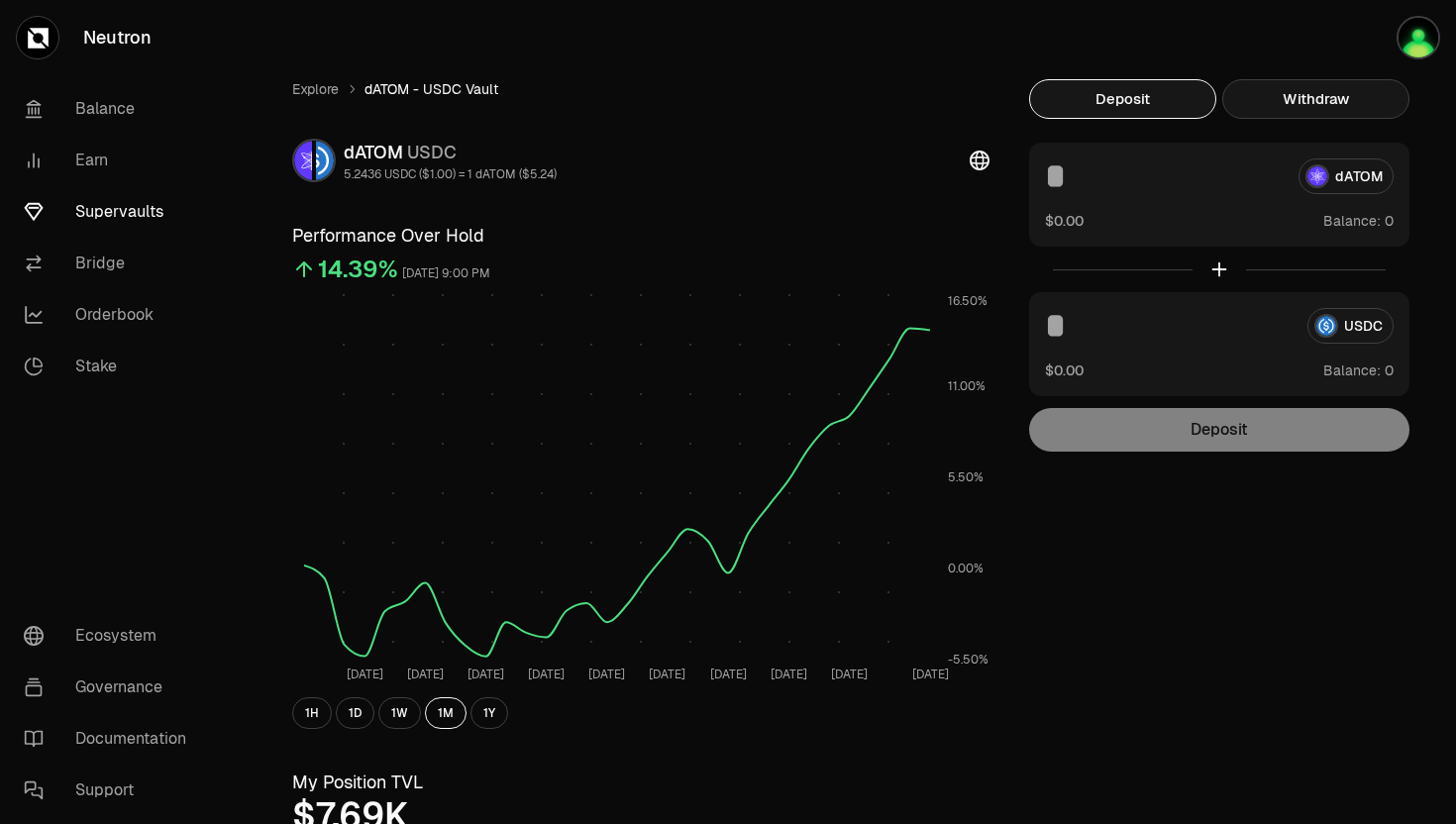
click at [1285, 106] on button "Withdraw" at bounding box center [1315, 99] width 187 height 40
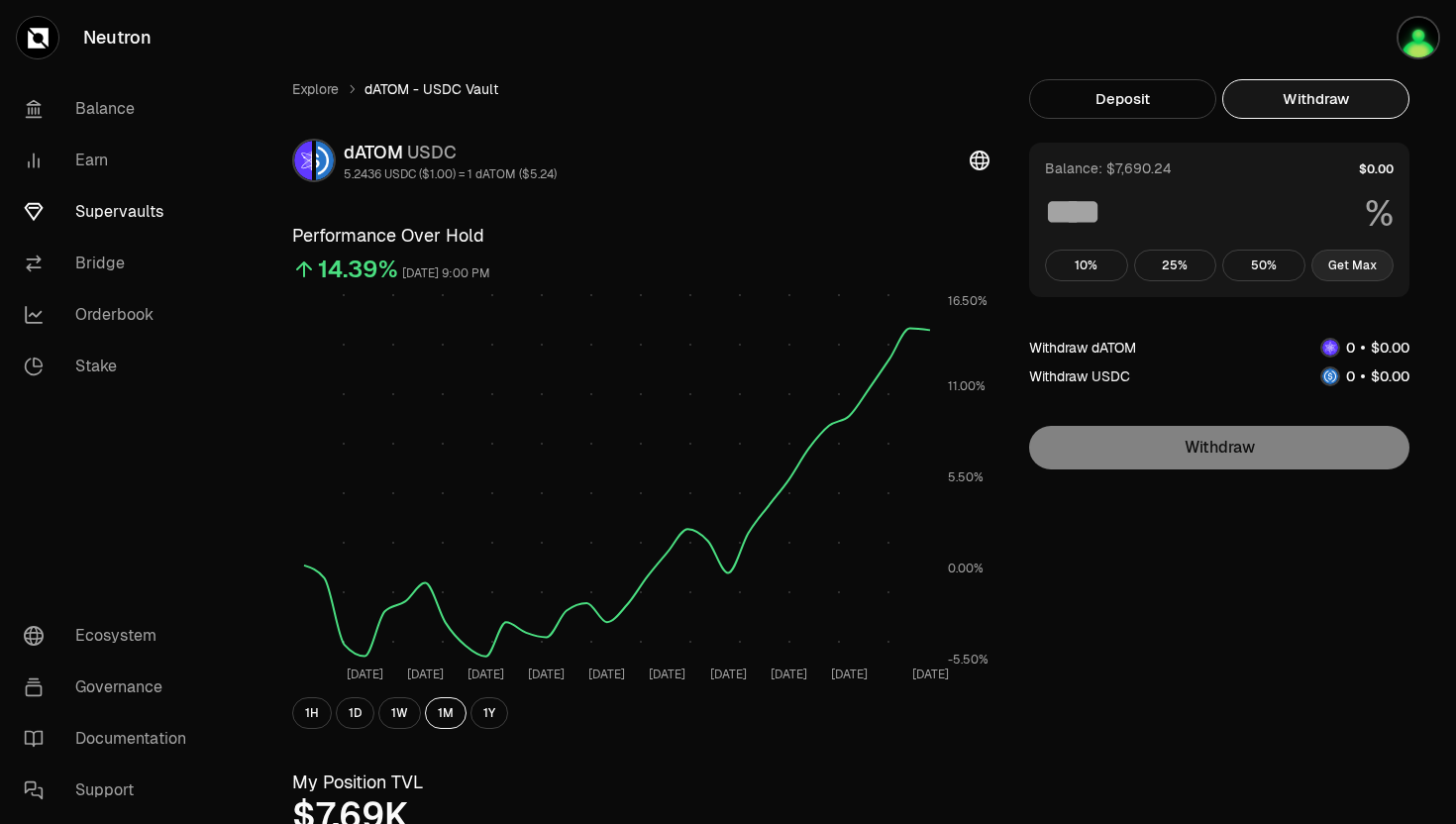
click at [1341, 273] on button "Get Max" at bounding box center [1353, 266] width 83 height 32
type input "***"
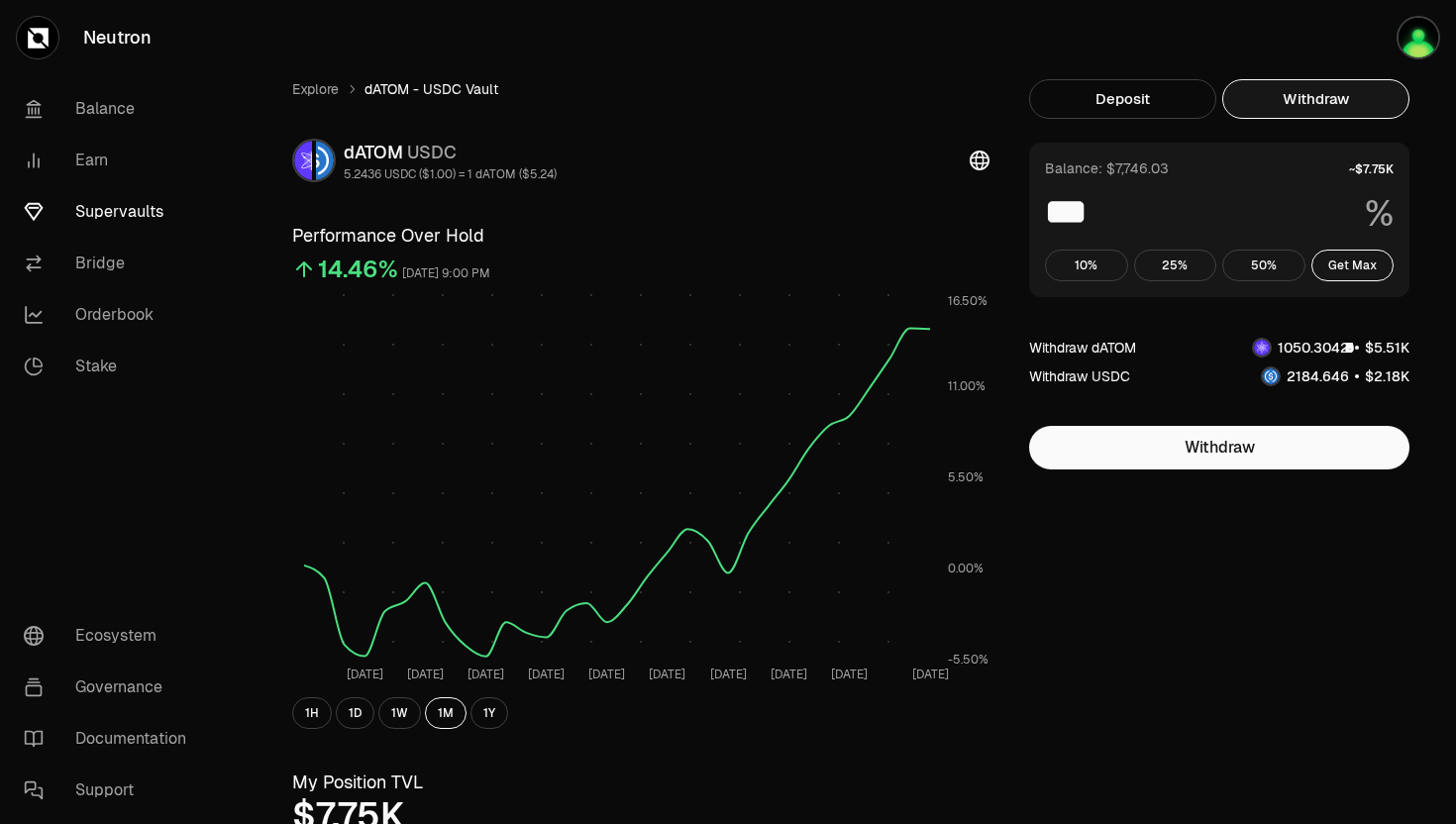
scroll to position [713, 0]
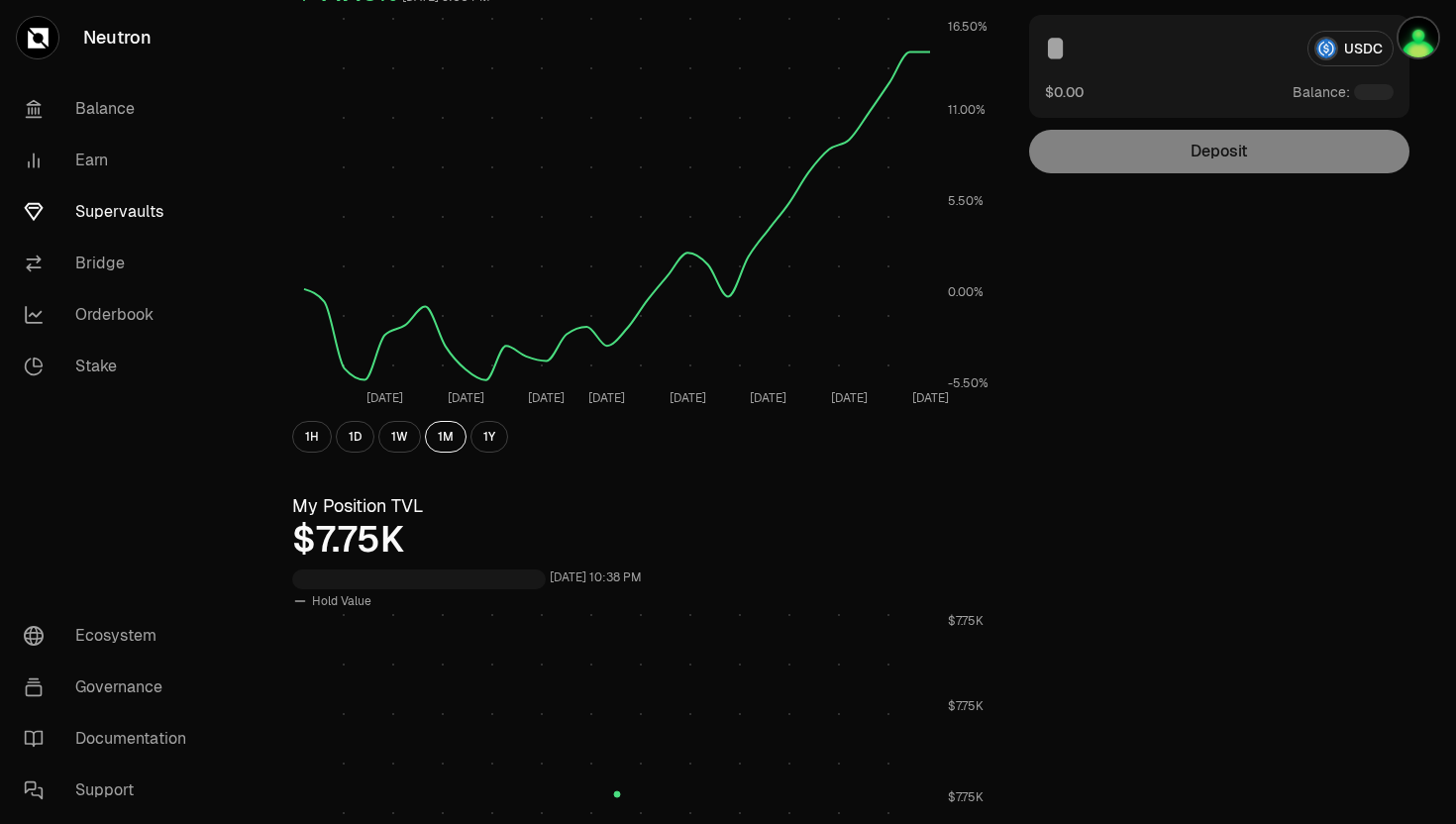
scroll to position [470, 0]
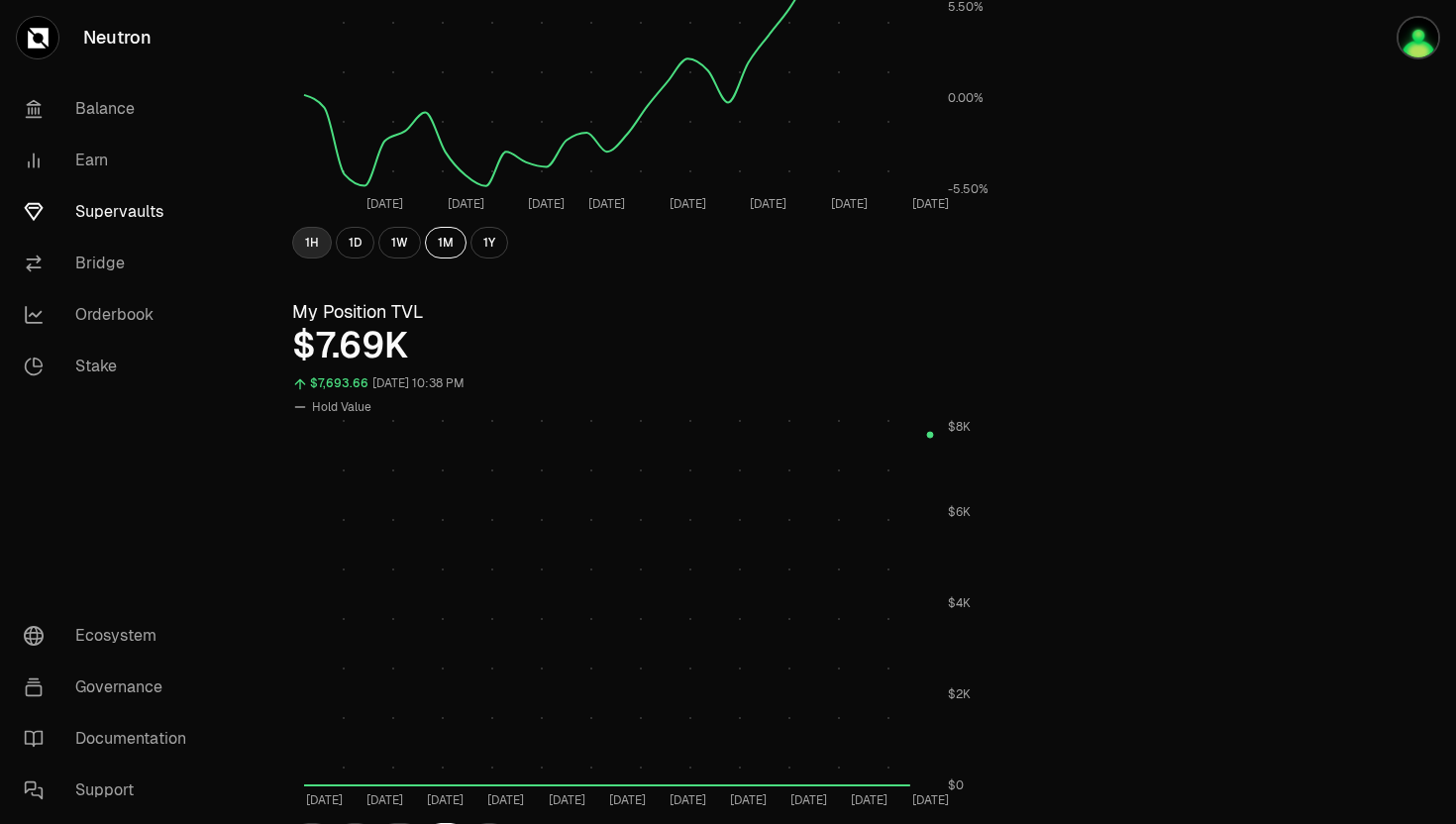
click at [316, 245] on button "1H" at bounding box center [312, 243] width 40 height 32
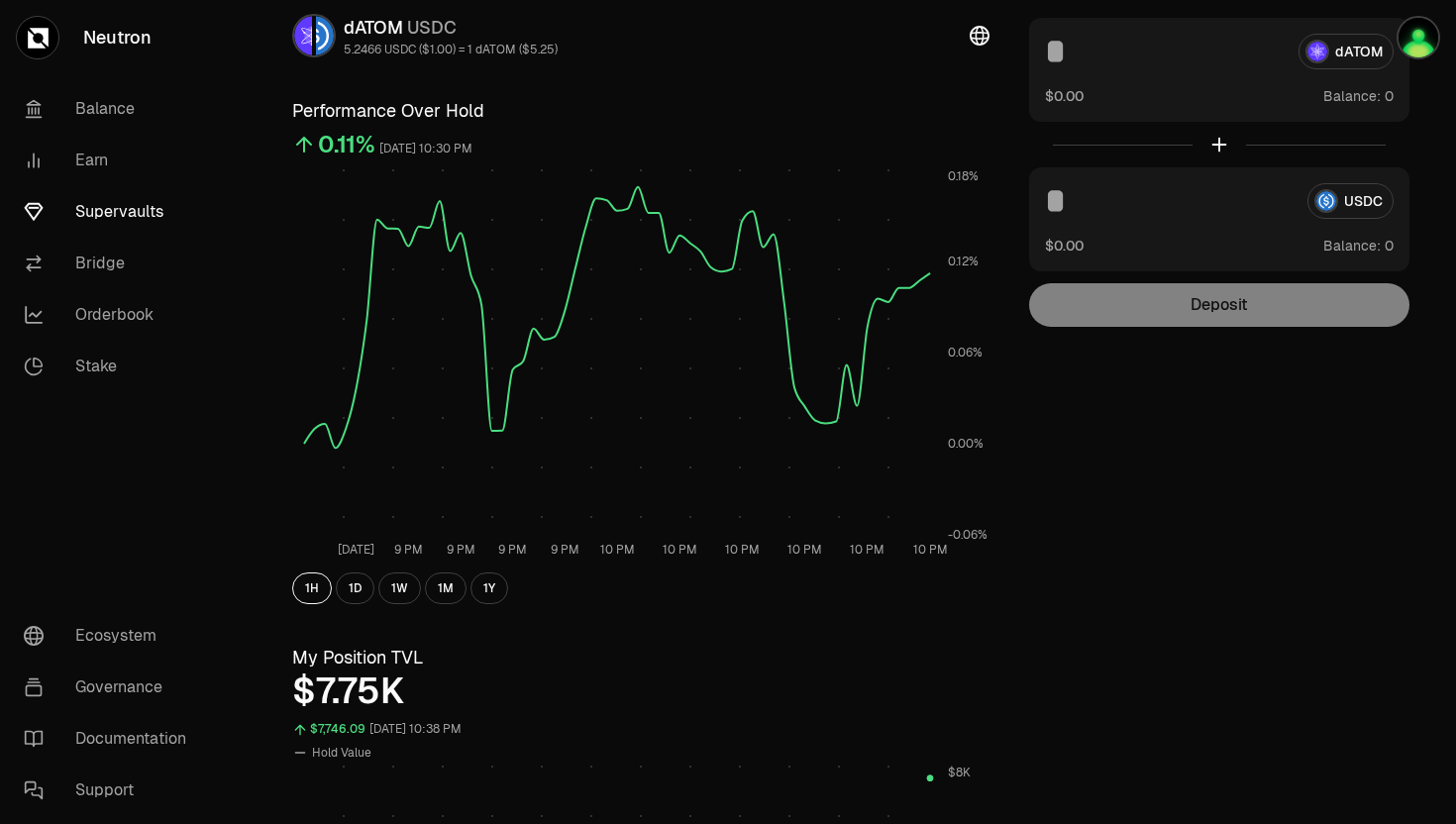
scroll to position [0, 0]
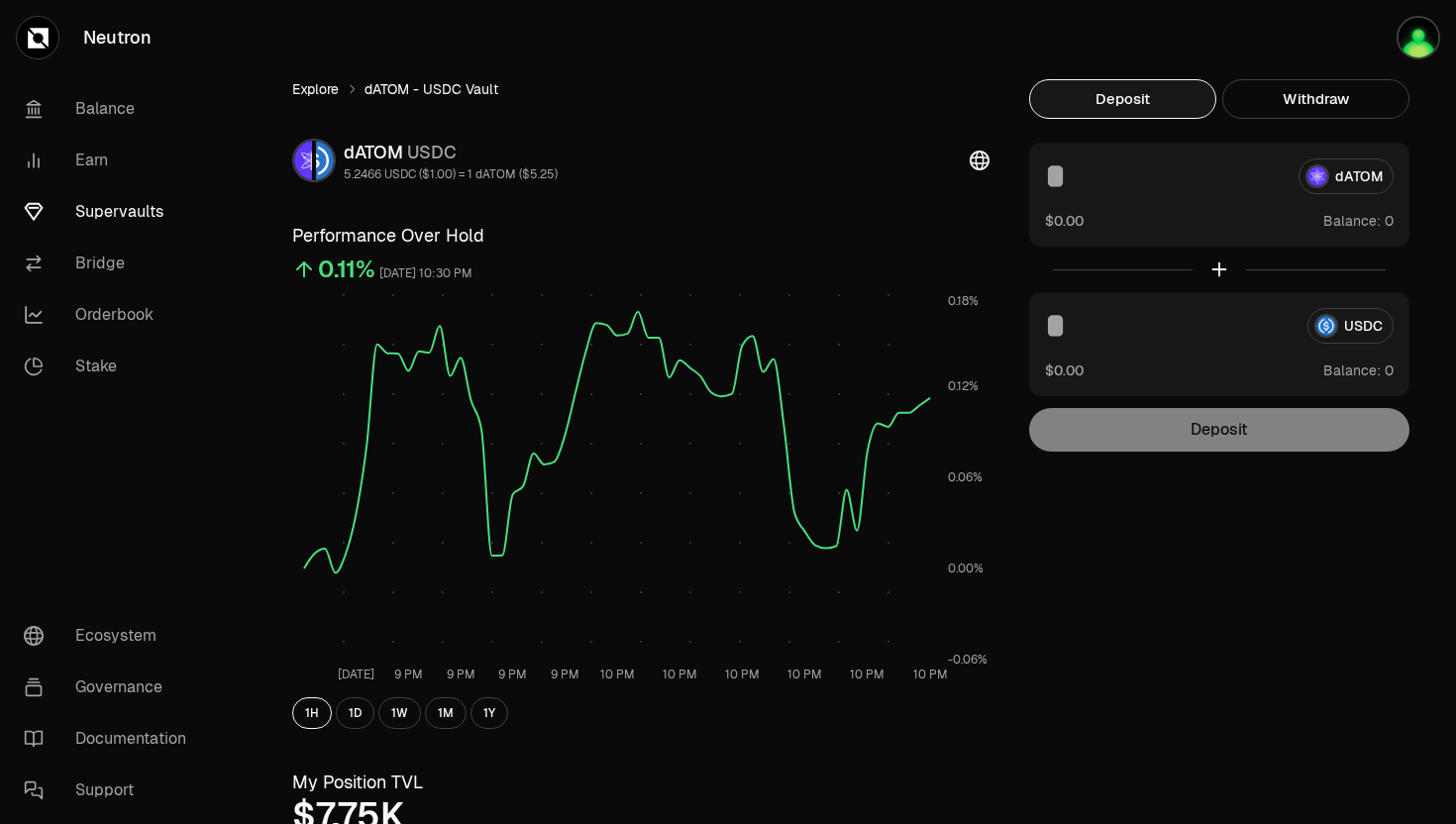
click at [332, 84] on link "Explore" at bounding box center [315, 89] width 47 height 20
